Goal: Task Accomplishment & Management: Manage account settings

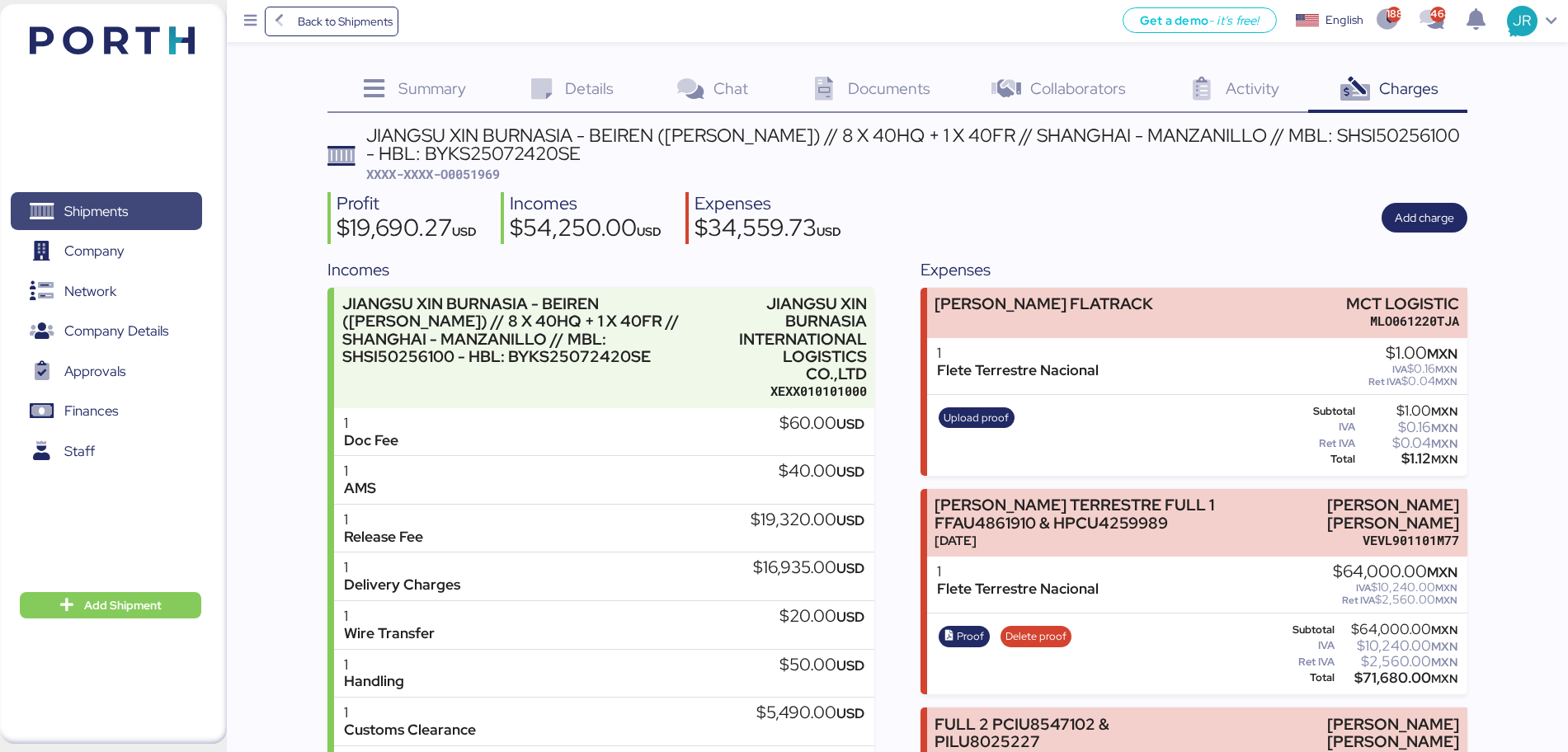
click at [120, 205] on span "Shipments" at bounding box center [96, 212] width 64 height 24
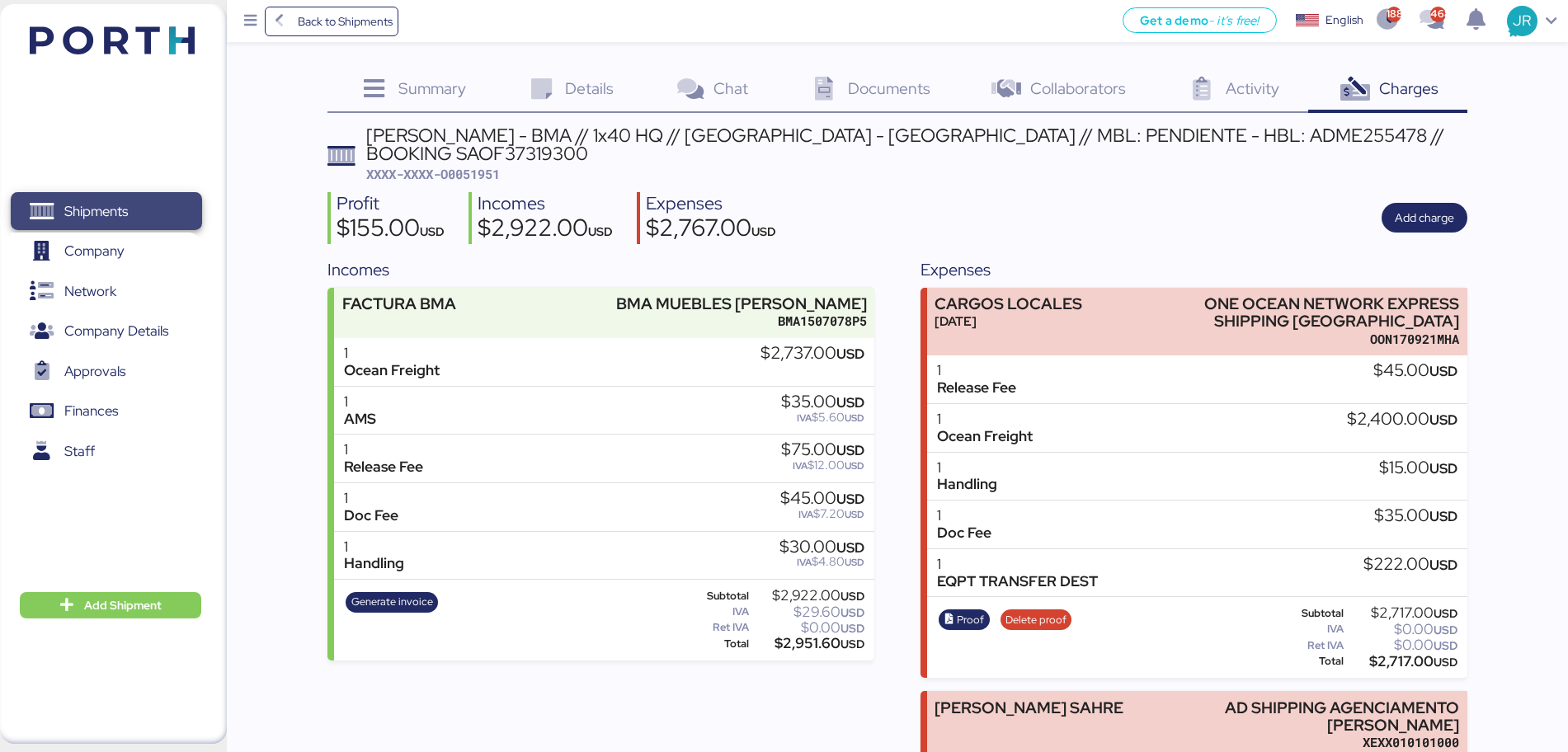
click at [121, 212] on span "Shipments" at bounding box center [96, 212] width 64 height 24
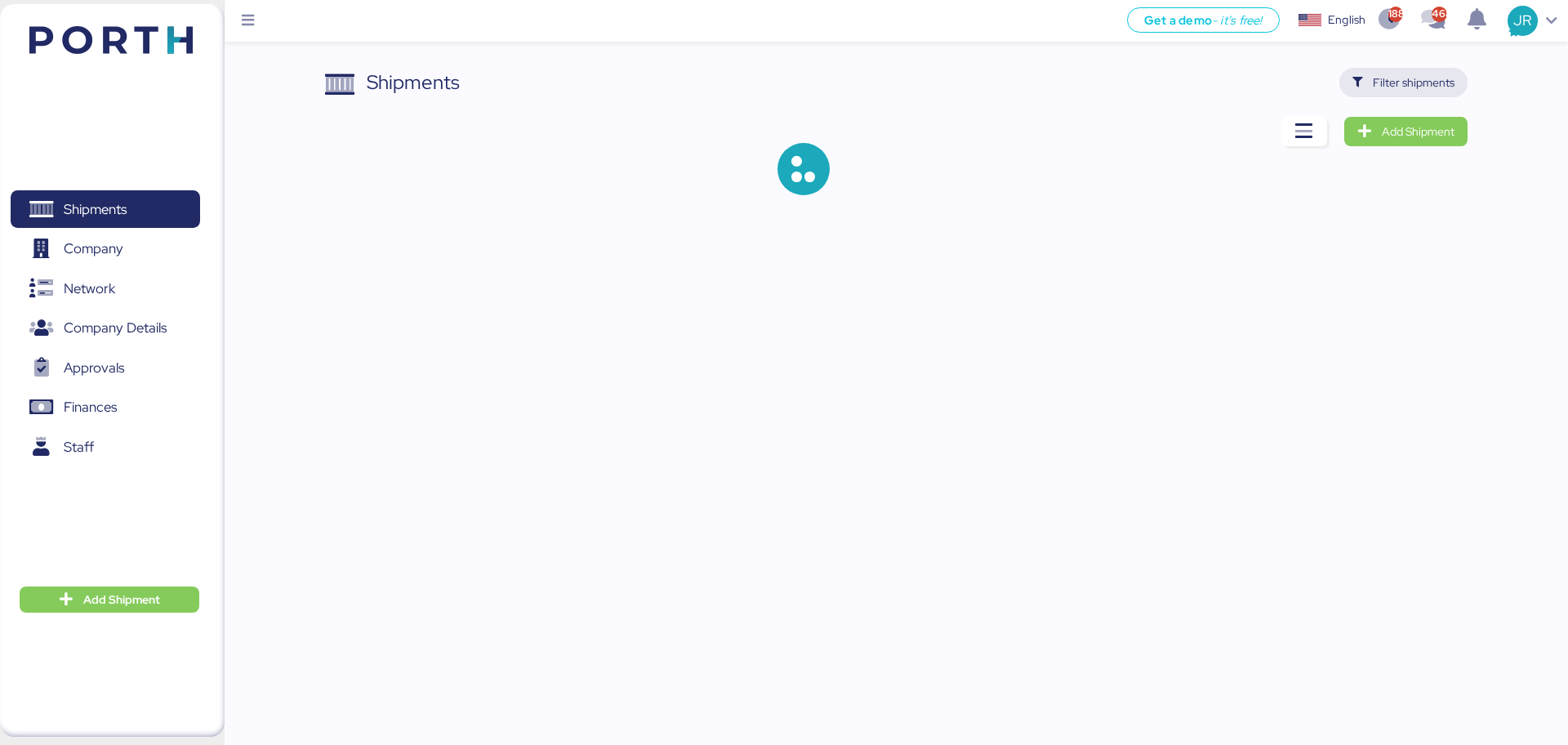
click at [1388, 91] on span "Filter shipments" at bounding box center [1413, 82] width 82 height 20
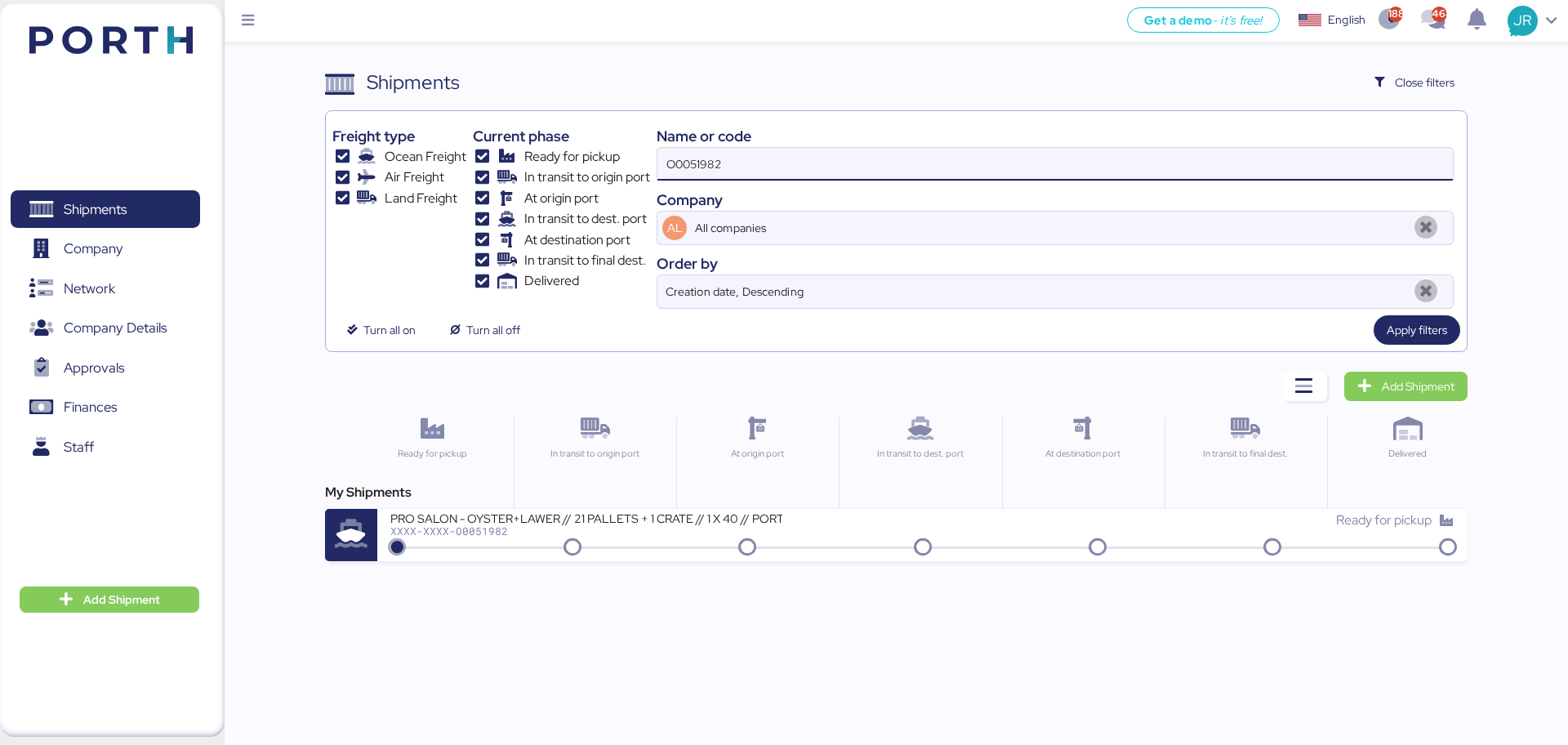
drag, startPoint x: 755, startPoint y: 157, endPoint x: 434, endPoint y: 163, distance: 321.1
click at [439, 163] on div "Freight type Ocean Freight Air Freight Land Freight Current phase Ready for pic…" at bounding box center [896, 213] width 1127 height 191
paste input "63"
type input "O0051963"
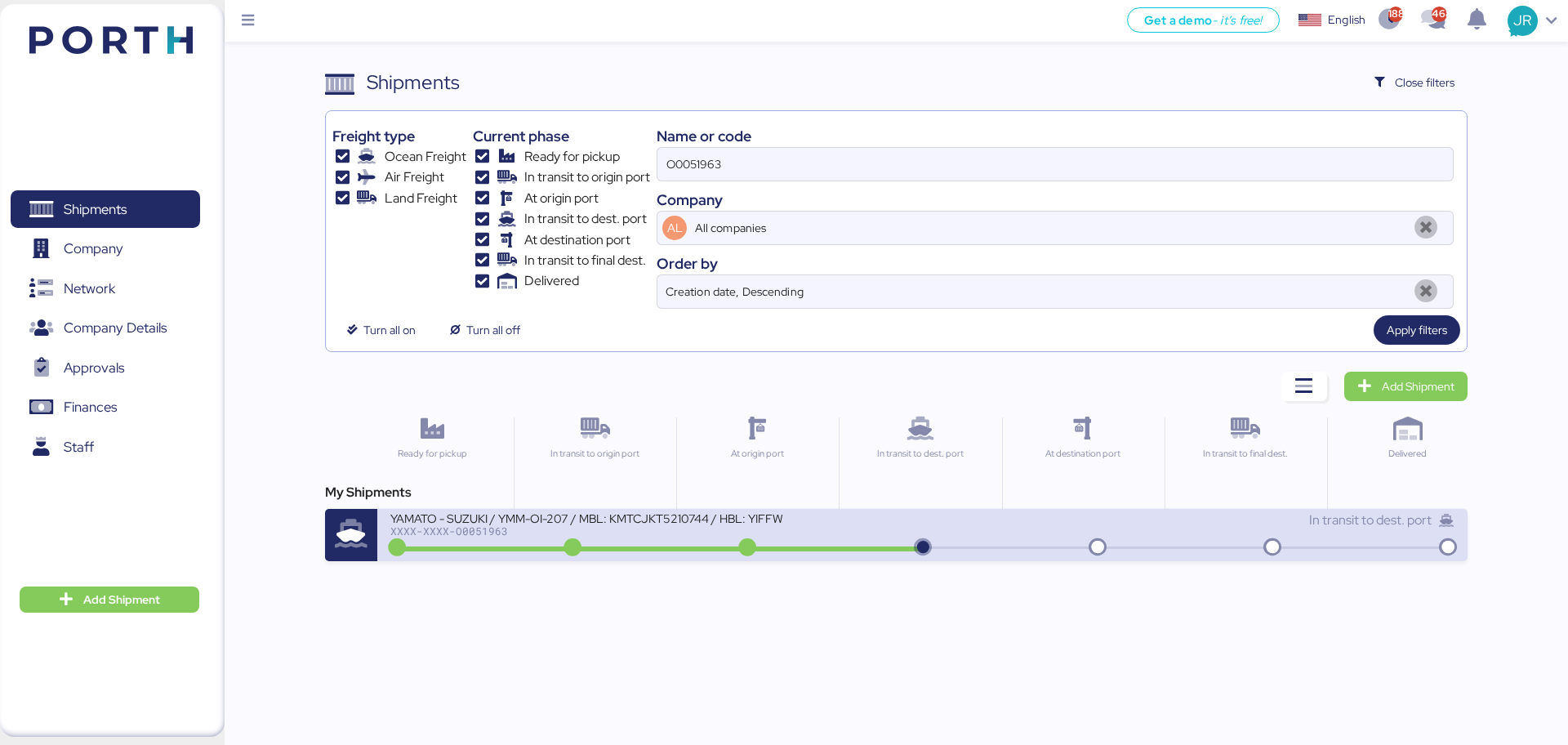
click at [481, 534] on div "XXXX-XXXX-O0051963" at bounding box center [587, 530] width 392 height 11
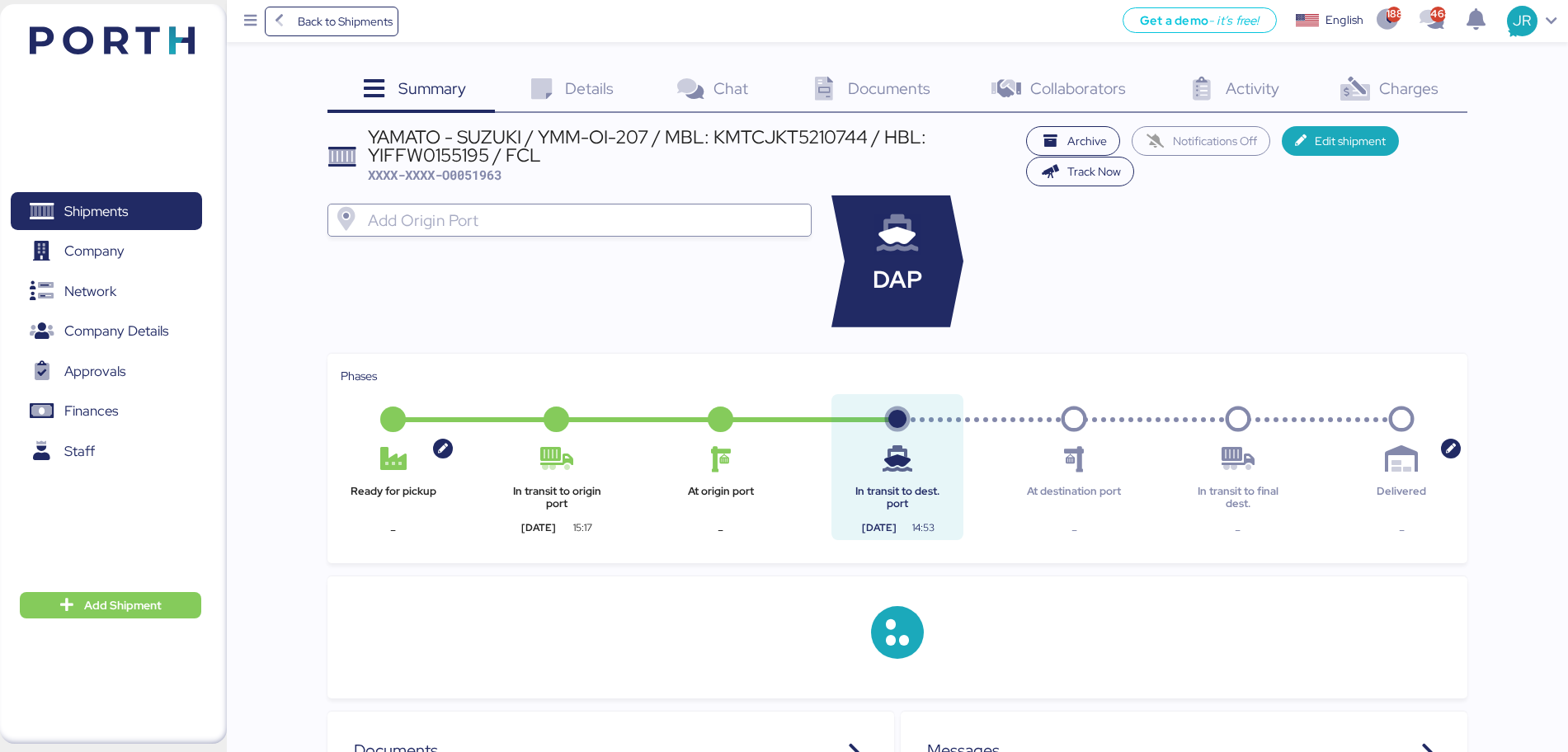
click at [1401, 84] on span "Charges" at bounding box center [1408, 88] width 60 height 22
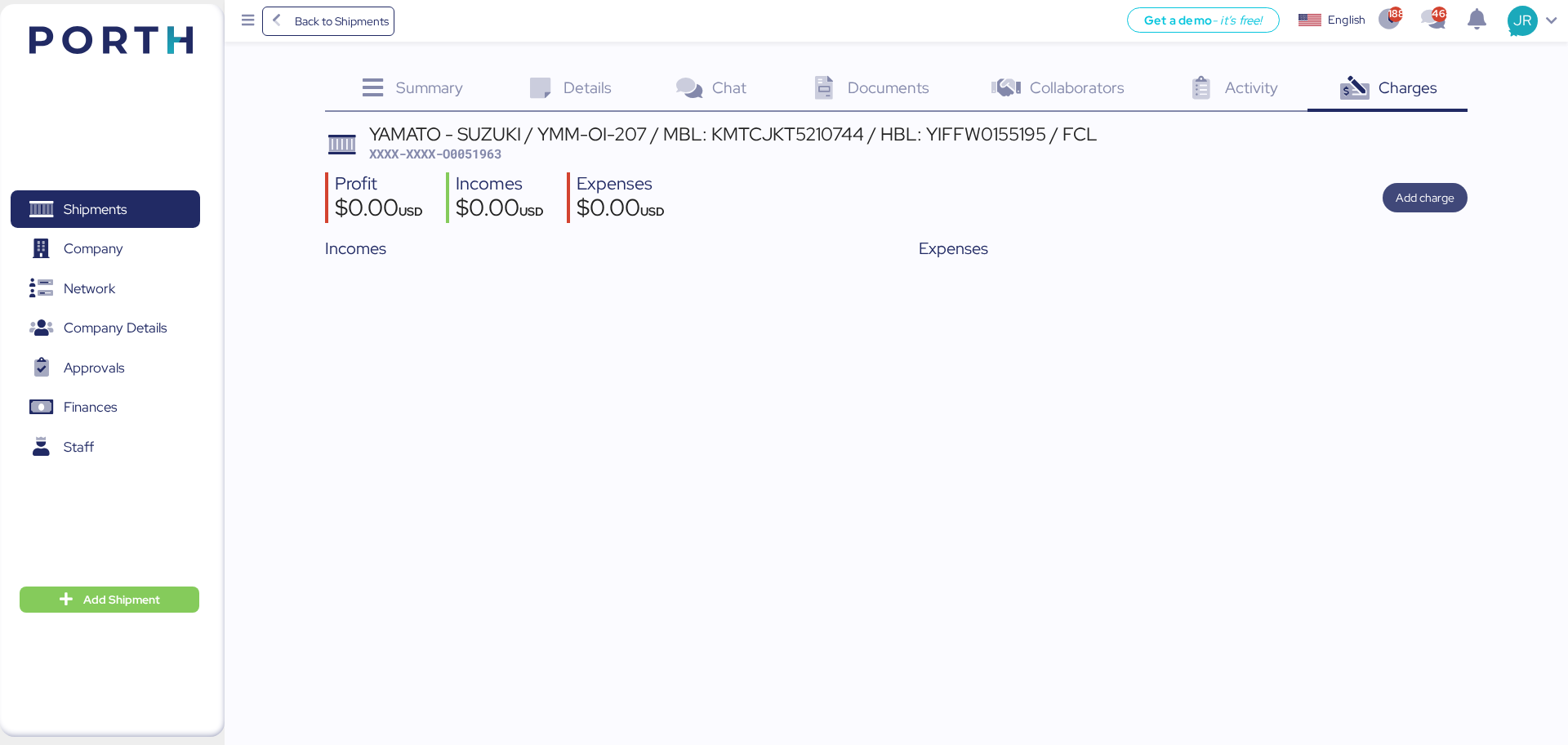
click at [1428, 186] on span "Add charge" at bounding box center [1424, 198] width 59 height 23
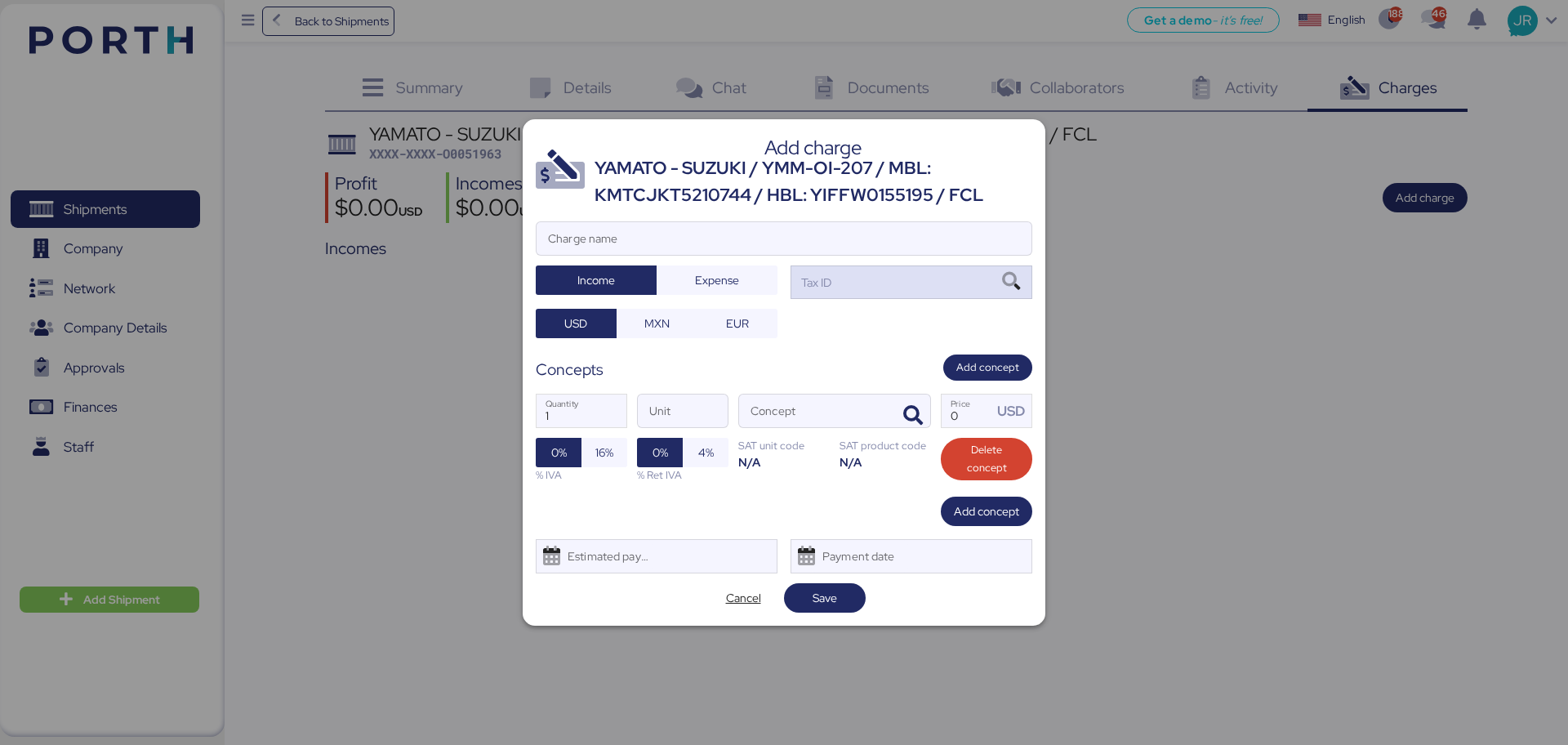
click at [834, 275] on div "Tax ID" at bounding box center [911, 281] width 242 height 33
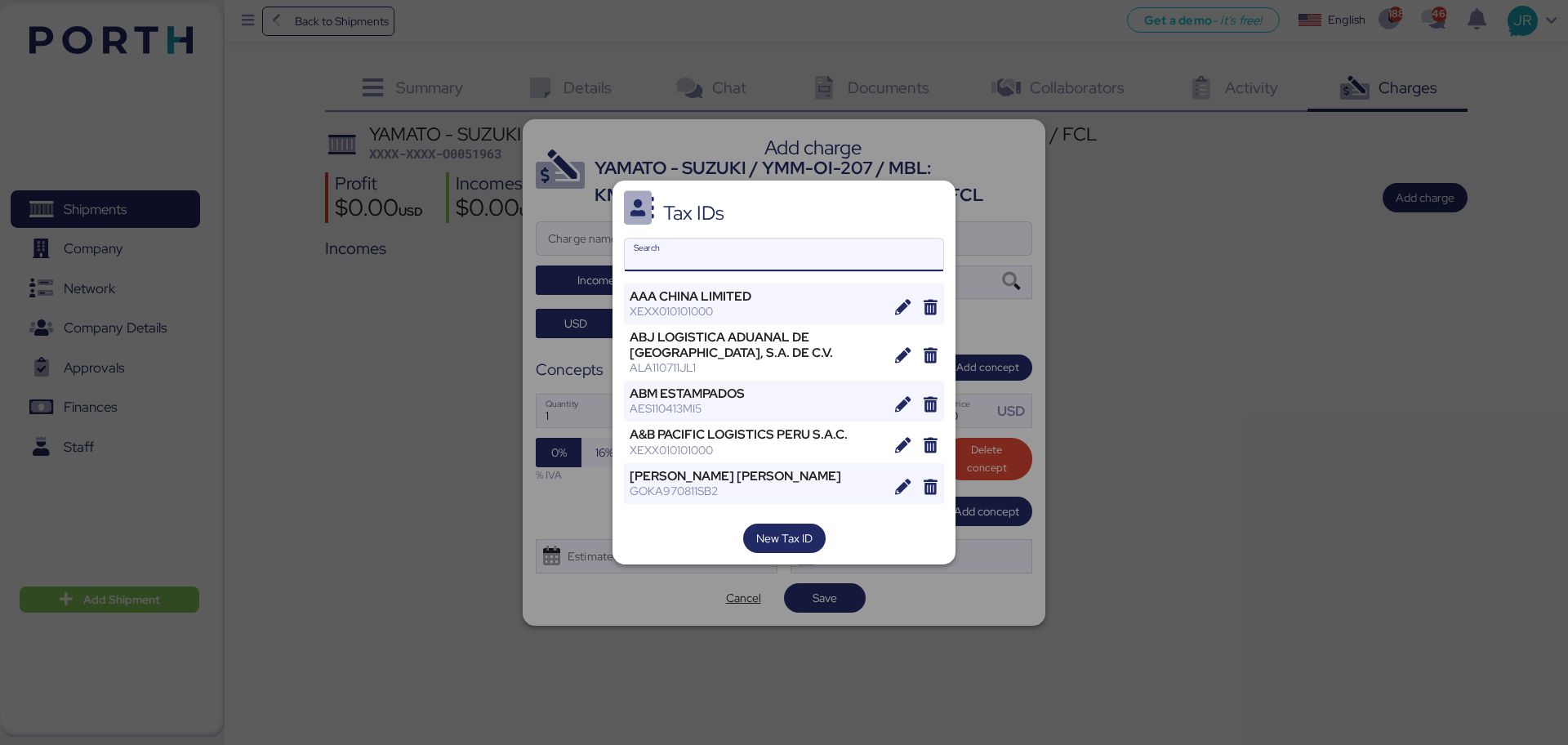
click at [696, 265] on input "Search" at bounding box center [784, 255] width 318 height 33
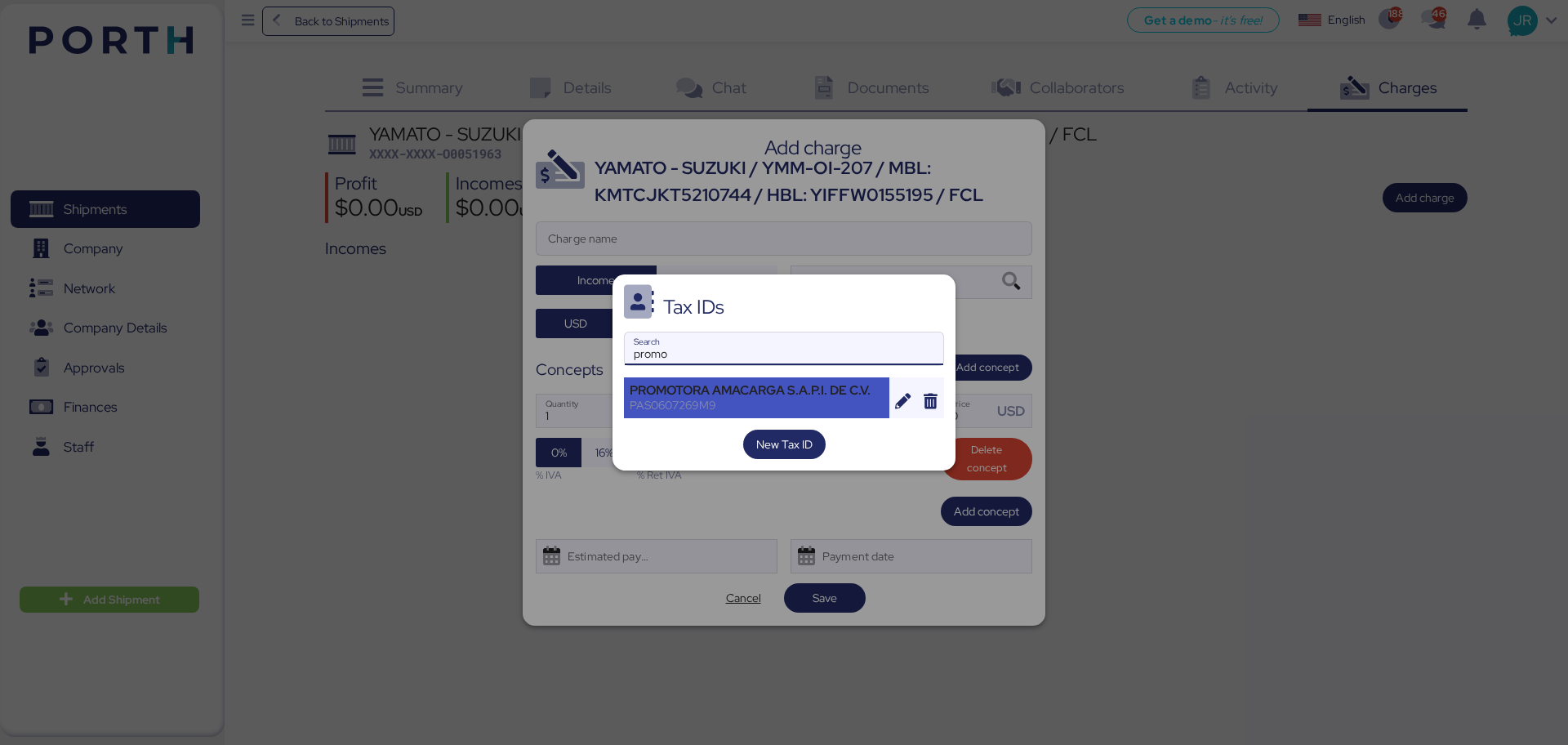
type input "promo"
click at [718, 393] on div "PROMOTORA AMACARGA S.A.P.I. DE C.V." at bounding box center [756, 390] width 254 height 15
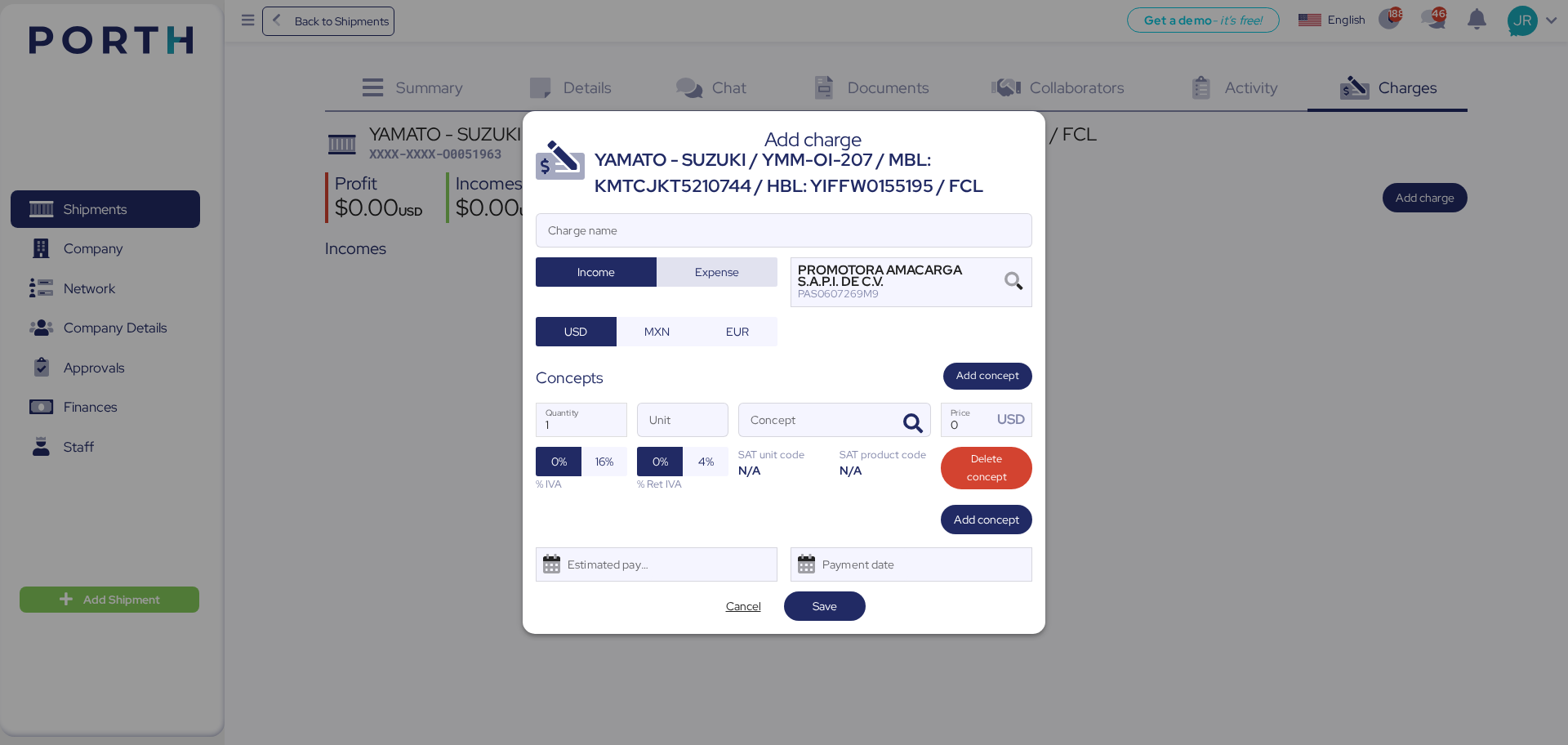
click at [678, 266] on span "Expense" at bounding box center [716, 272] width 95 height 23
click at [651, 322] on span "MXN" at bounding box center [657, 331] width 26 height 20
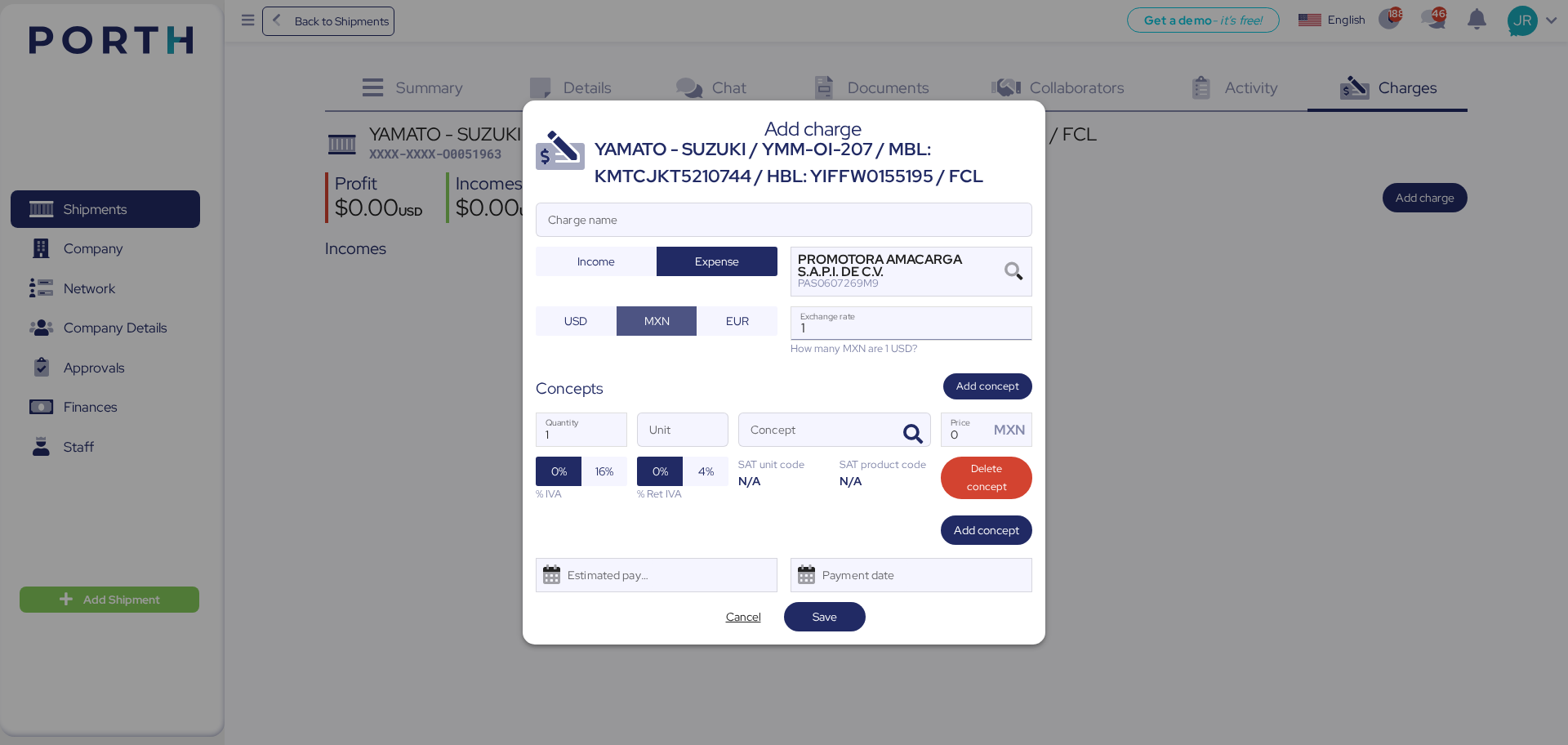
click at [850, 320] on input "1" at bounding box center [911, 323] width 240 height 33
paste input "18.6913"
type input "18.6913"
click at [917, 435] on icon "button" at bounding box center [912, 435] width 20 height 20
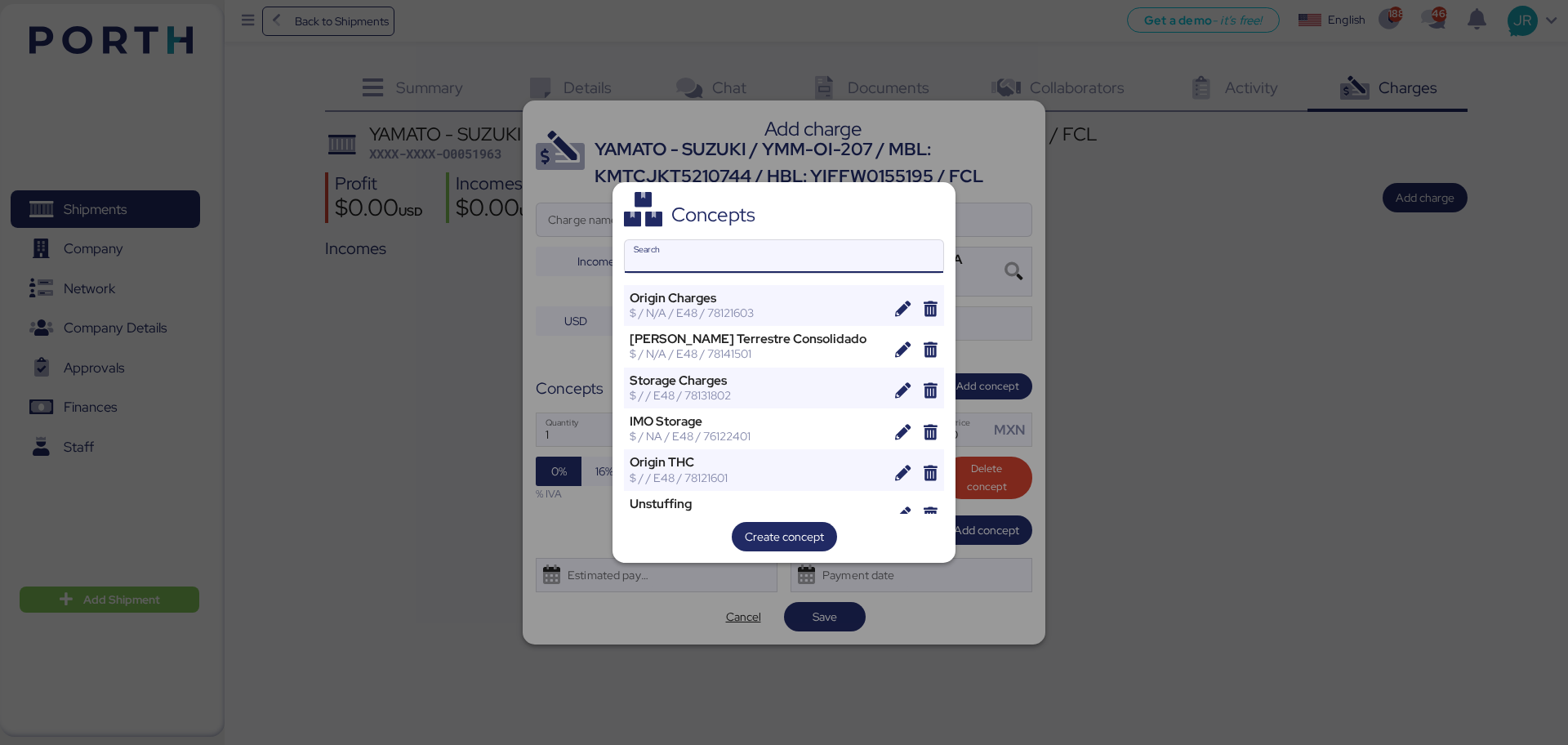
click at [721, 233] on div "Concepts Search Origin Charges $ / N/A / E48 / 78121603 Flete Terrestre Consoli…" at bounding box center [783, 373] width 343 height 381
click at [716, 247] on input "Search" at bounding box center [784, 257] width 318 height 33
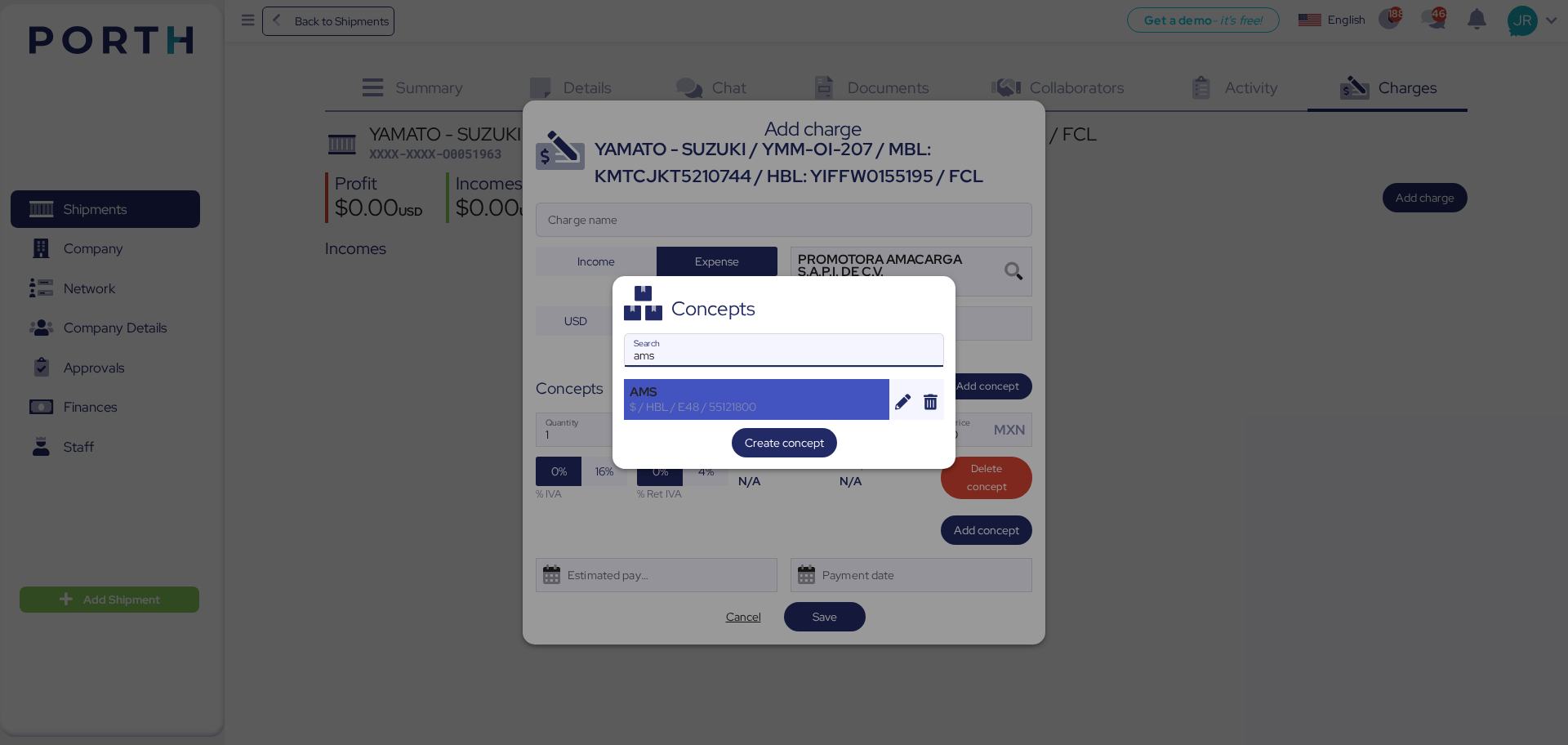
type input "ams"
click at [657, 409] on div "$ / HBL / E48 / 55121800" at bounding box center [756, 406] width 254 height 15
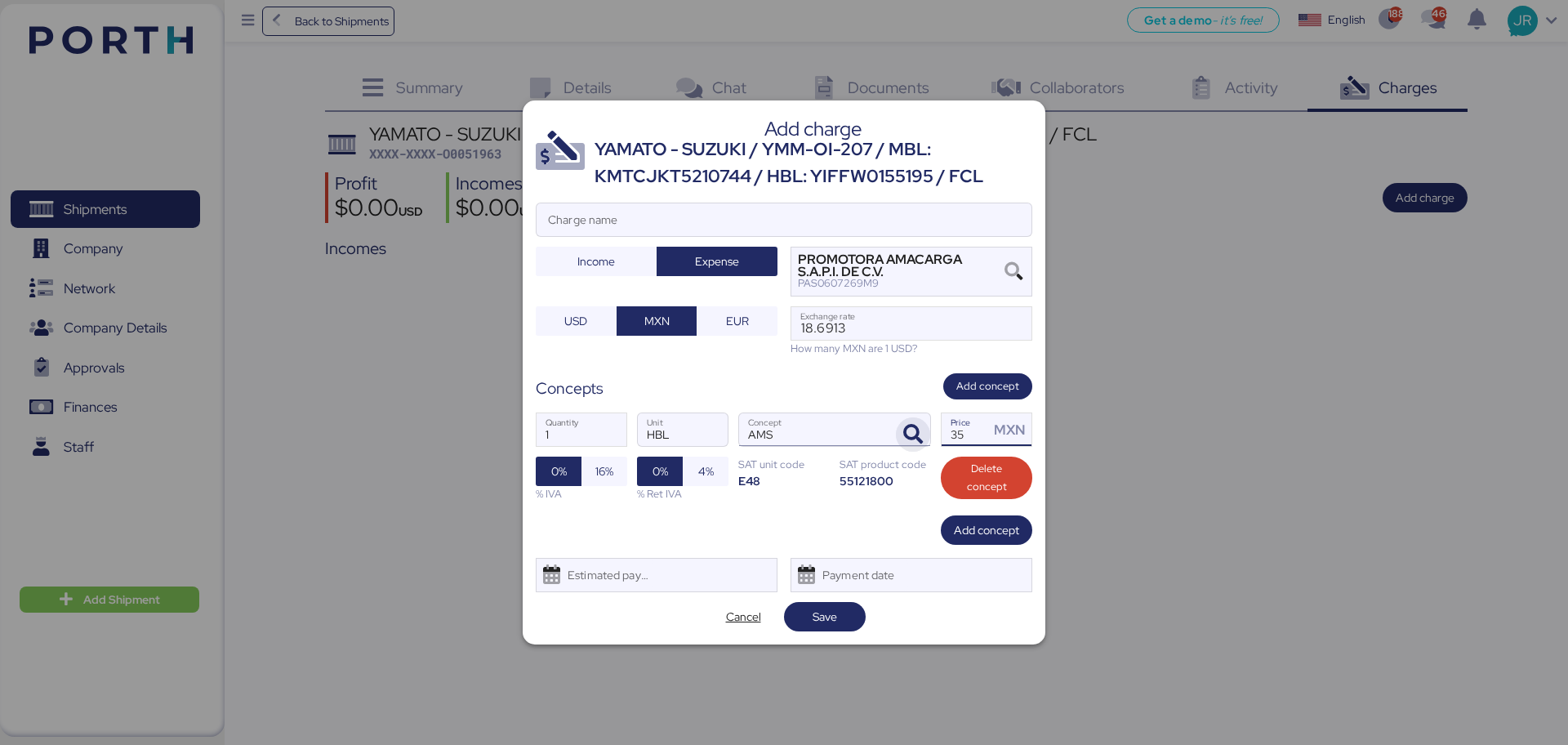
drag, startPoint x: 933, startPoint y: 446, endPoint x: 925, endPoint y: 435, distance: 13.6
click at [926, 446] on div "1 Quantity HBL Unit AMS Concept 35 Price MXN 0% 16% % IVA 0% 4% % Ret IVA SAT u…" at bounding box center [784, 457] width 497 height 115
type input "60"
click at [600, 470] on span "16%" at bounding box center [604, 471] width 18 height 20
click at [624, 575] on div "Estimated payment date" at bounding box center [604, 575] width 97 height 33
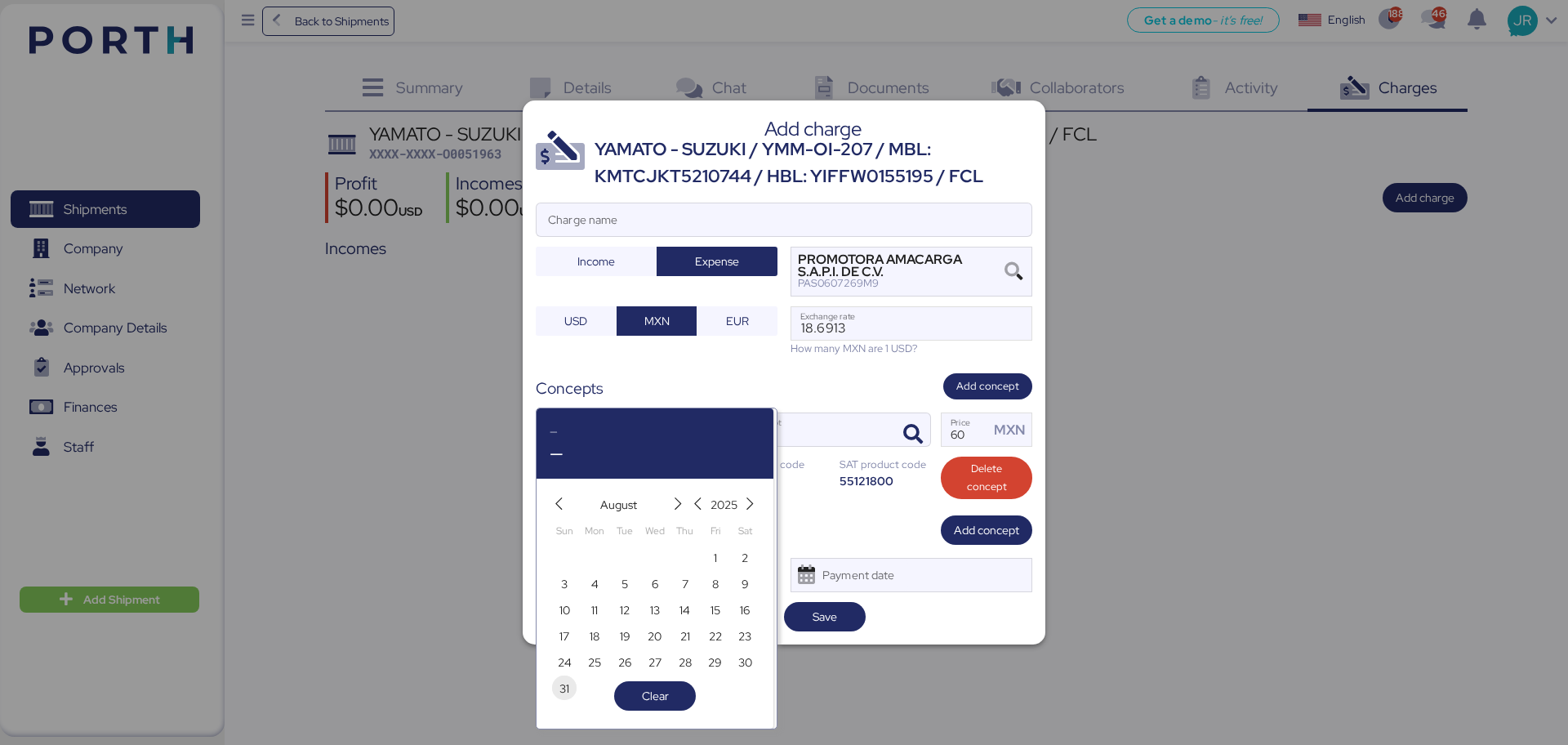
click at [575, 685] on span "31" at bounding box center [564, 688] width 25 height 25
type input "[DATE]"
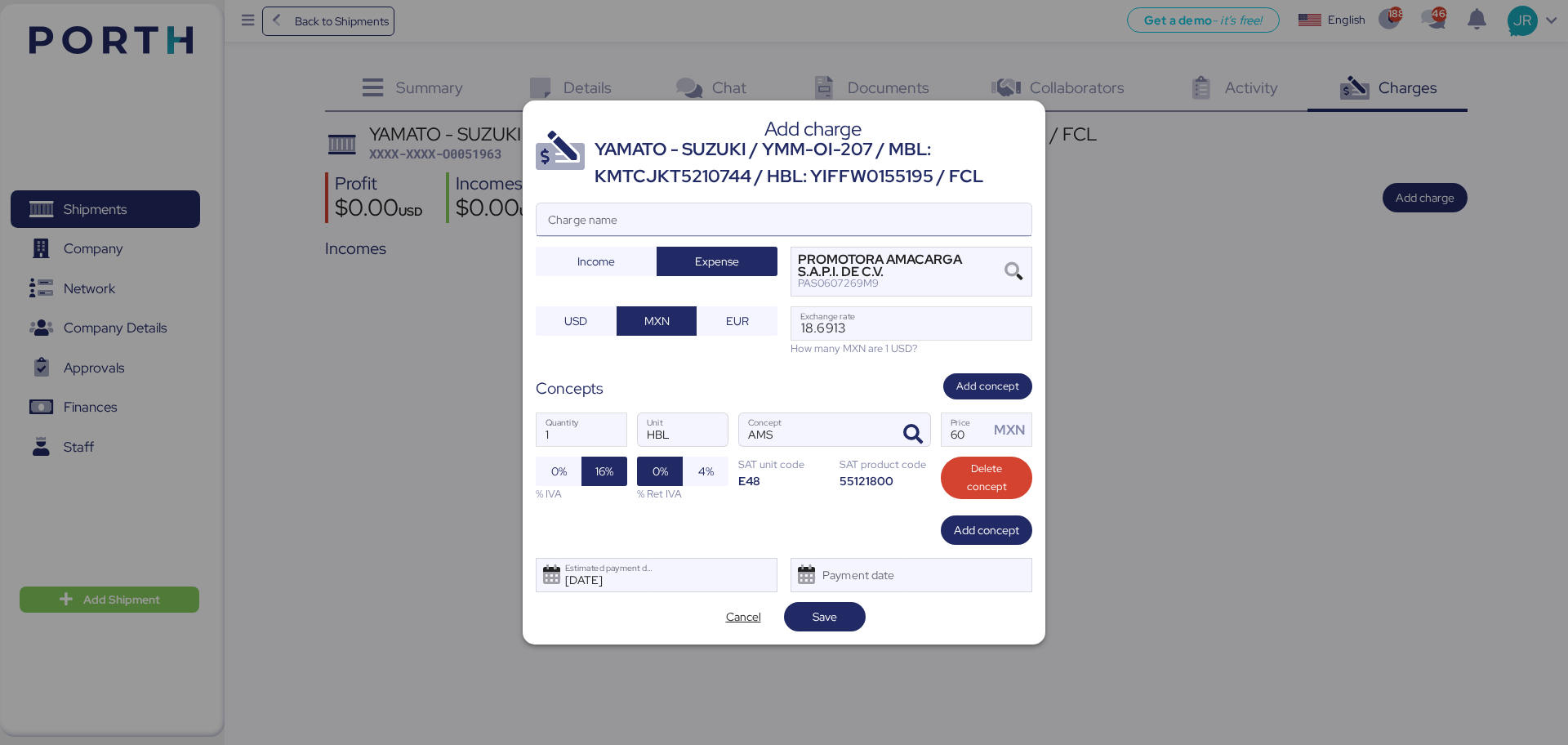
click at [658, 221] on input "Charge name" at bounding box center [783, 220] width 495 height 33
type input "CAAT"
click at [834, 612] on span "Save" at bounding box center [824, 617] width 25 height 20
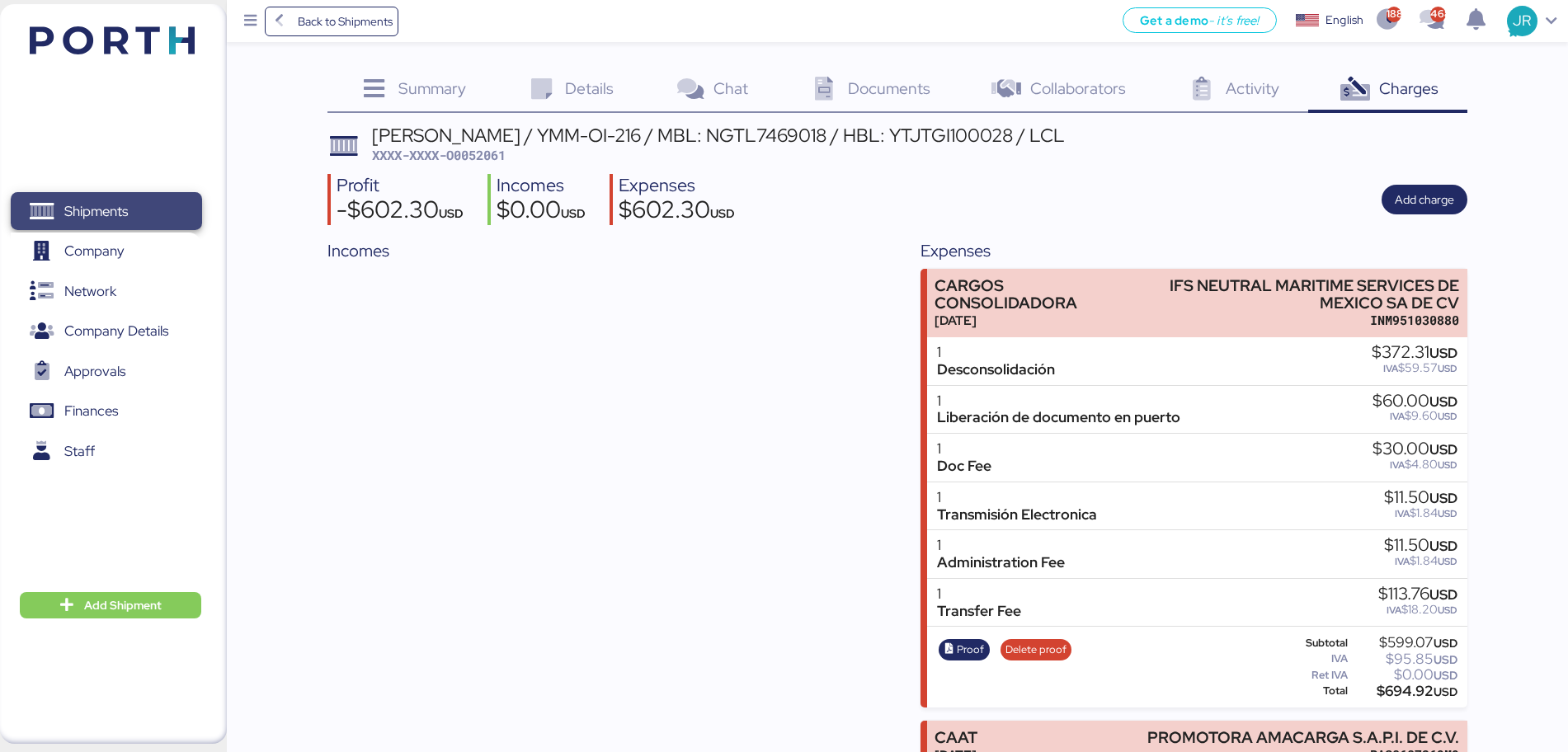
click at [98, 205] on span "Shipments" at bounding box center [96, 212] width 64 height 24
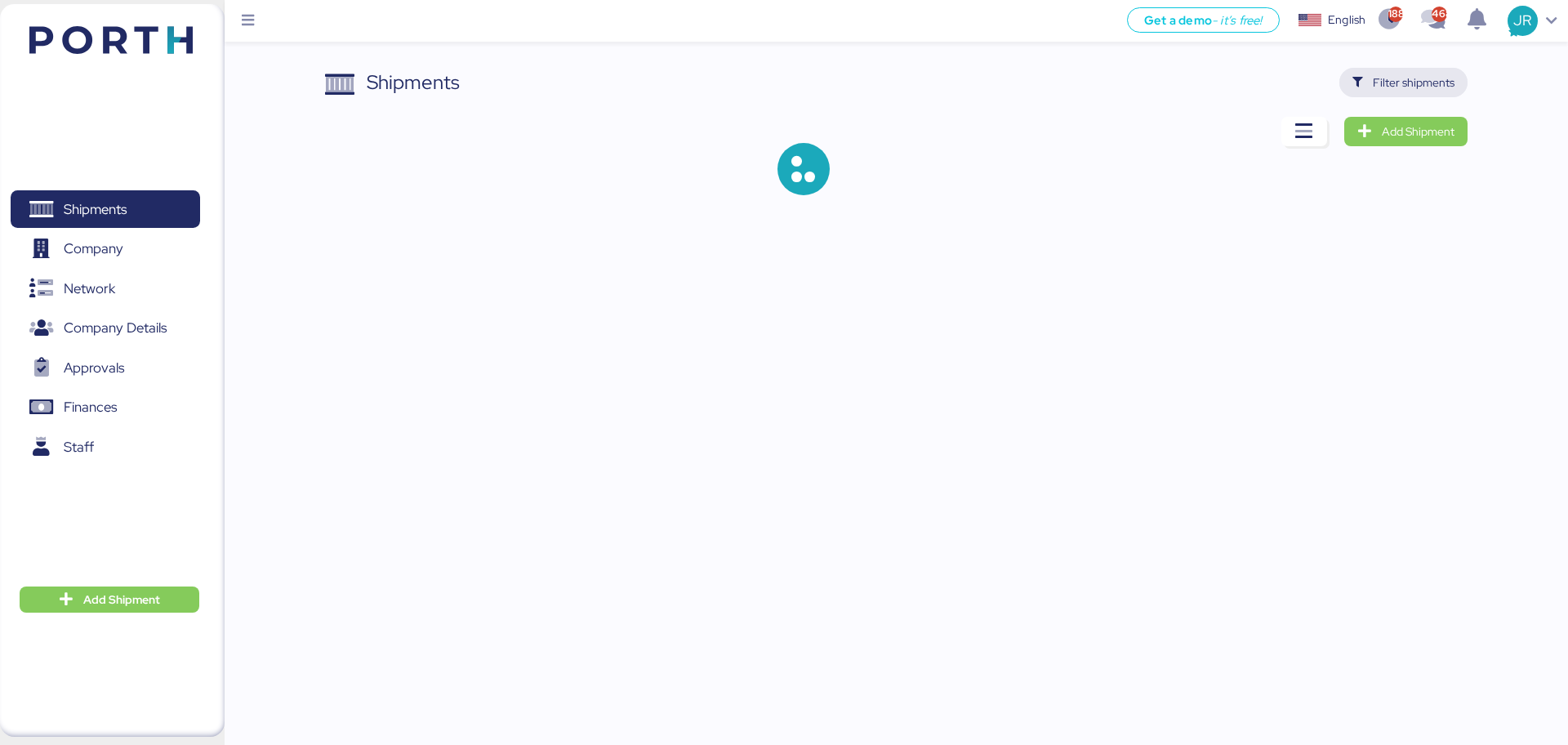
click at [1378, 84] on span "Filter shipments" at bounding box center [1413, 82] width 82 height 20
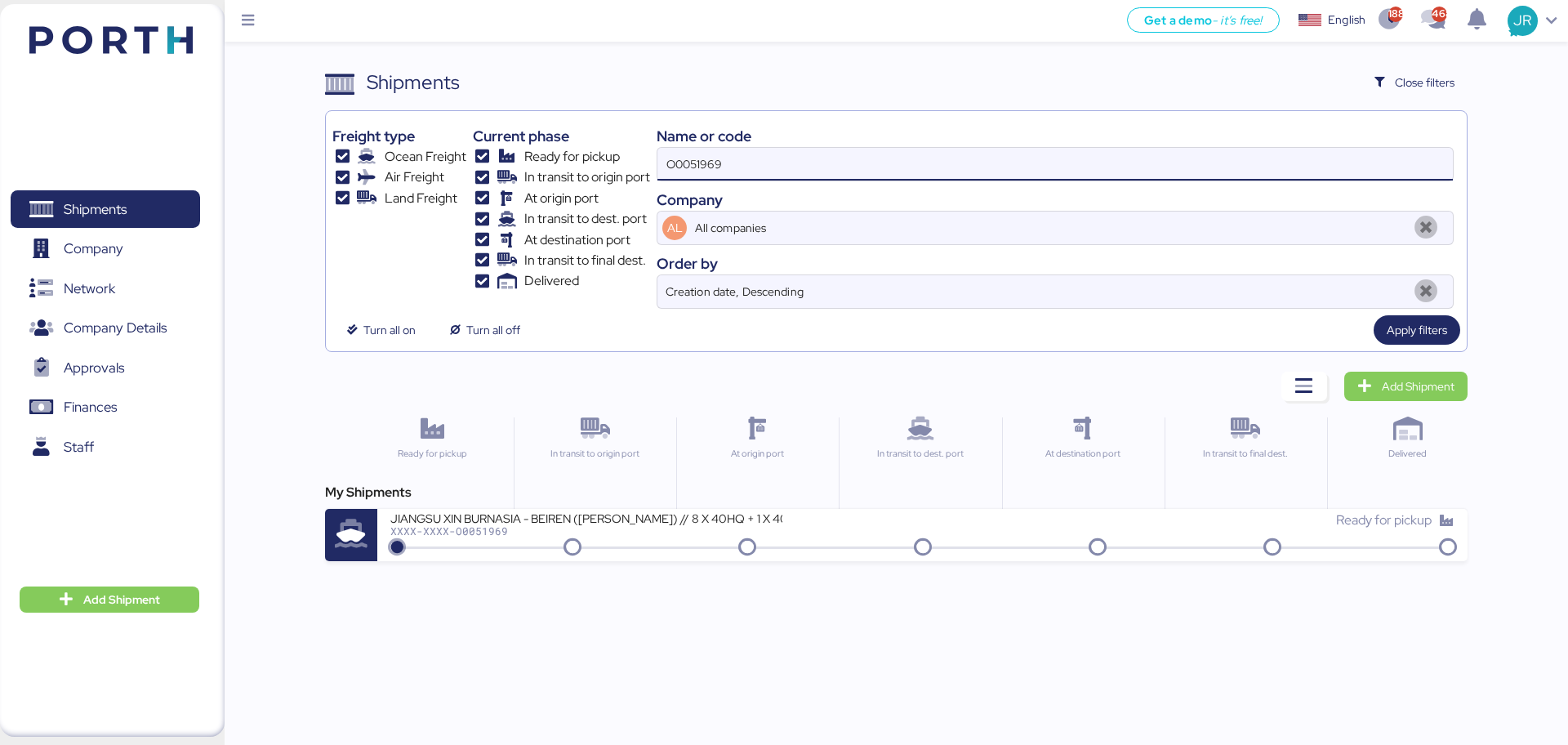
drag, startPoint x: 746, startPoint y: 180, endPoint x: 532, endPoint y: 179, distance: 214.0
click at [537, 180] on div "Freight type Ocean Freight Air Freight Land Freight Current phase Ready for pic…" at bounding box center [896, 213] width 1127 height 191
paste input "81"
type input "O0051981"
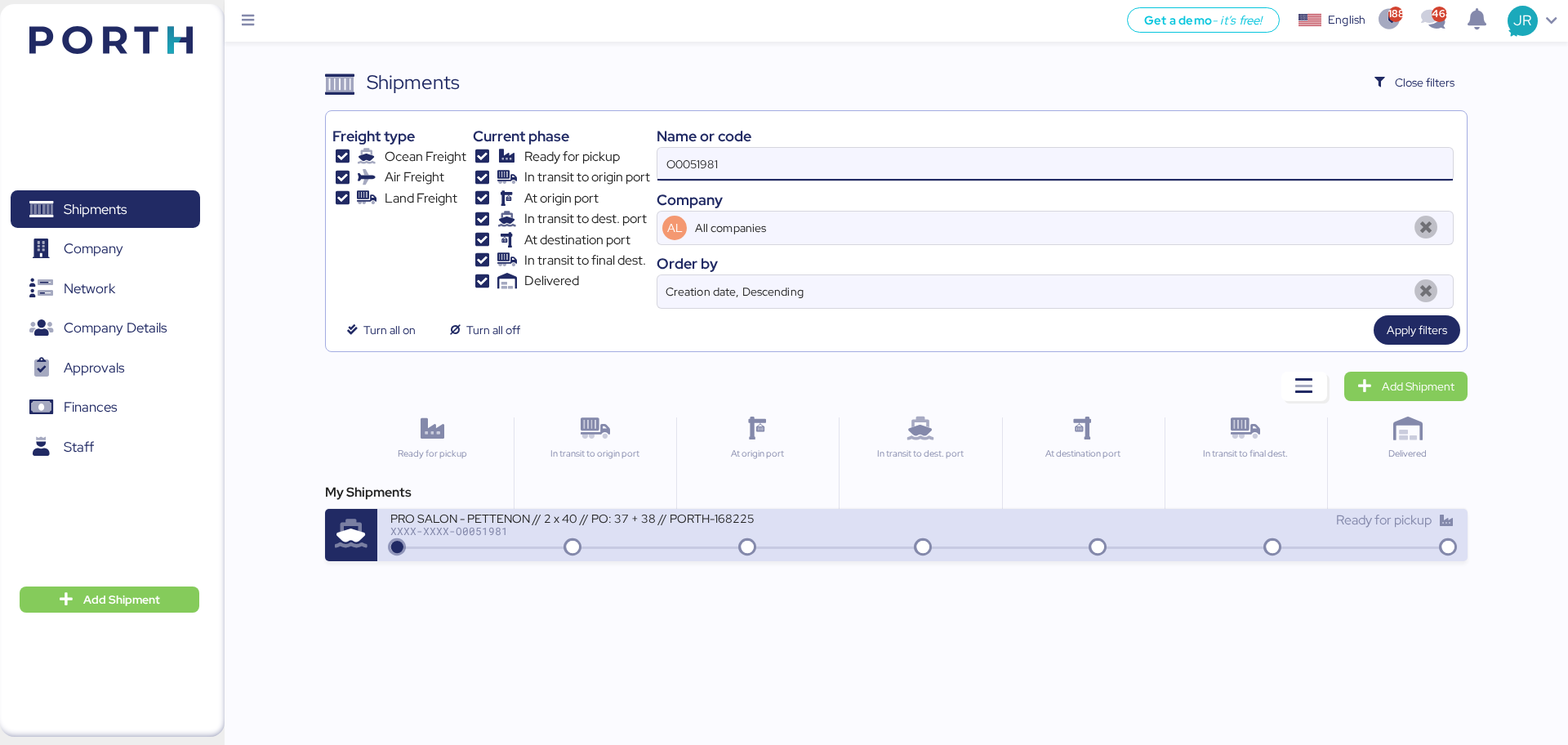
click at [489, 538] on div "PRO SALON - PETTENON // 2 x 40 // PO: 37 + 38 // PORTH-168225 XXXX-XXXX-O0051981" at bounding box center [657, 528] width 532 height 35
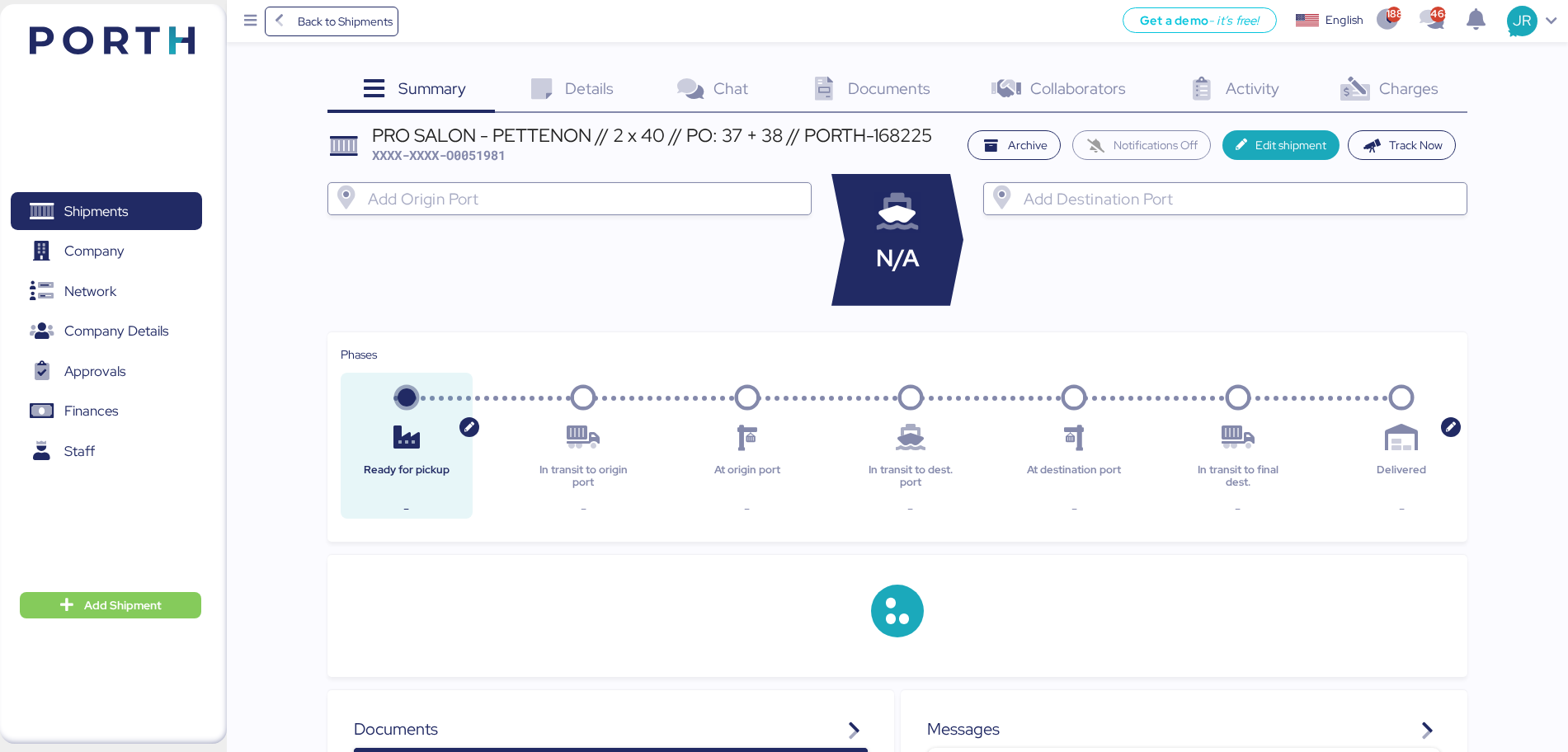
click at [1397, 92] on span "Charges" at bounding box center [1408, 88] width 60 height 22
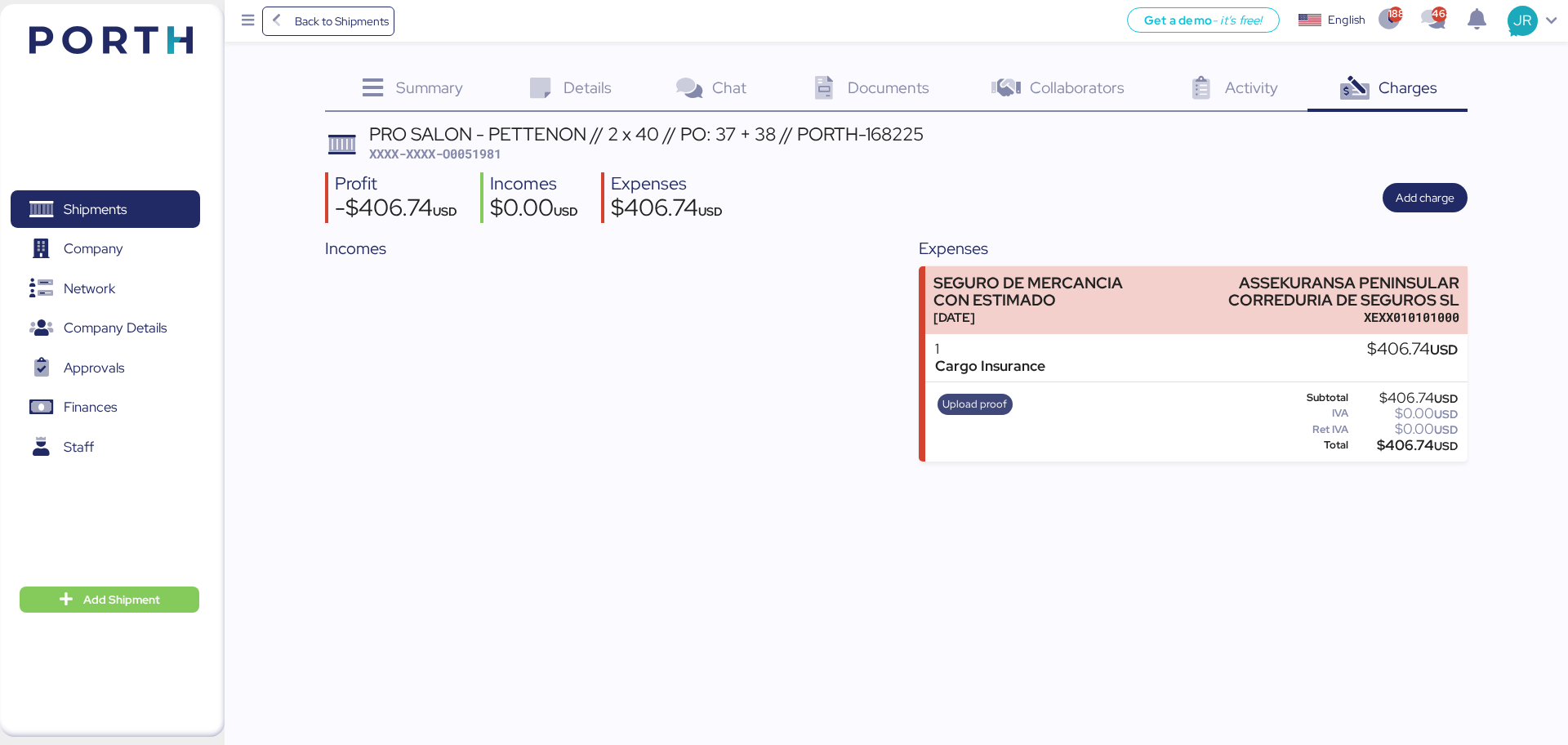
click at [957, 406] on span "Upload proof" at bounding box center [974, 404] width 64 height 18
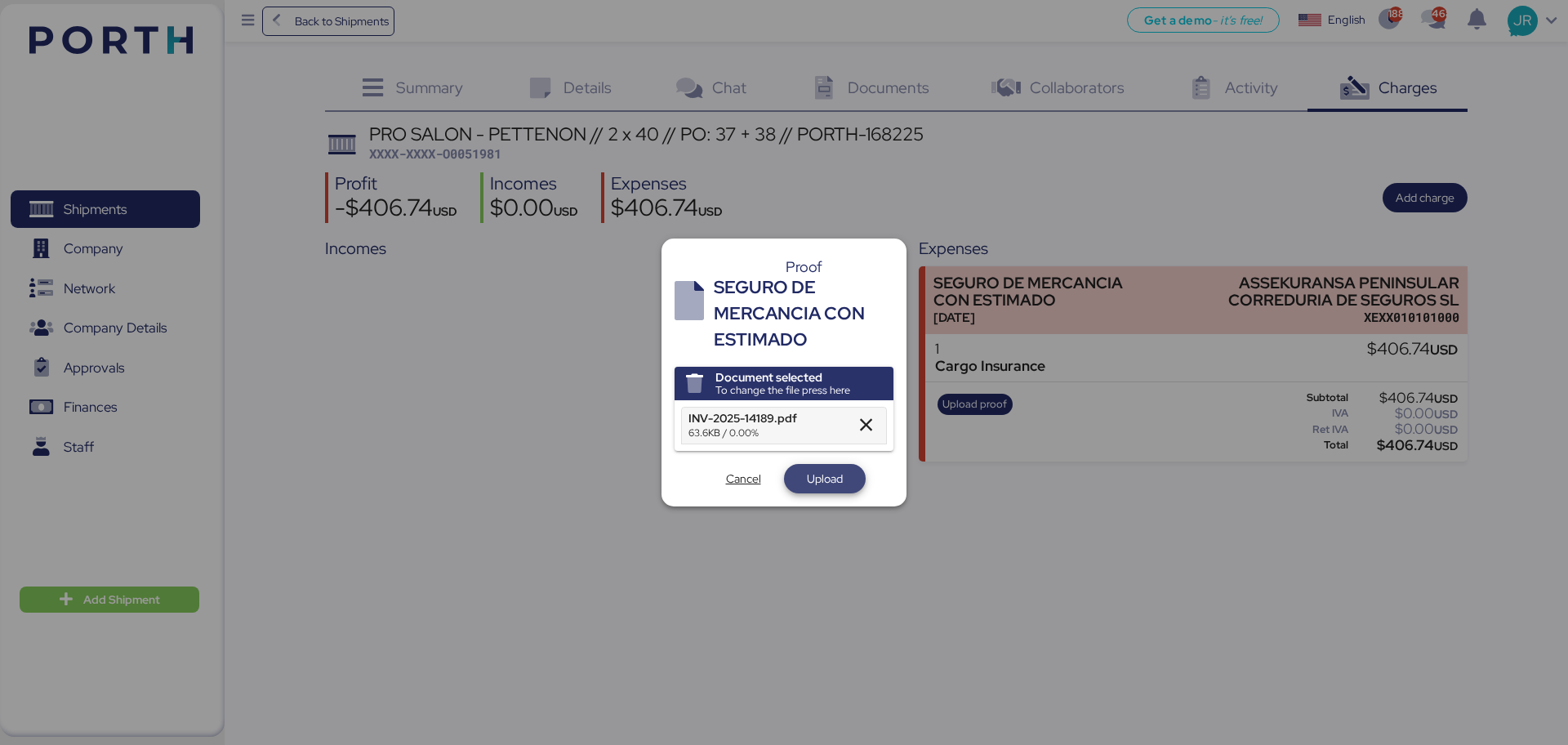
click at [799, 486] on span "Upload" at bounding box center [824, 478] width 56 height 23
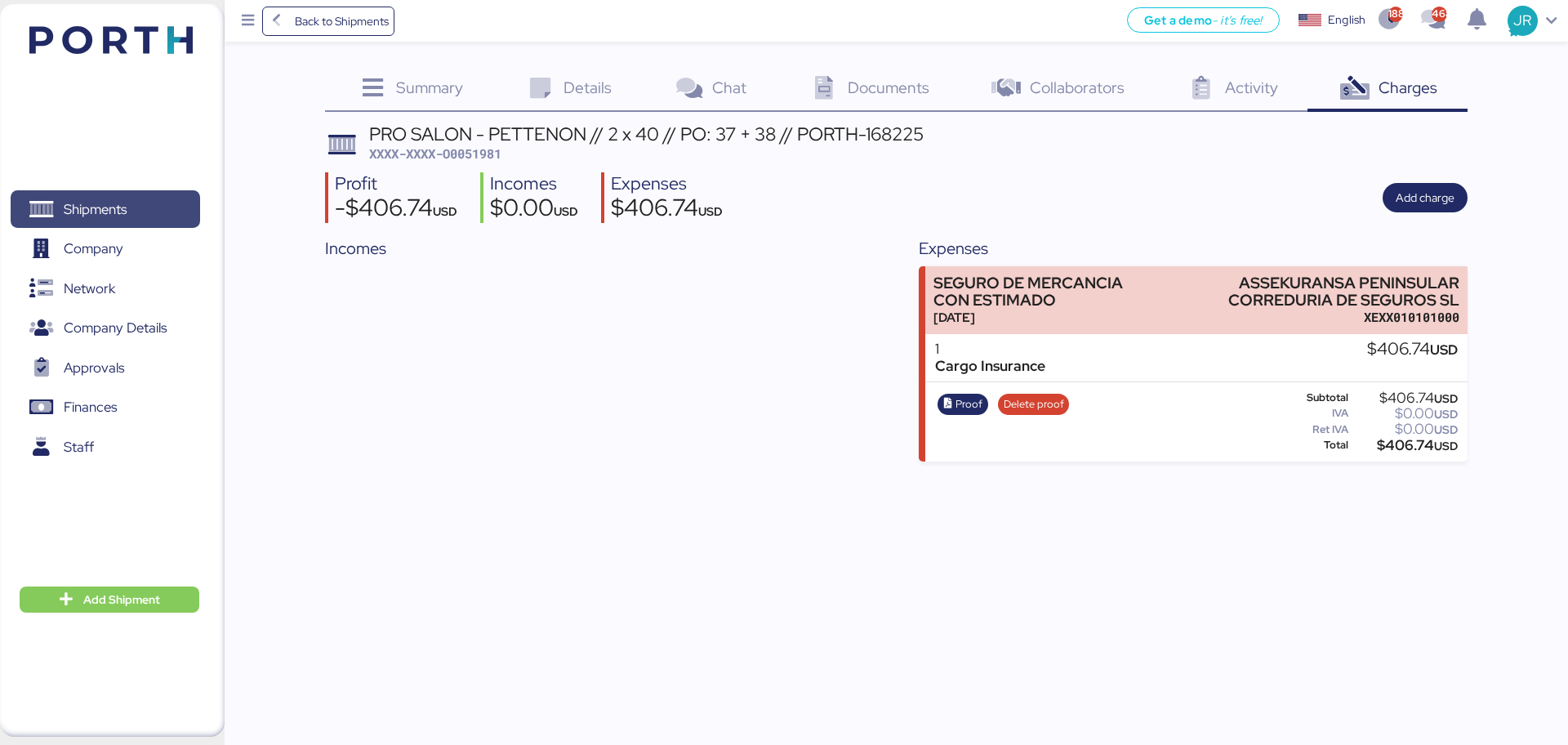
click at [69, 212] on span "Shipments" at bounding box center [95, 210] width 63 height 24
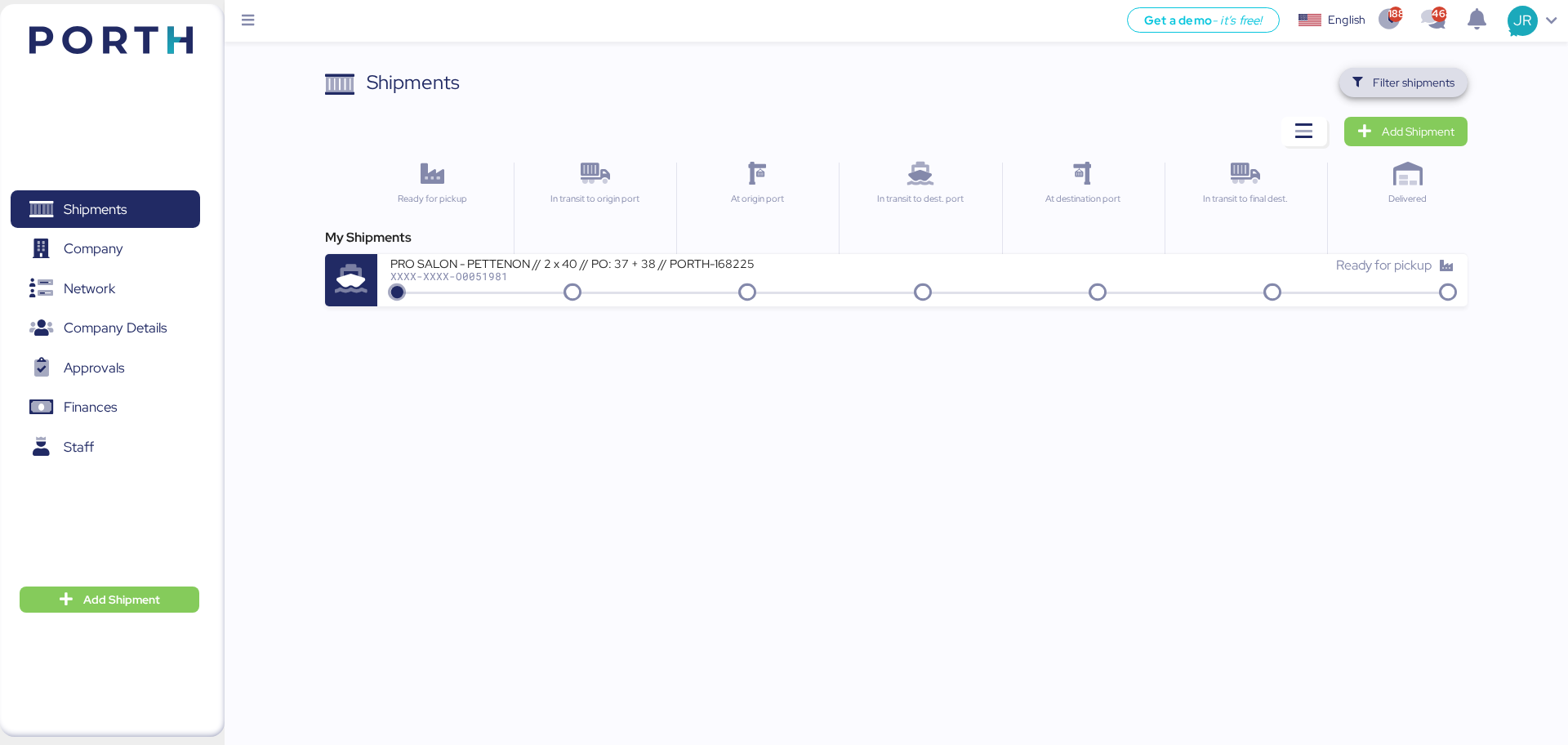
drag, startPoint x: 1423, startPoint y: 76, endPoint x: 1238, endPoint y: 100, distance: 186.6
click at [1422, 76] on span "Filter shipments" at bounding box center [1413, 82] width 82 height 20
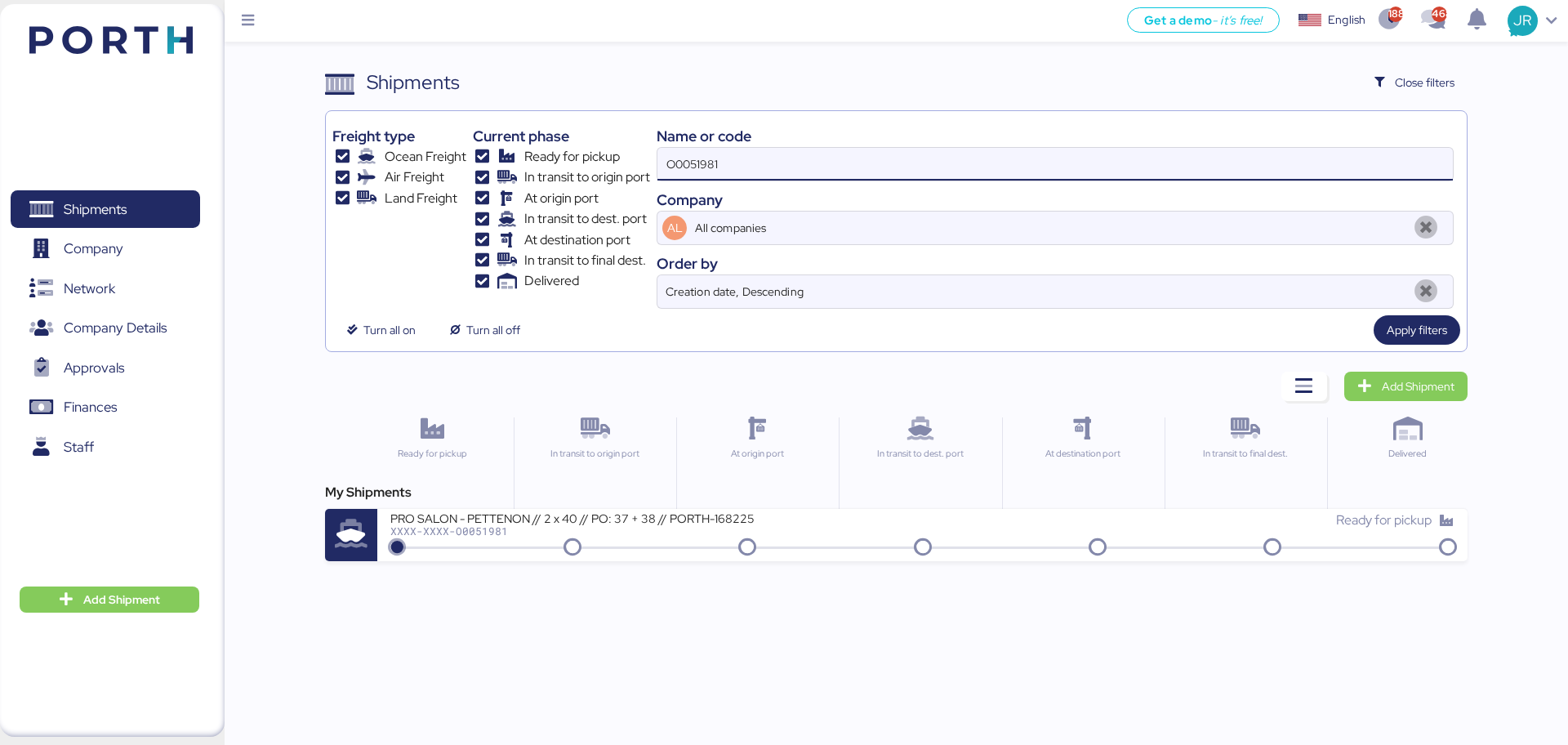
drag, startPoint x: 814, startPoint y: 173, endPoint x: 456, endPoint y: 203, distance: 359.3
click at [463, 203] on div "Freight type Ocean Freight Air Freight Land Freight Current phase Ready for pic…" at bounding box center [896, 213] width 1127 height 191
paste input "2001"
type input "O0052001"
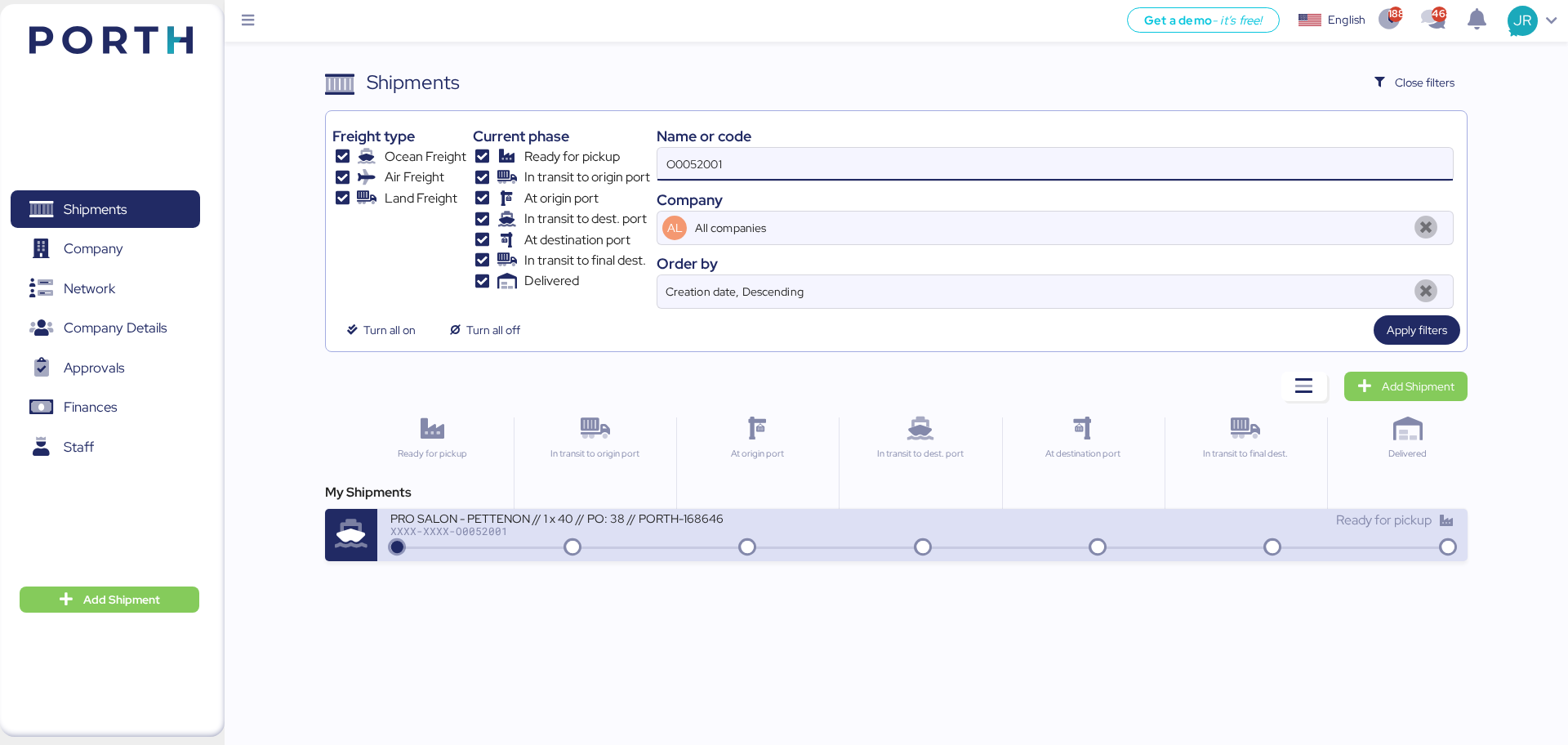
click at [445, 518] on div "PRO SALON - PETTENON // 1 x 40 // PO: 38 // PORTH-168646" at bounding box center [587, 517] width 392 height 14
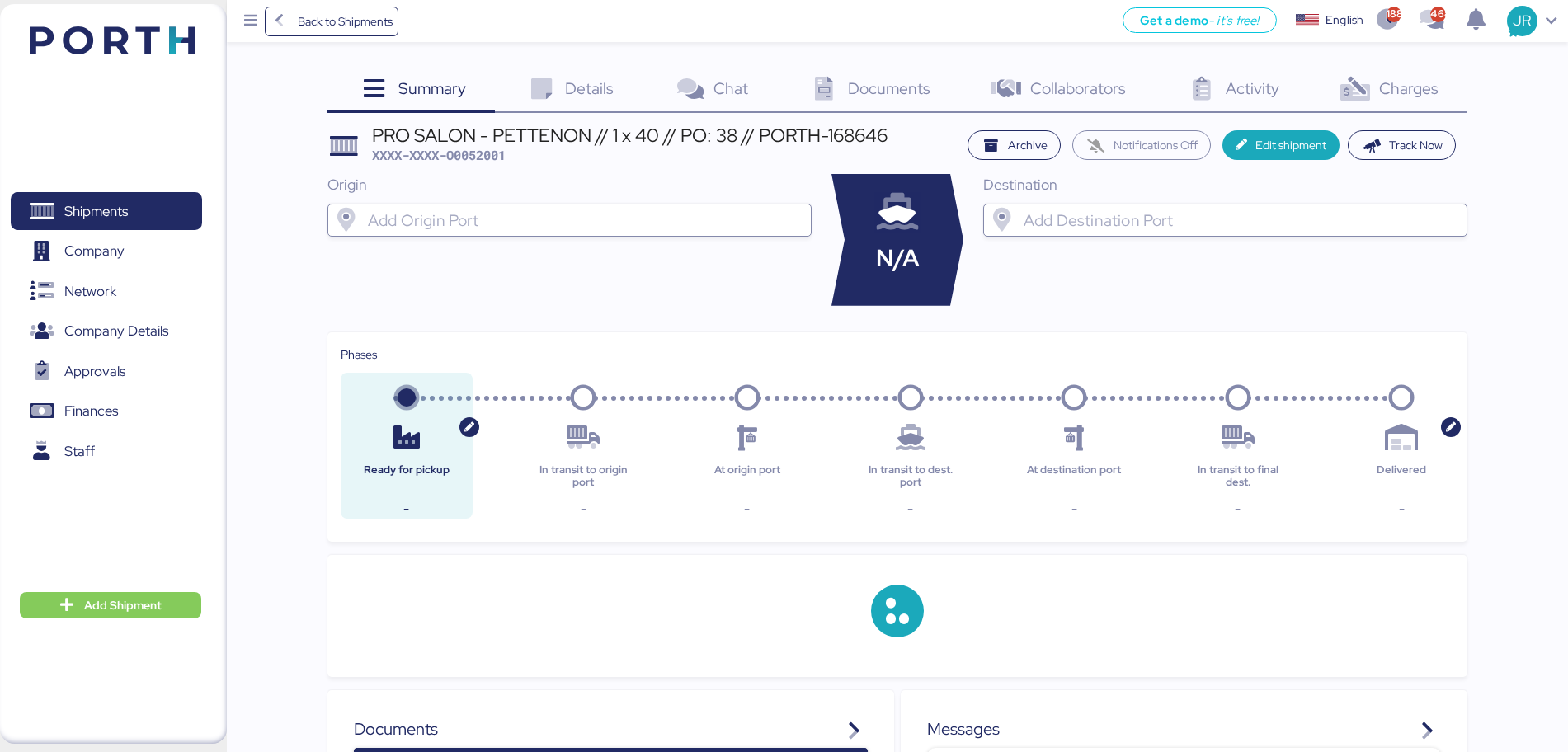
click at [1409, 82] on span "Charges" at bounding box center [1408, 88] width 60 height 22
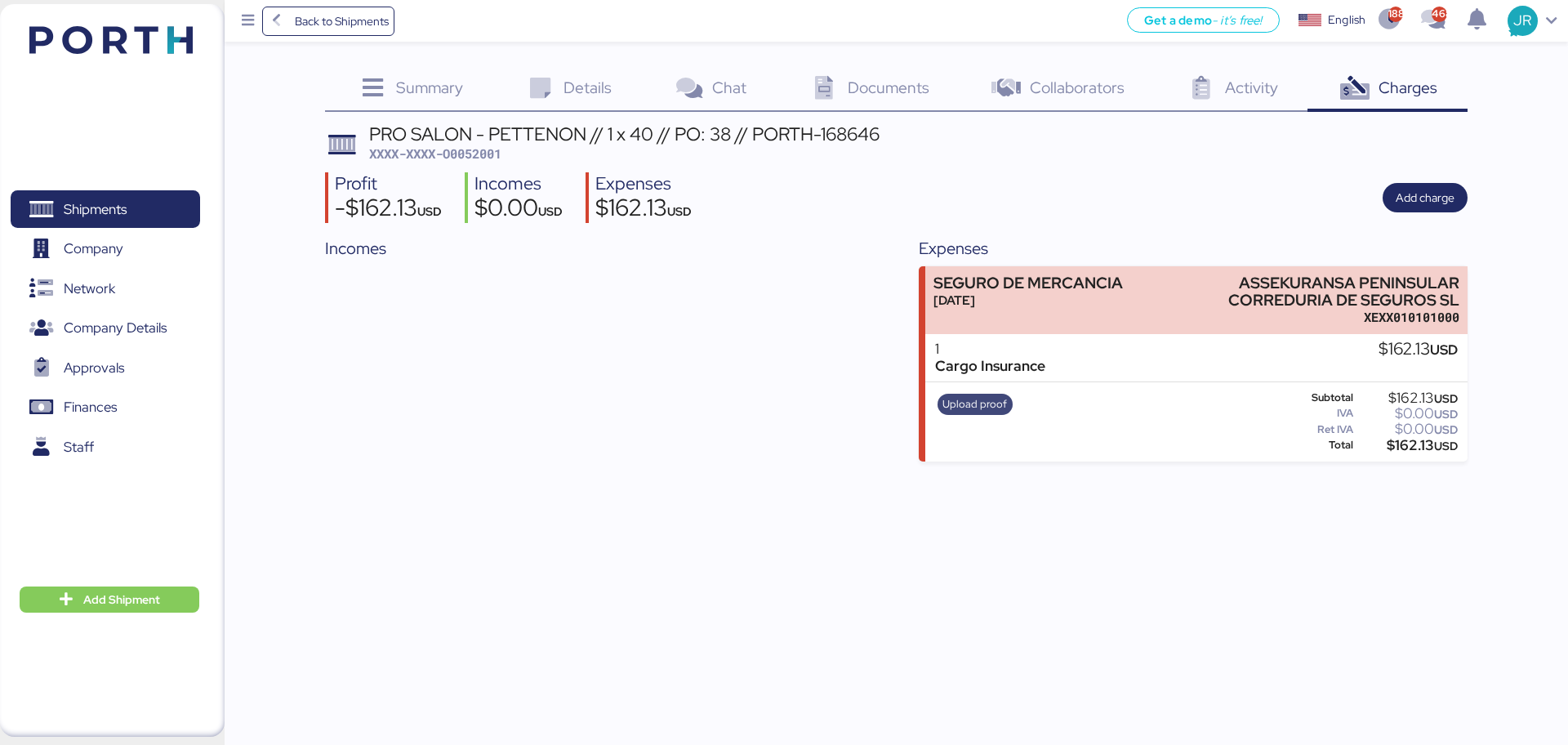
click at [965, 405] on span "Upload proof" at bounding box center [974, 404] width 64 height 18
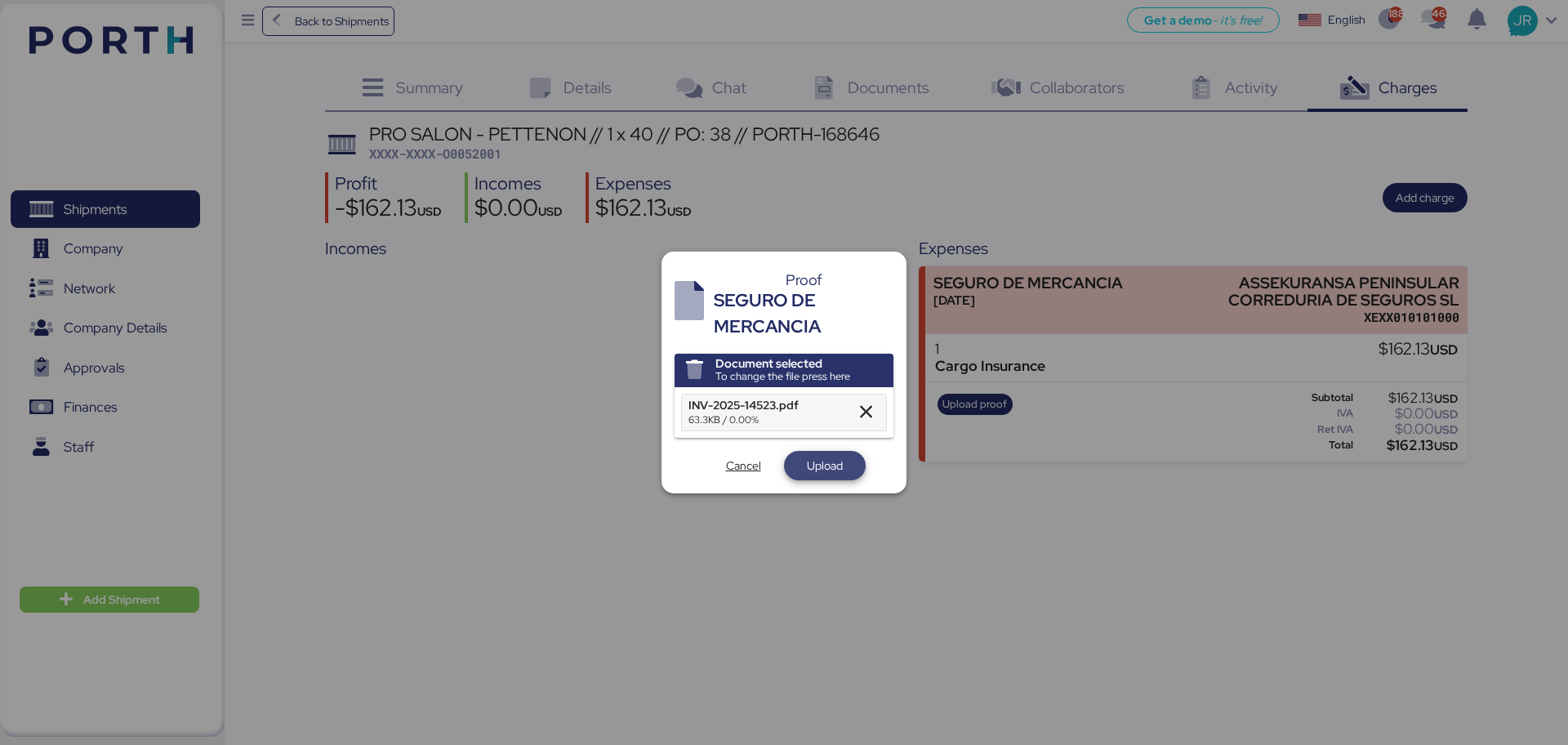
click at [816, 471] on span "Upload" at bounding box center [825, 465] width 36 height 20
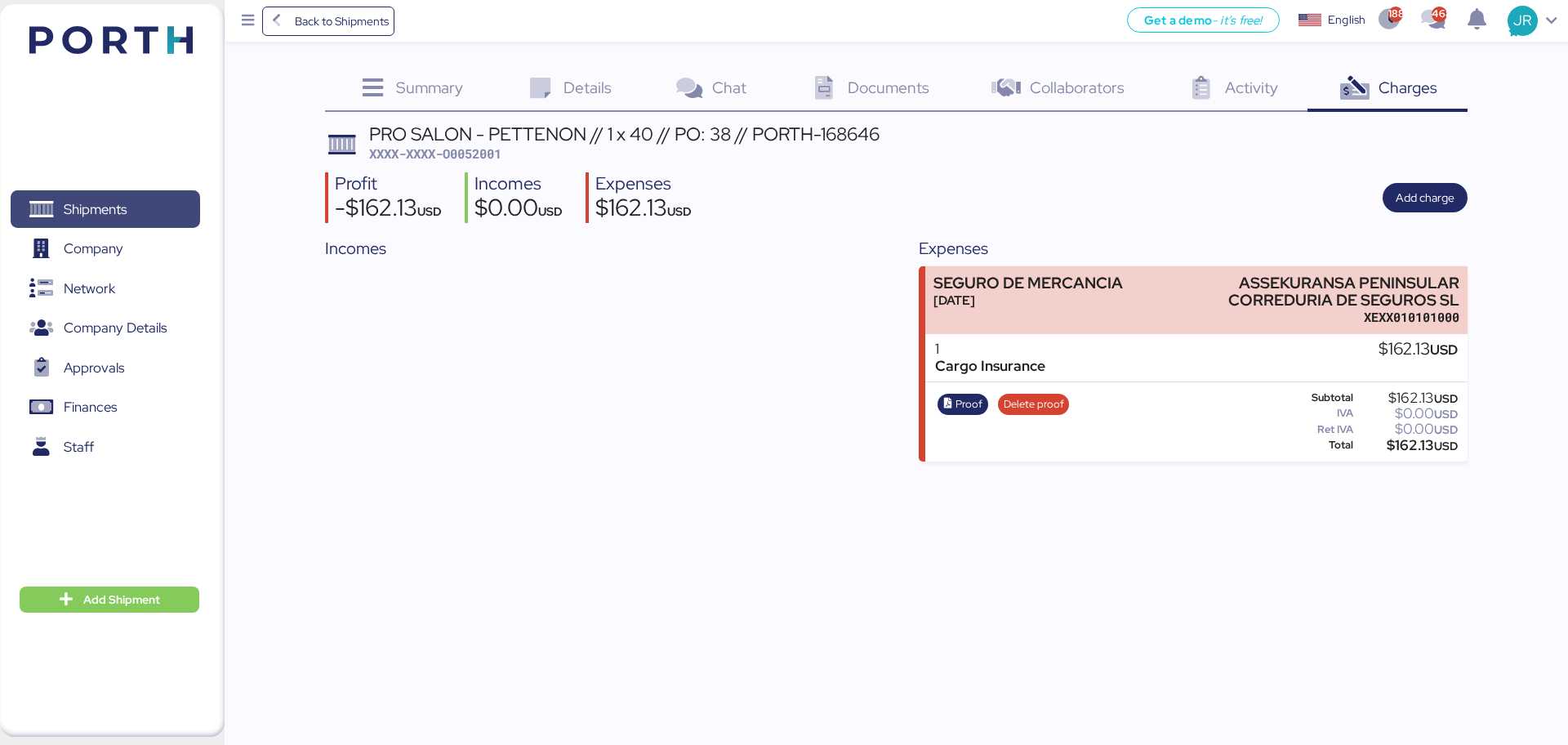
click at [45, 208] on icon at bounding box center [41, 210] width 26 height 20
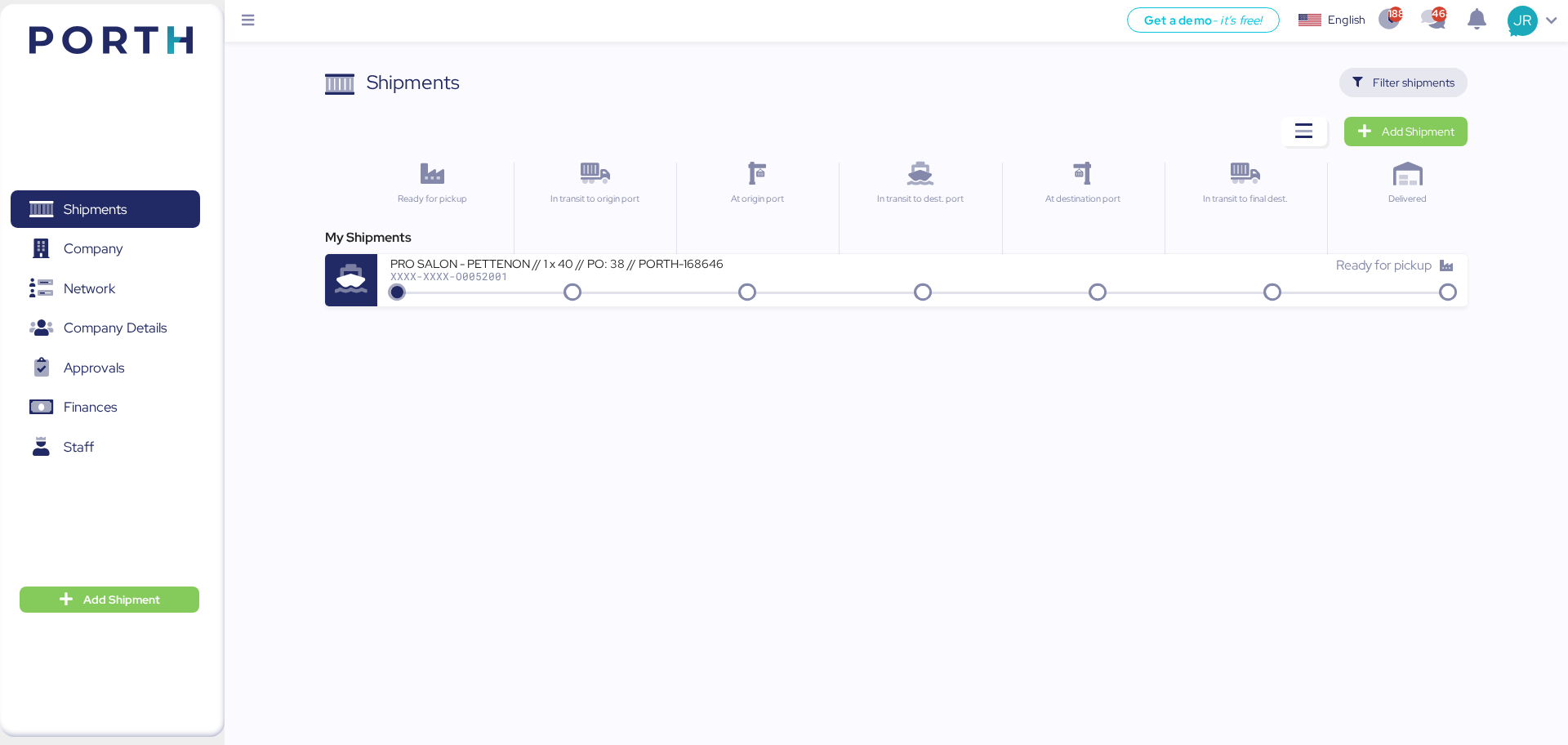
click at [1406, 78] on span "Filter shipments" at bounding box center [1413, 82] width 82 height 20
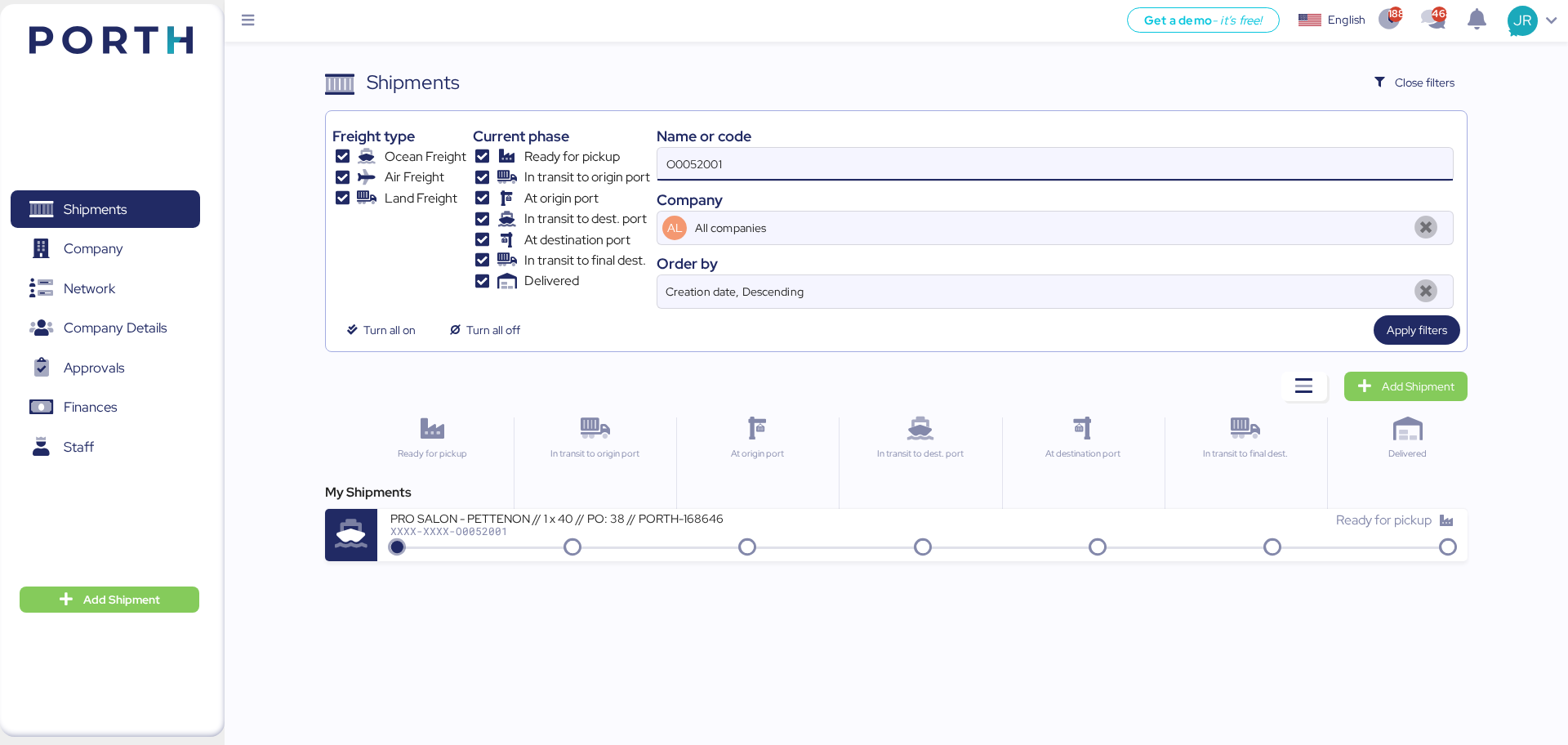
drag, startPoint x: 736, startPoint y: 169, endPoint x: 507, endPoint y: 180, distance: 229.3
click at [510, 180] on div "Freight type Ocean Freight Air Freight Land Freight Current phase Ready for pic…" at bounding box center [896, 213] width 1127 height 191
paste input "1996"
type input "O0051996"
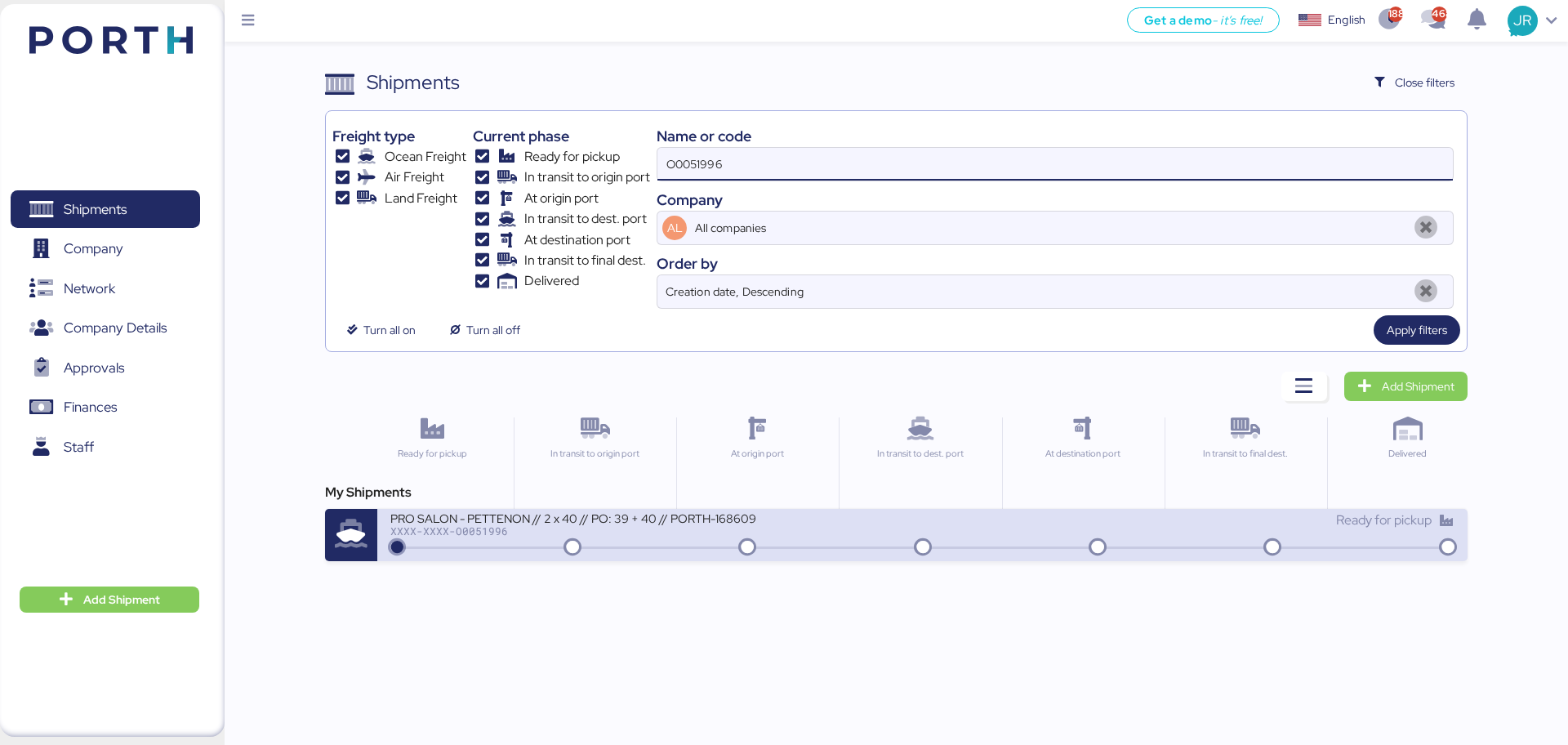
click at [505, 528] on div "XXXX-XXXX-O0051996" at bounding box center [587, 530] width 392 height 11
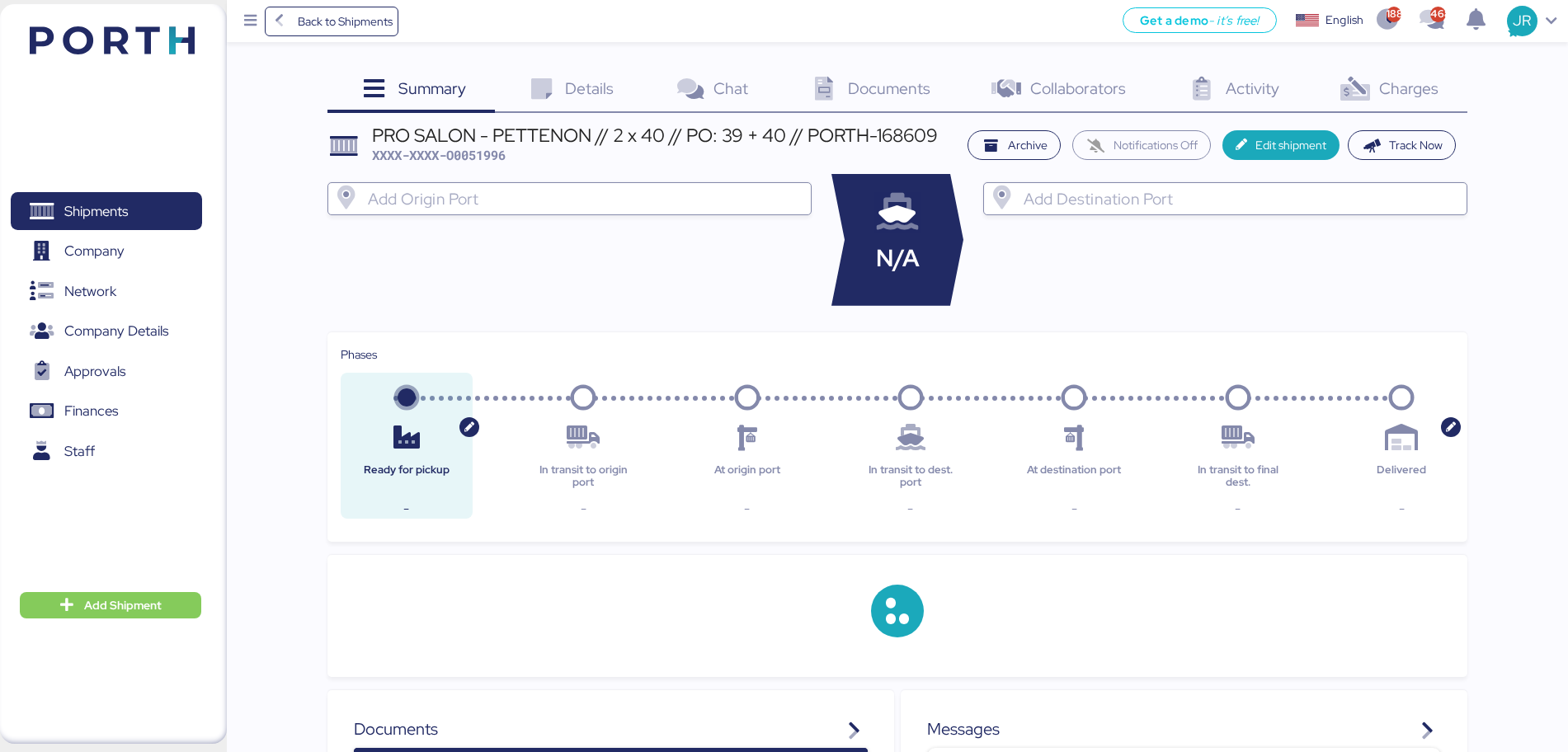
click at [1407, 84] on span "Charges" at bounding box center [1408, 88] width 60 height 22
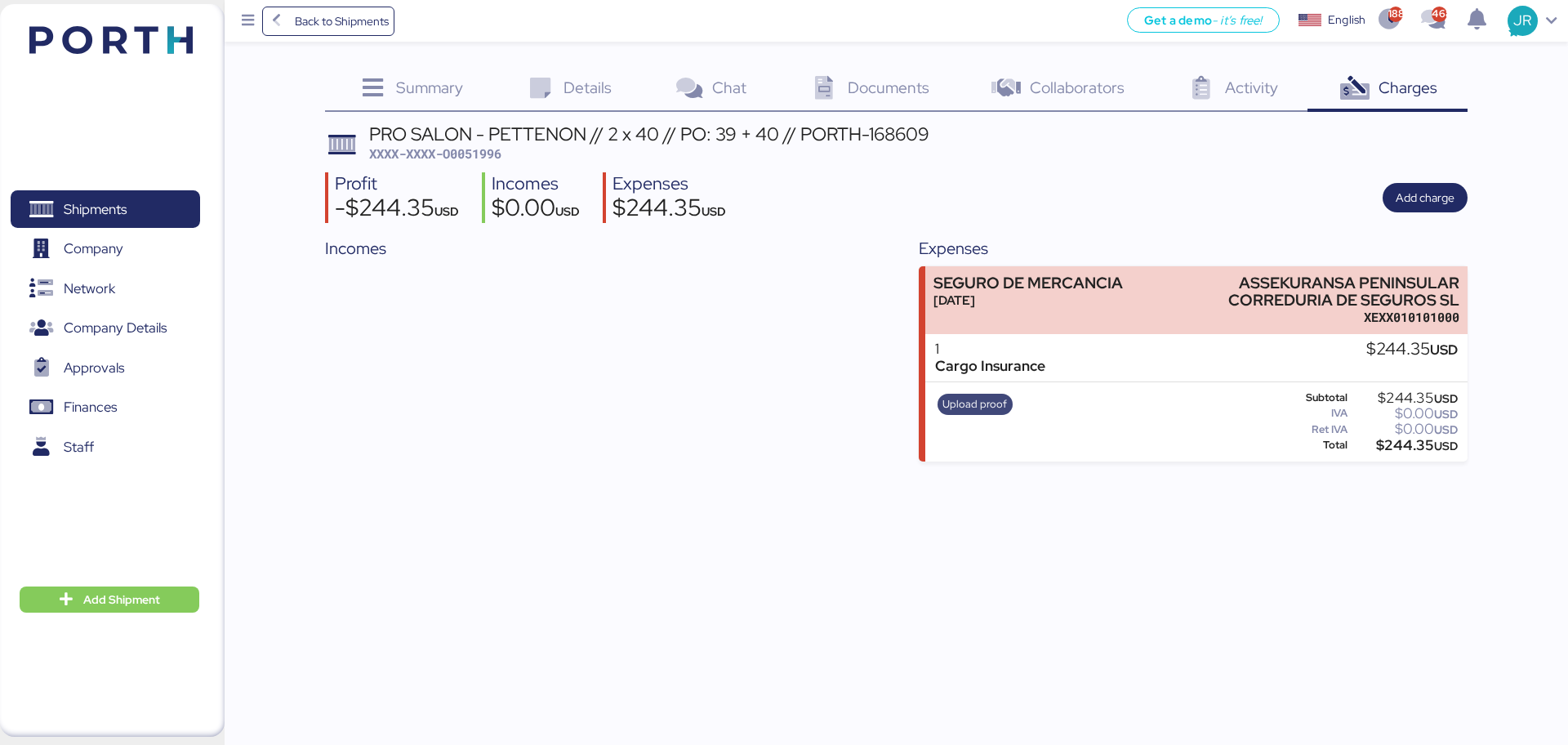
click at [970, 403] on span "Upload proof" at bounding box center [974, 404] width 64 height 18
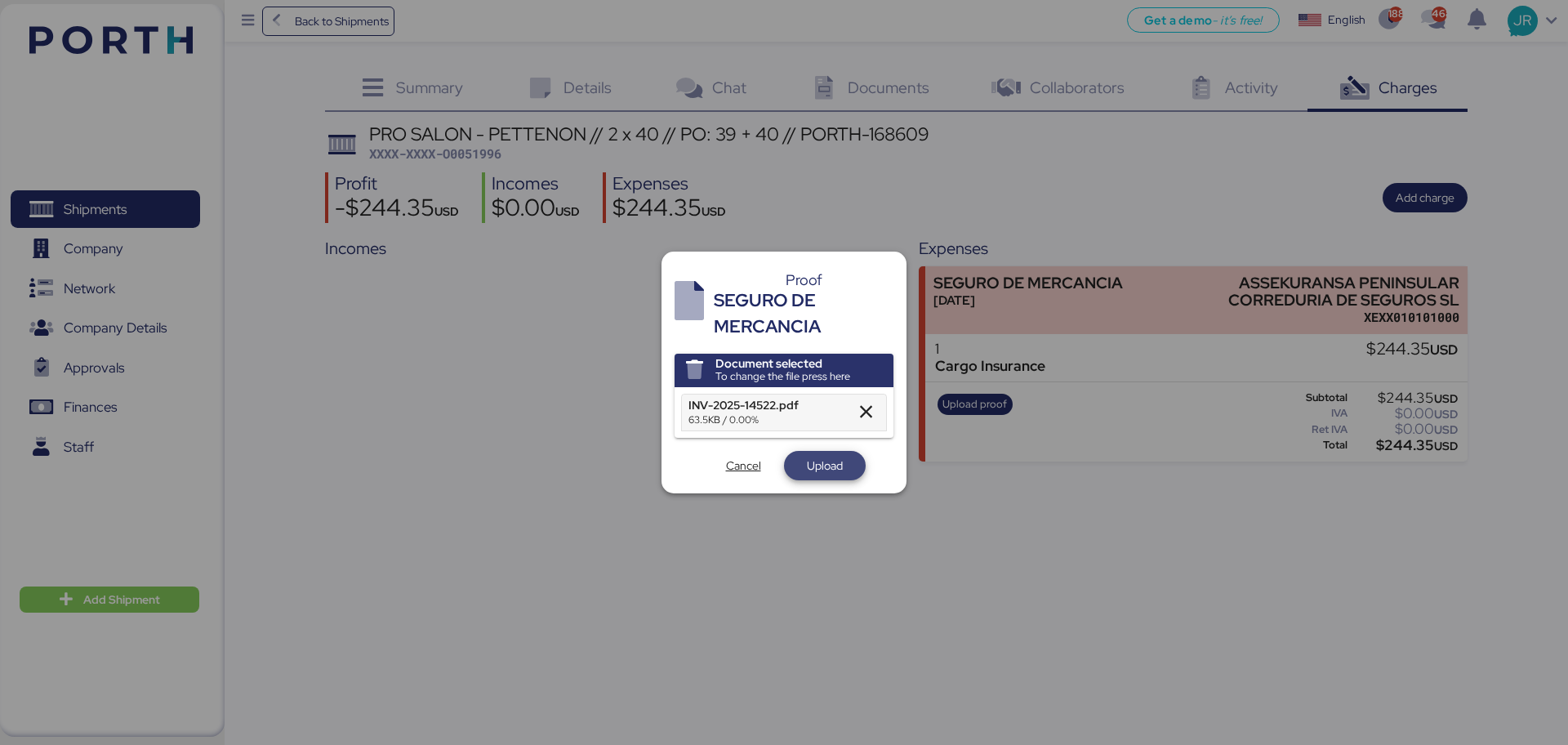
click at [807, 462] on span "Upload" at bounding box center [825, 465] width 36 height 20
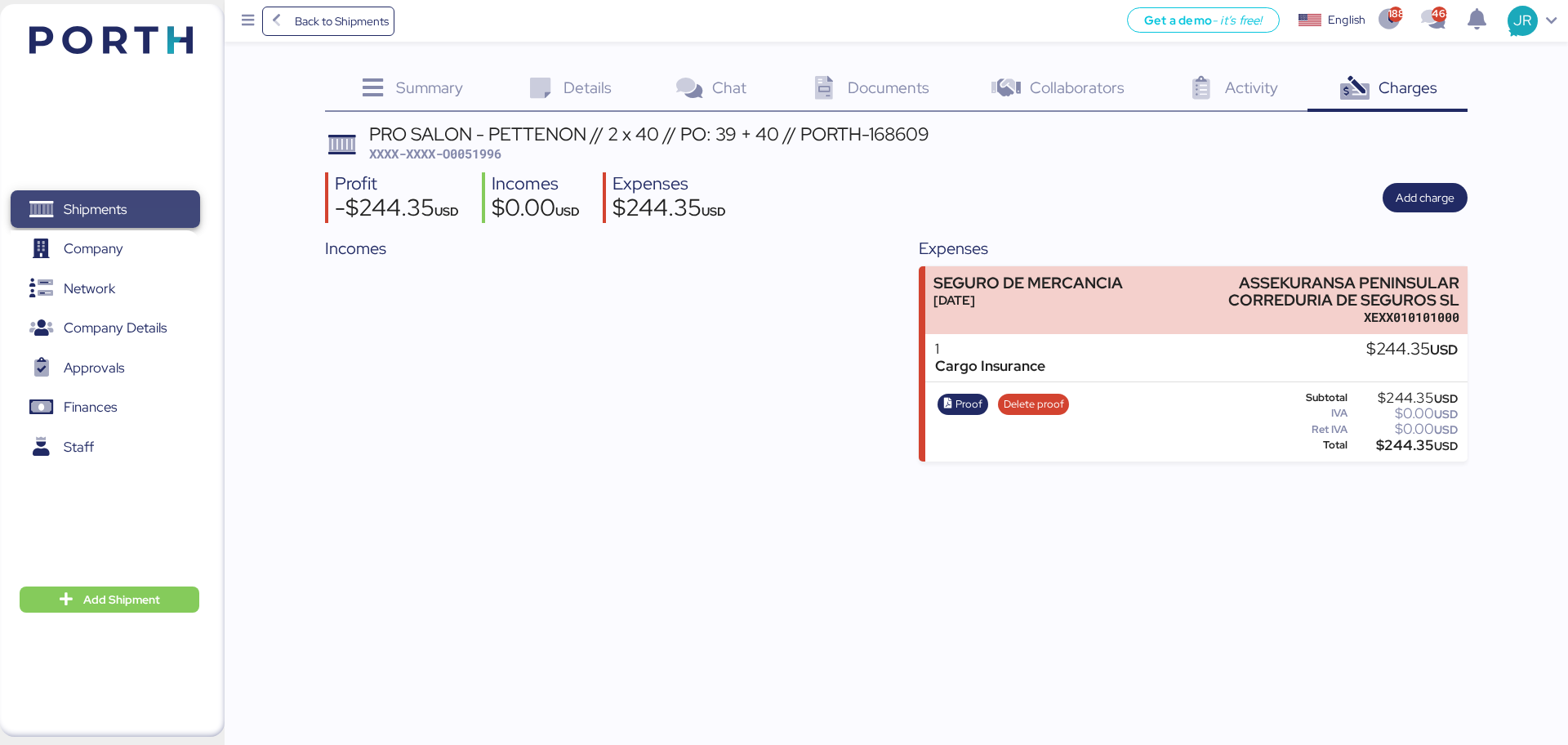
click at [71, 205] on span "Shipments" at bounding box center [95, 210] width 63 height 24
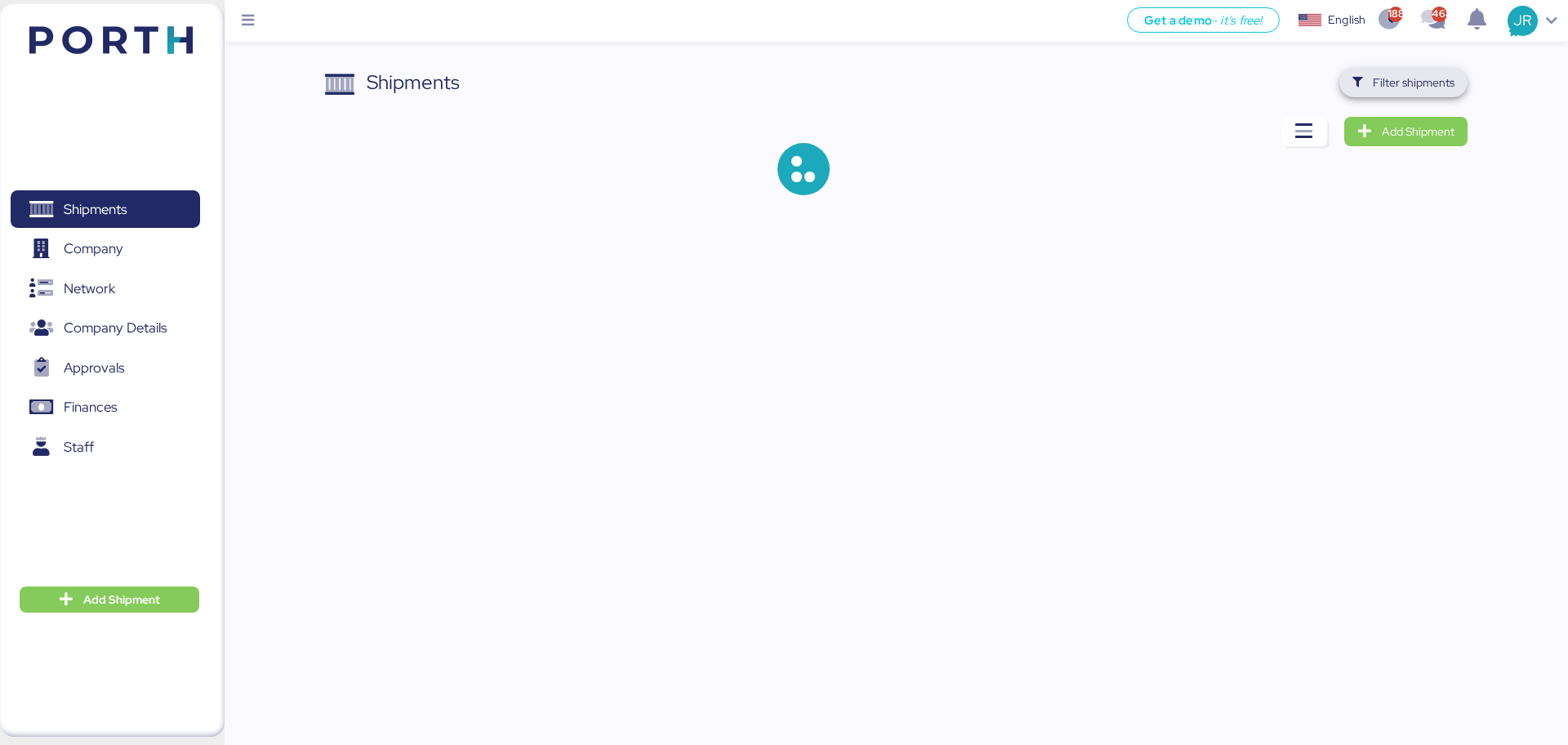
click at [1382, 78] on span "Filter shipments" at bounding box center [1413, 82] width 82 height 20
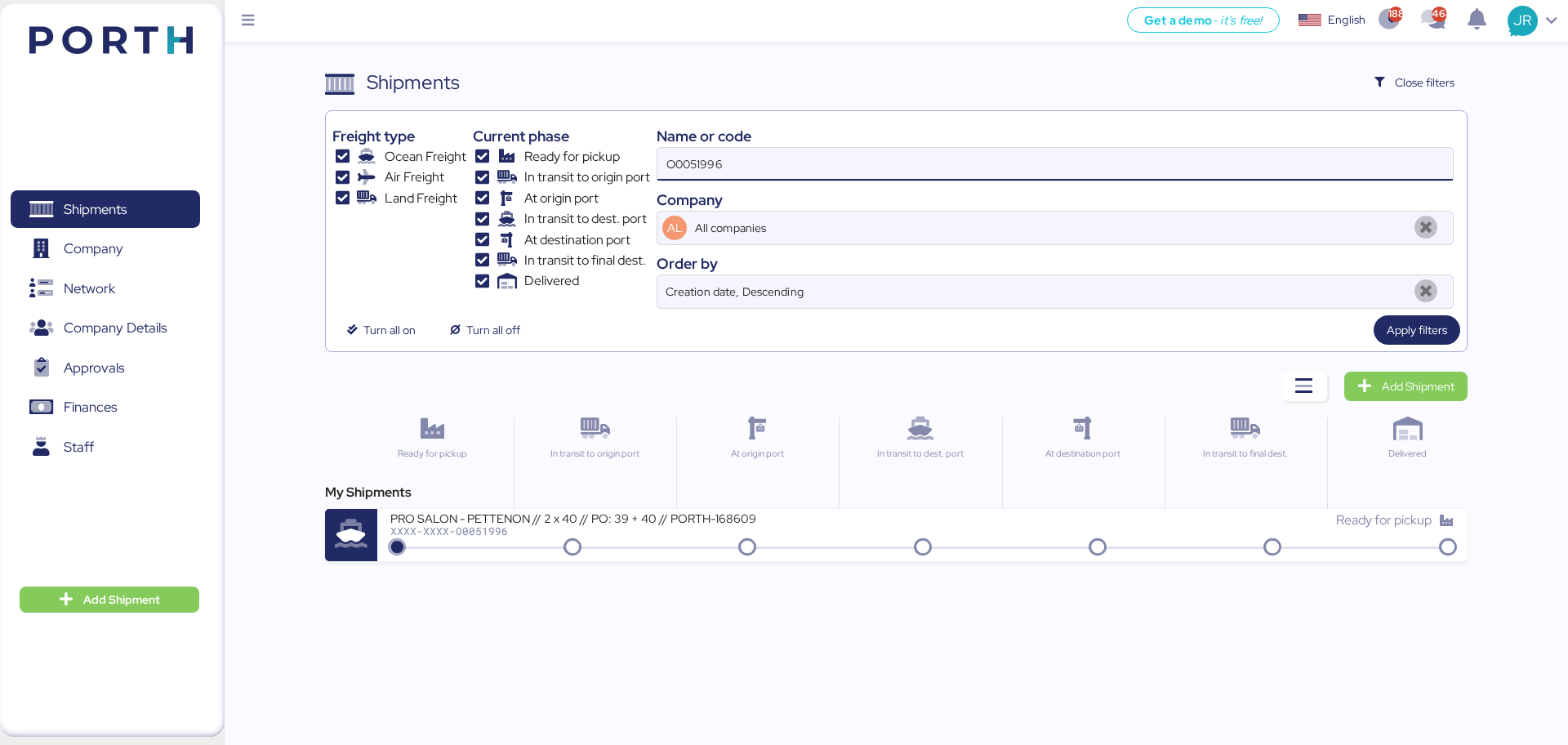
drag, startPoint x: 587, startPoint y: 150, endPoint x: 449, endPoint y: 147, distance: 138.0
click at [452, 148] on div "Freight type Ocean Freight Air Freight Land Freight Current phase Ready for pic…" at bounding box center [896, 213] width 1127 height 191
paste input "82"
type input "O0051982"
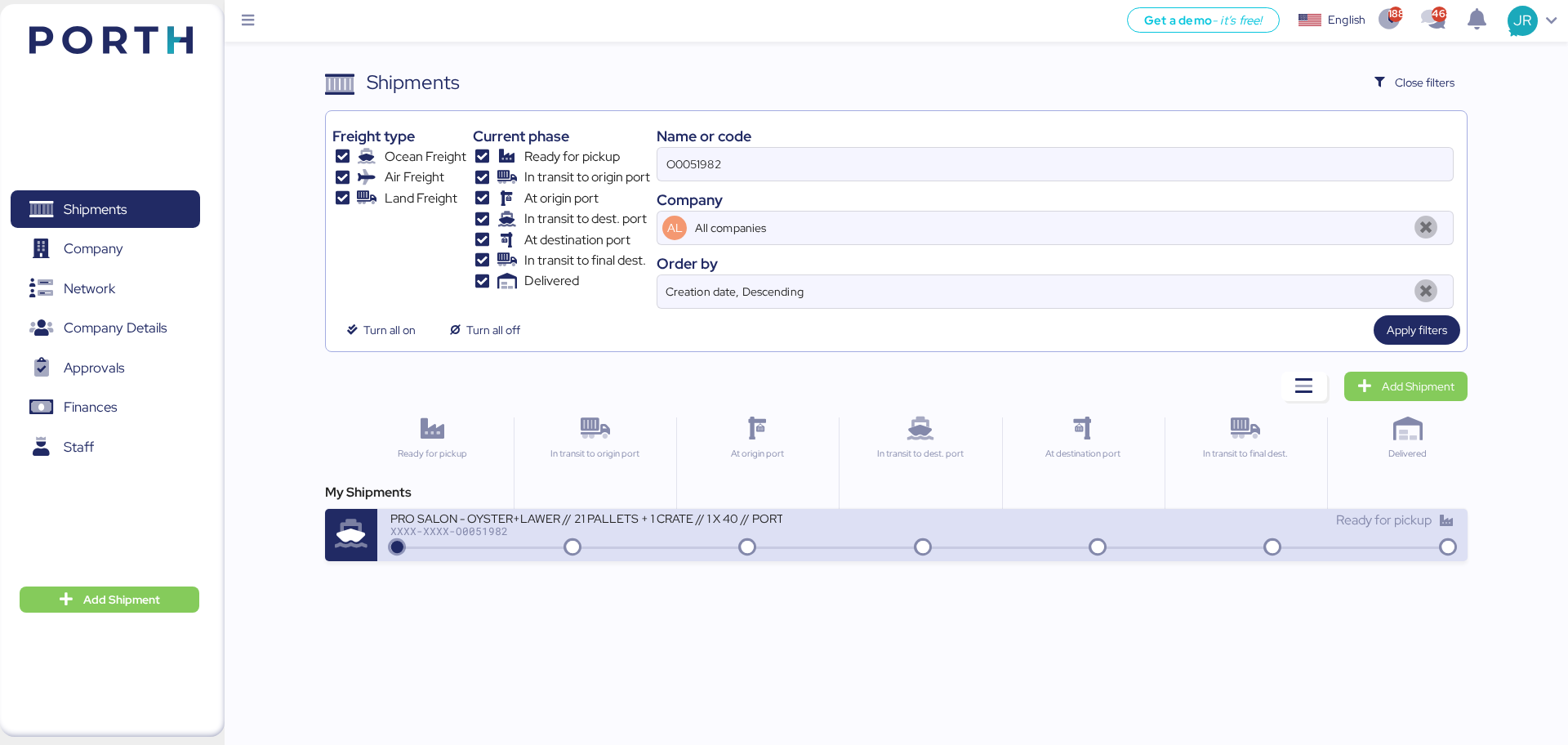
click at [436, 525] on div "XXXX-XXXX-O0051982" at bounding box center [587, 530] width 392 height 11
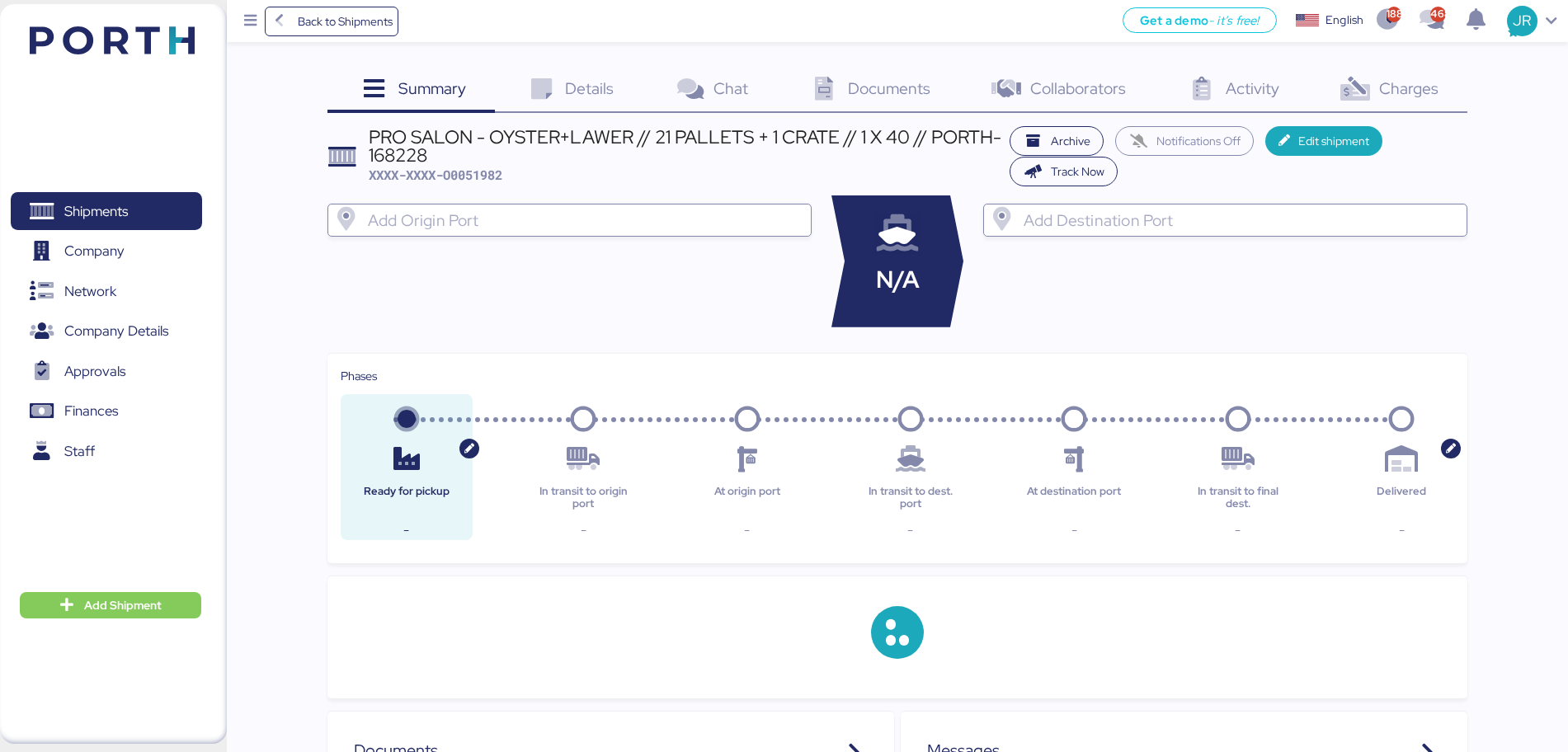
click at [1390, 85] on span "Charges" at bounding box center [1408, 88] width 60 height 22
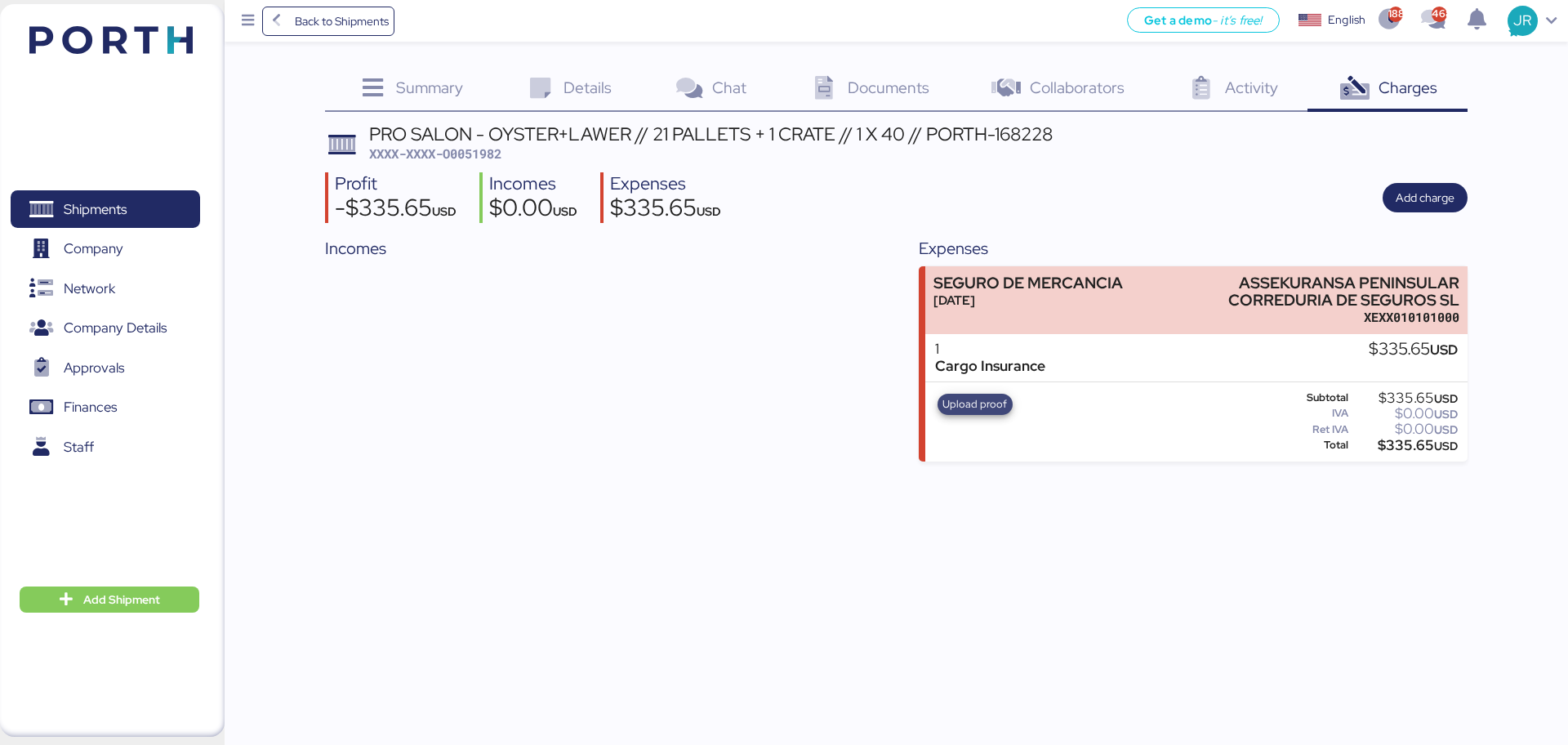
click at [981, 404] on span "Upload proof" at bounding box center [974, 404] width 64 height 18
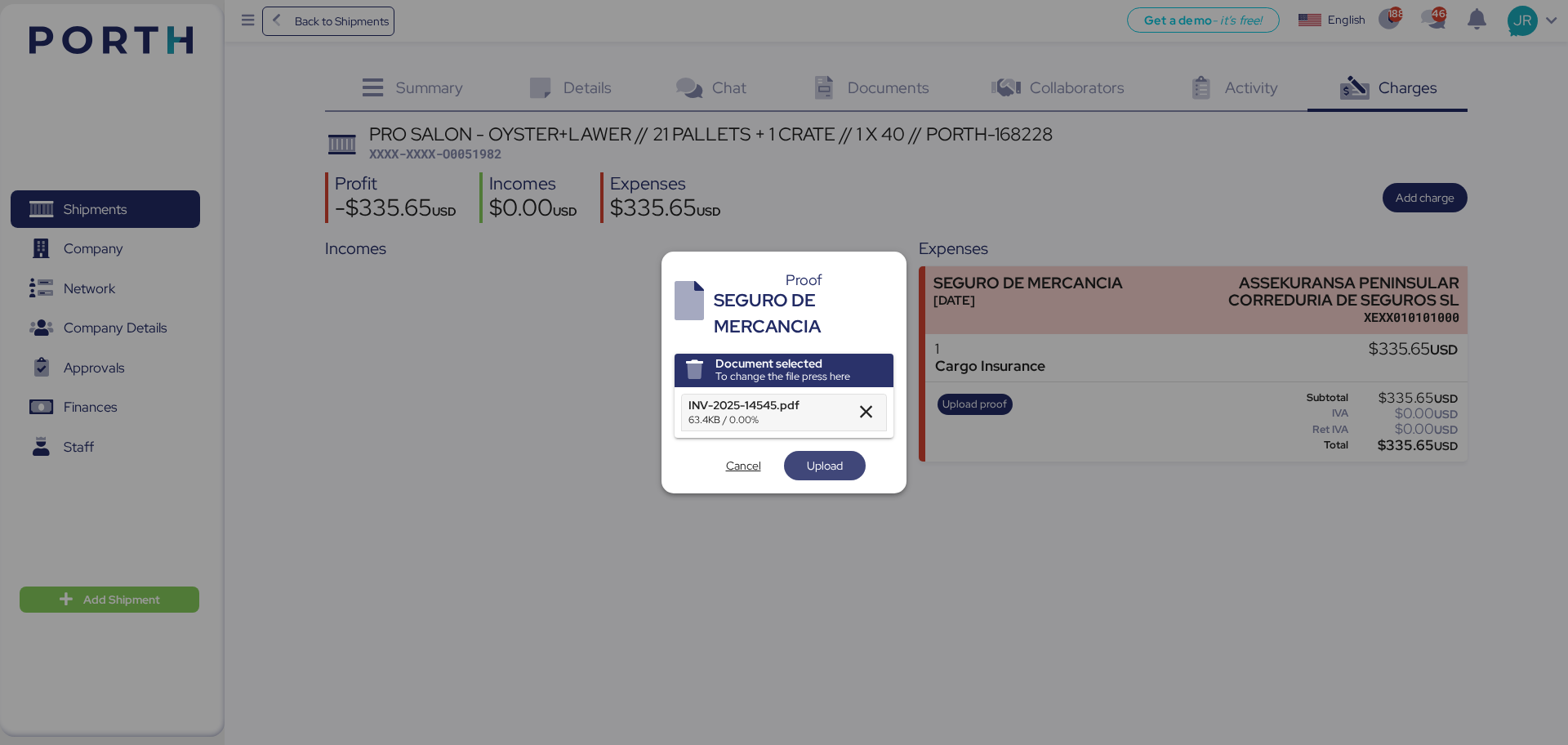
click at [822, 467] on span "Upload" at bounding box center [825, 465] width 36 height 20
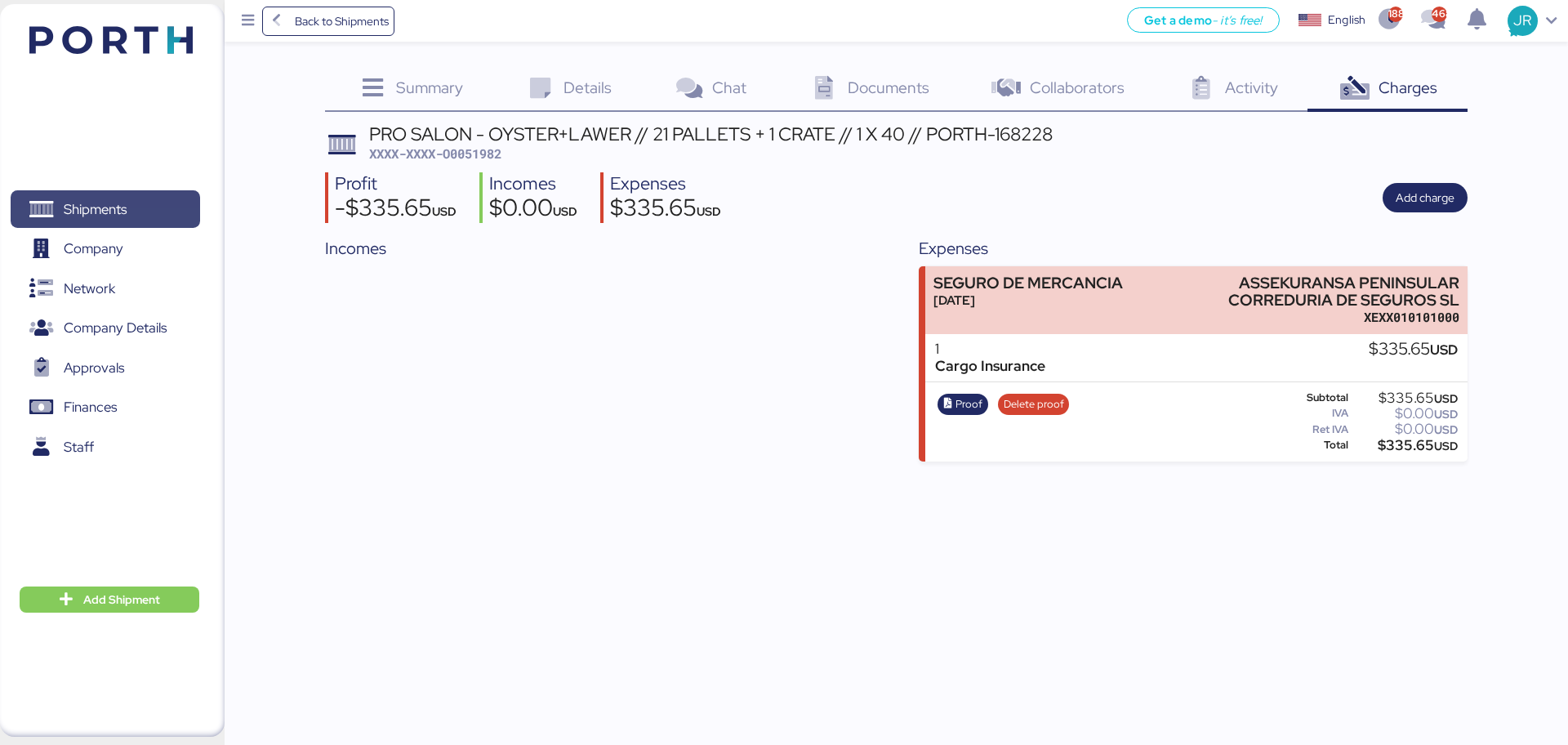
click at [63, 209] on span "Shipments" at bounding box center [95, 210] width 63 height 24
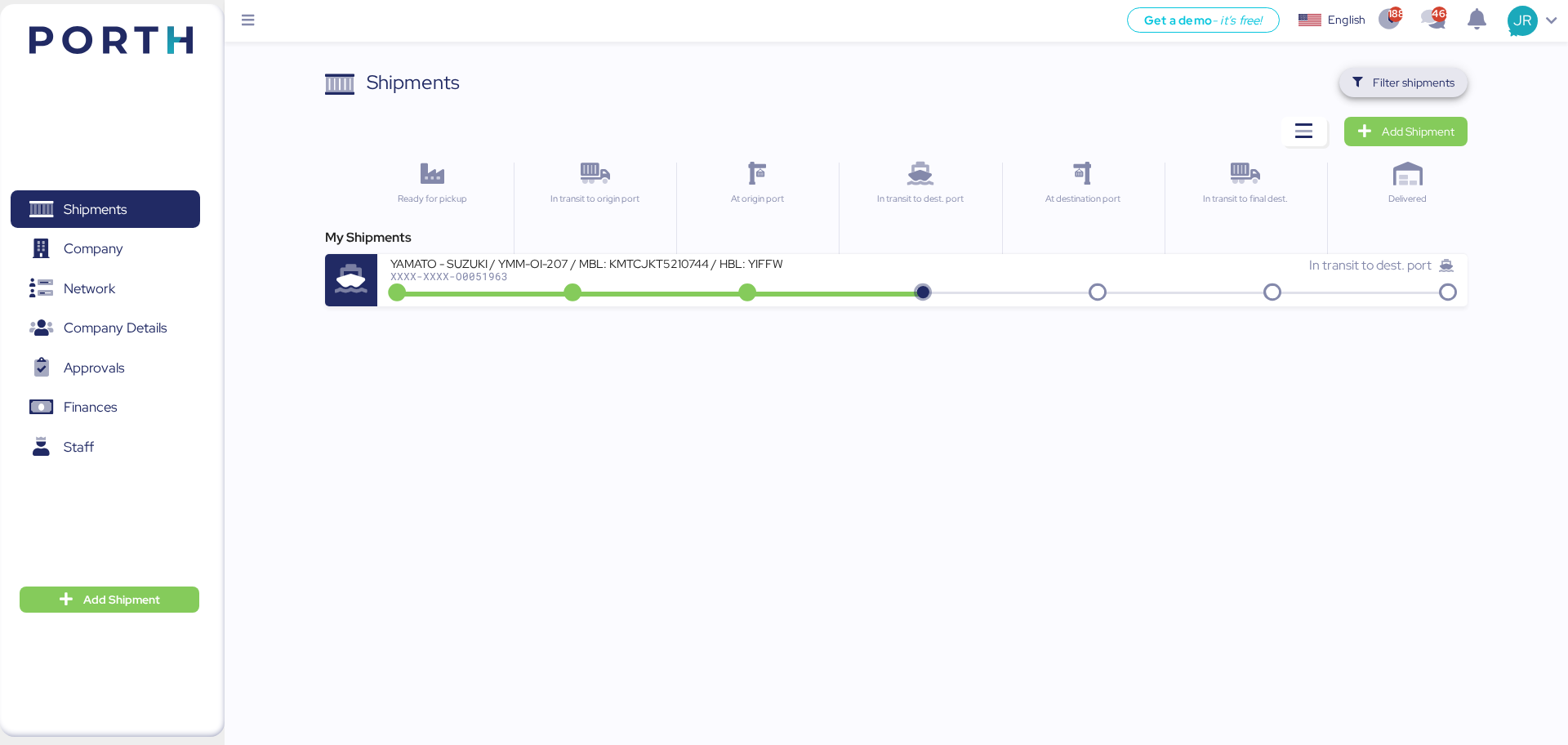
click at [1405, 81] on span "Filter shipments" at bounding box center [1413, 82] width 82 height 20
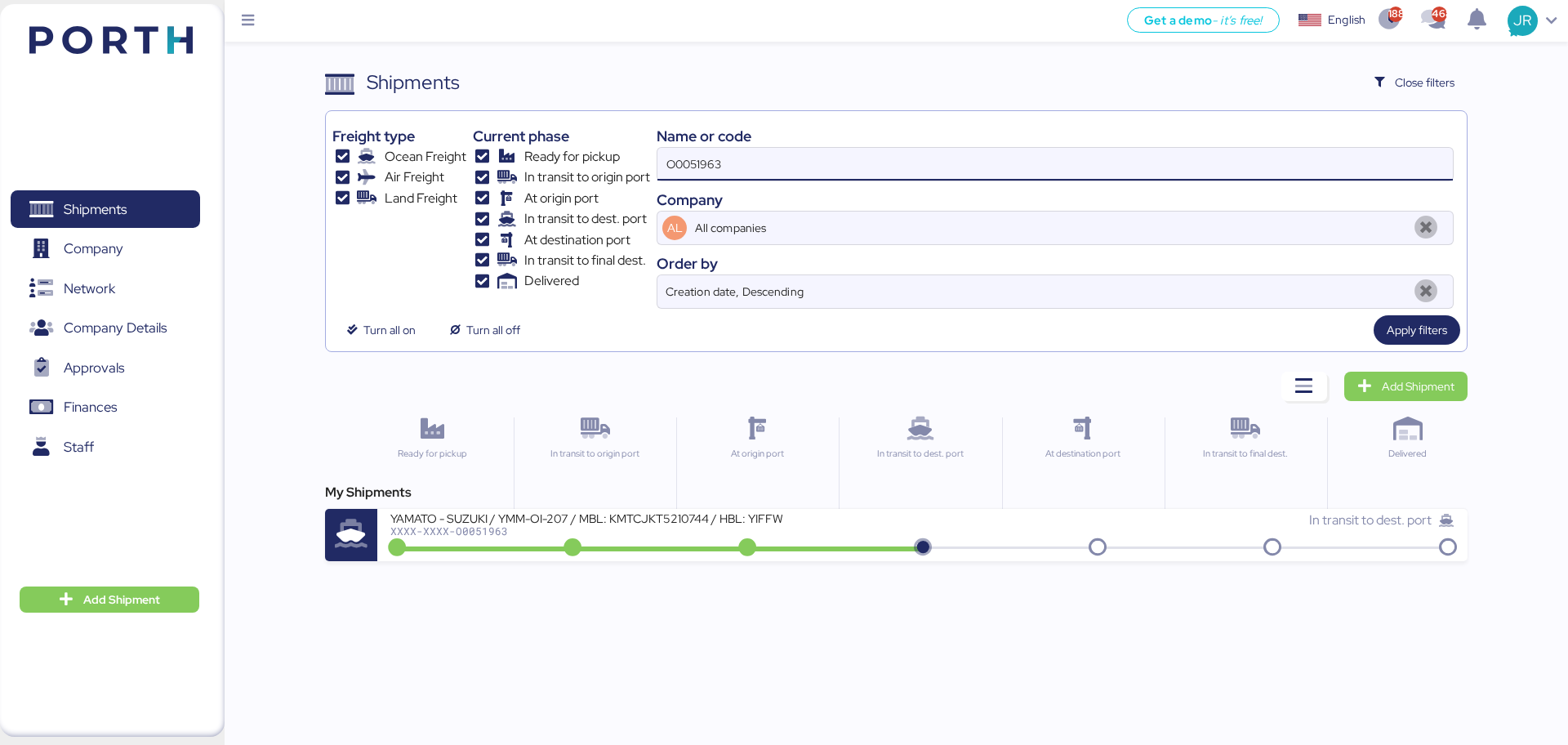
drag, startPoint x: 759, startPoint y: 170, endPoint x: 522, endPoint y: 189, distance: 237.8
click at [528, 189] on div "Freight type Ocean Freight Air Freight Land Freight Current phase Ready for pic…" at bounding box center [896, 213] width 1127 height 191
paste input "2041"
type input "O0052041"
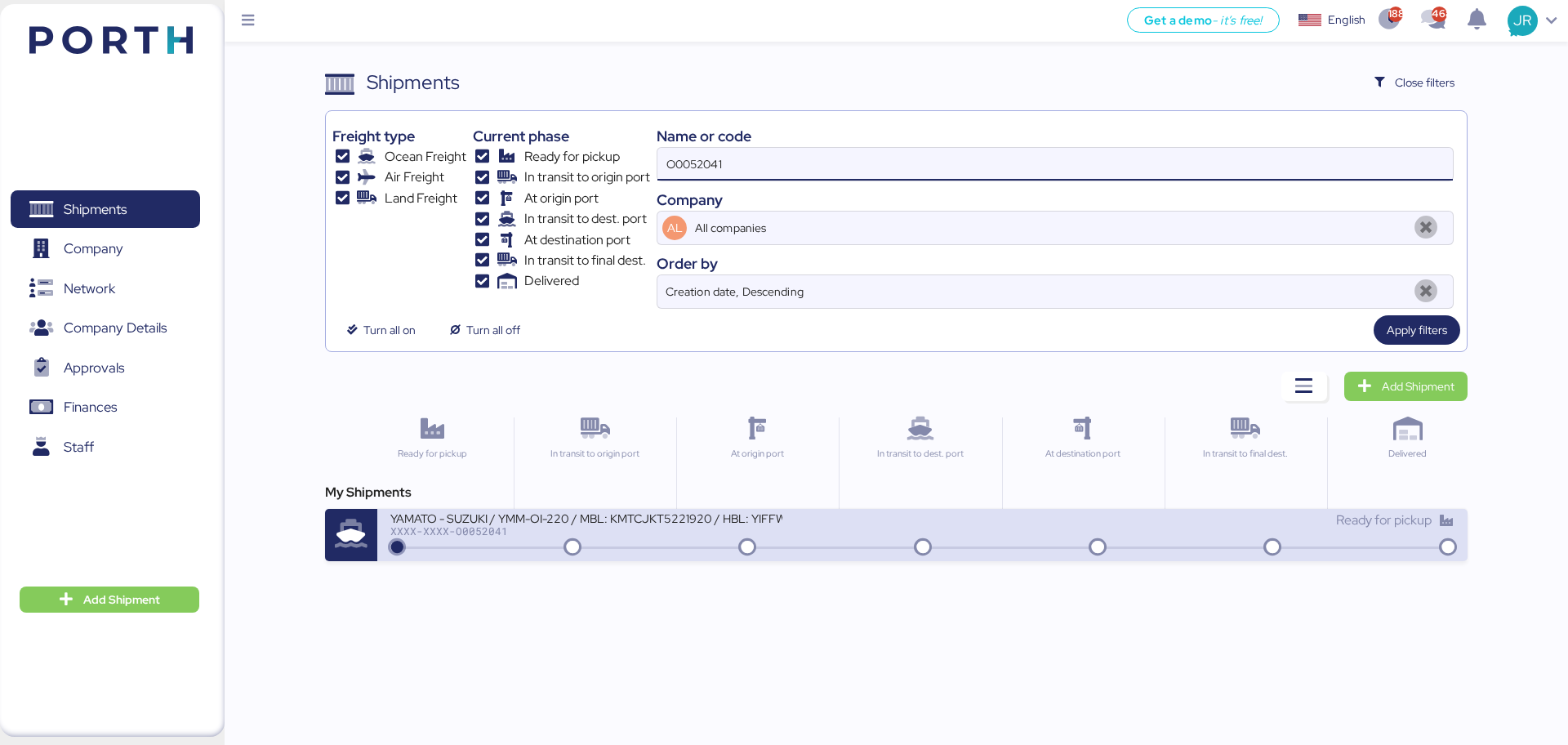
click at [466, 538] on div "YAMATO - SUZUKI / YMM-OI-220 / MBL: KMTCJKT5221920 / HBL: YIFFW0162605 / FCL XX…" at bounding box center [657, 528] width 532 height 35
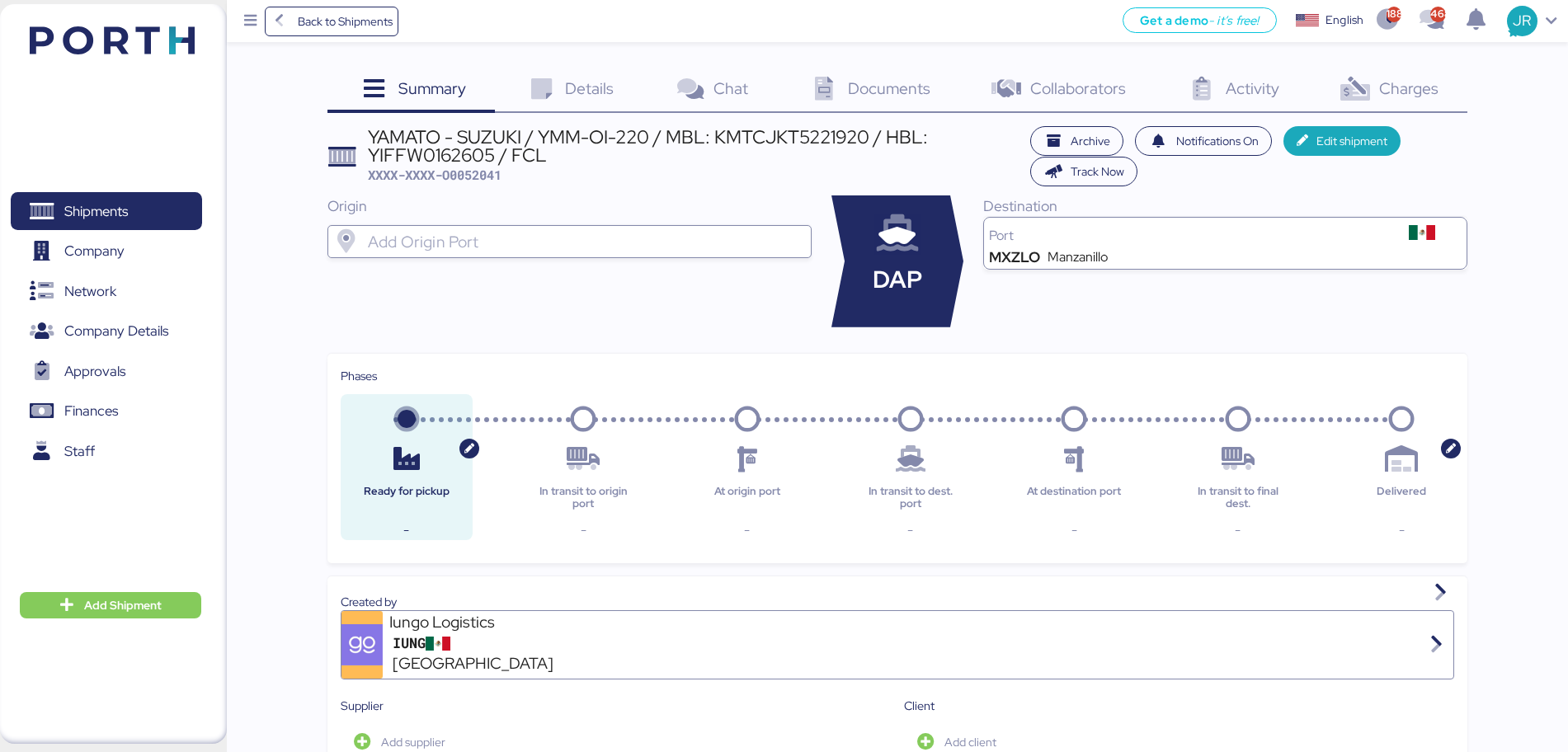
click at [1390, 95] on span "Charges" at bounding box center [1408, 88] width 60 height 22
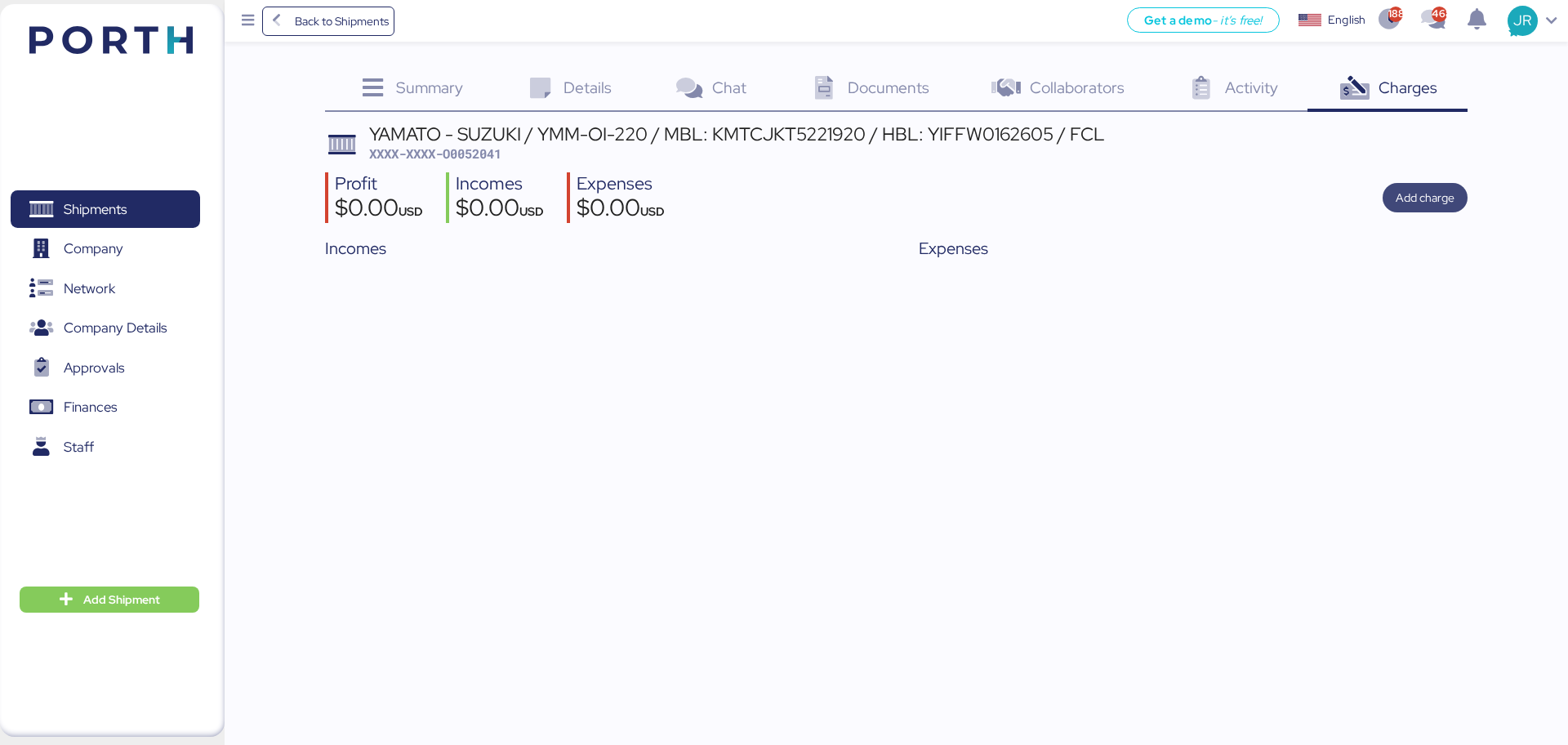
click at [1426, 202] on span "Add charge" at bounding box center [1424, 198] width 59 height 20
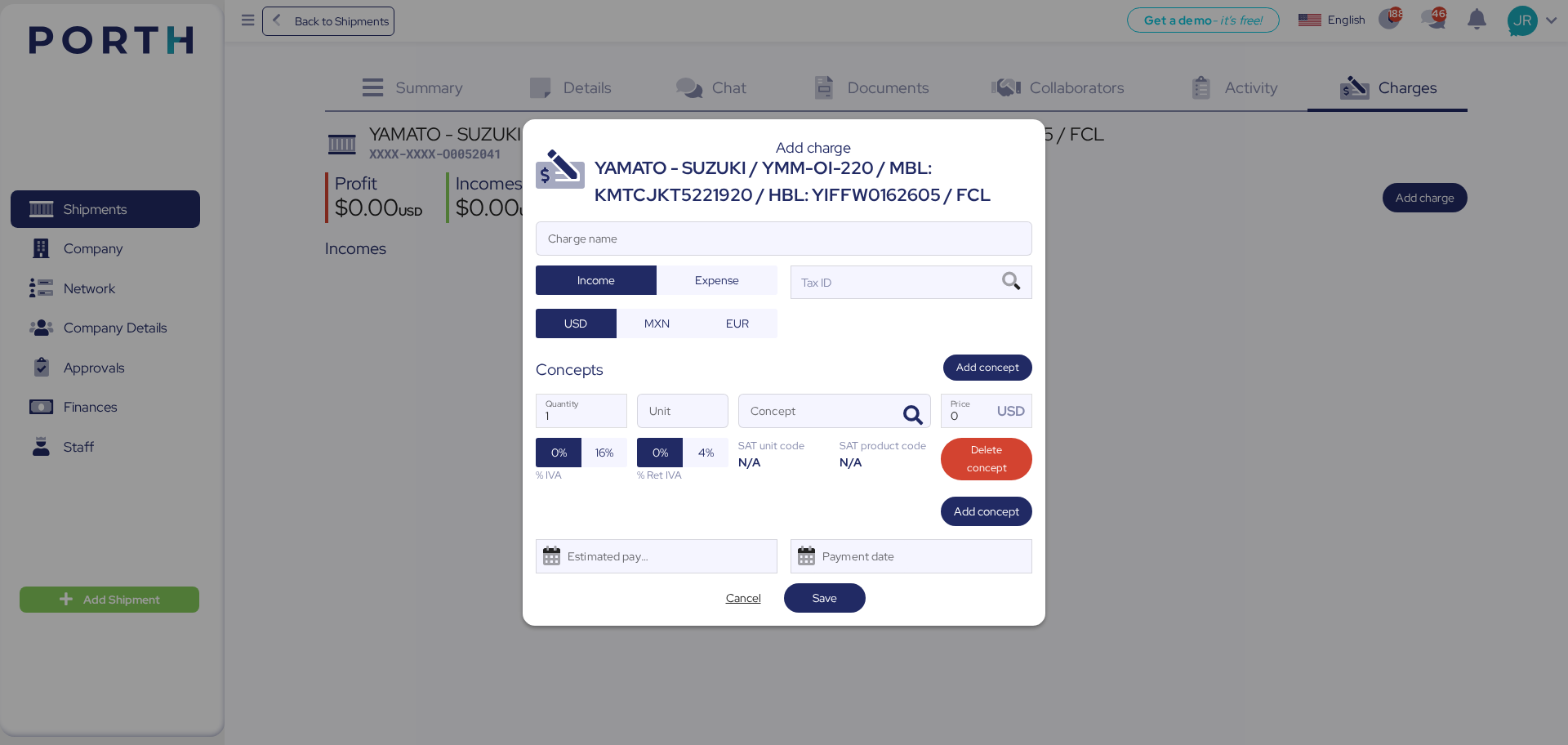
click at [663, 213] on div "Add charge YAMATO - SUZUKI / YMM-OI-220 / MBL: KMTCJKT5221920 / HBL: YIFFW01626…" at bounding box center [783, 371] width 522 height 506
click at [619, 236] on input "Charge name" at bounding box center [783, 239] width 495 height 33
type input "CAAT"
click at [694, 279] on span "Expense" at bounding box center [716, 280] width 95 height 23
click at [667, 319] on span "MXN" at bounding box center [657, 323] width 26 height 20
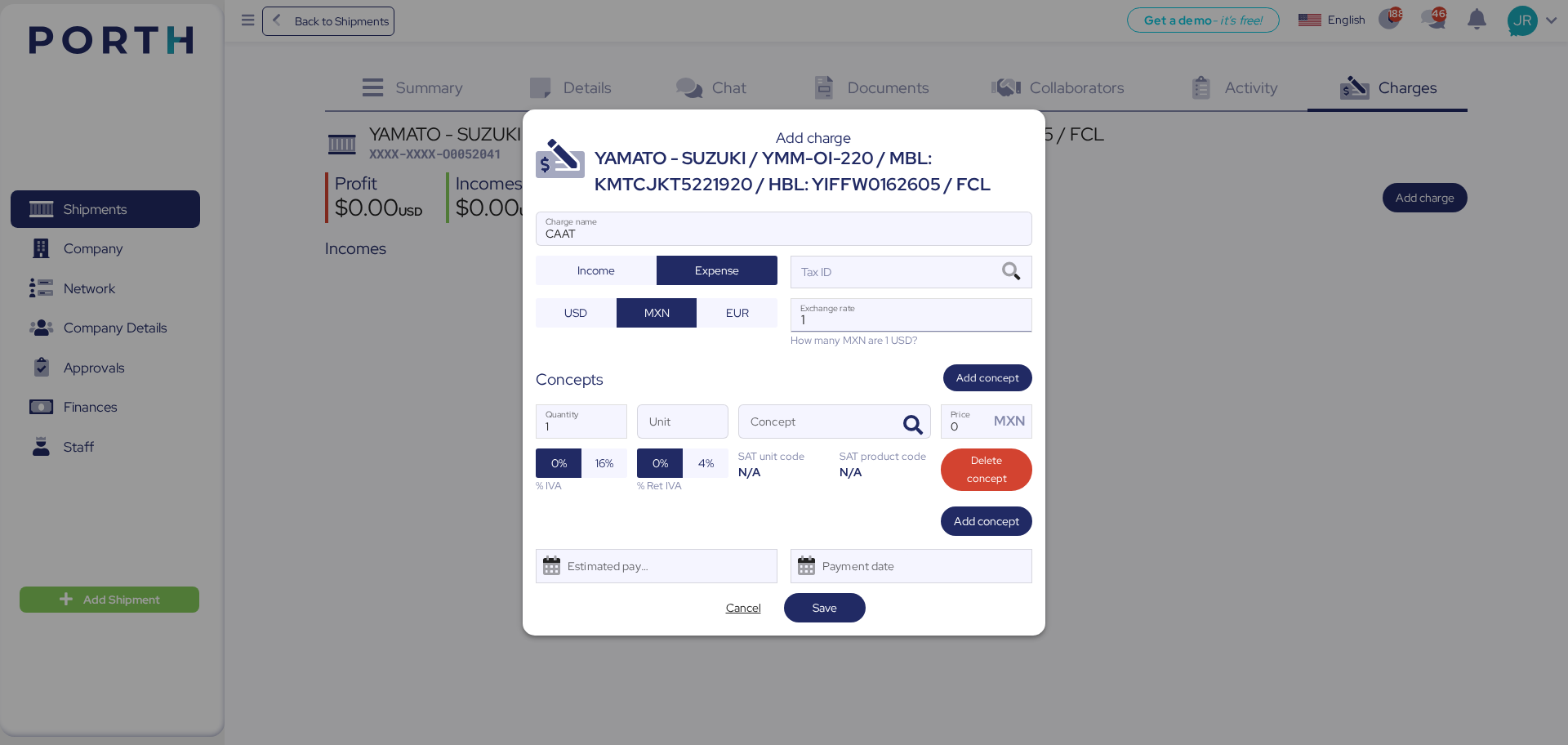
click at [857, 307] on input "1" at bounding box center [911, 316] width 240 height 33
paste input "18.6913"
type input "18.6913"
click at [908, 421] on icon "button" at bounding box center [912, 425] width 20 height 20
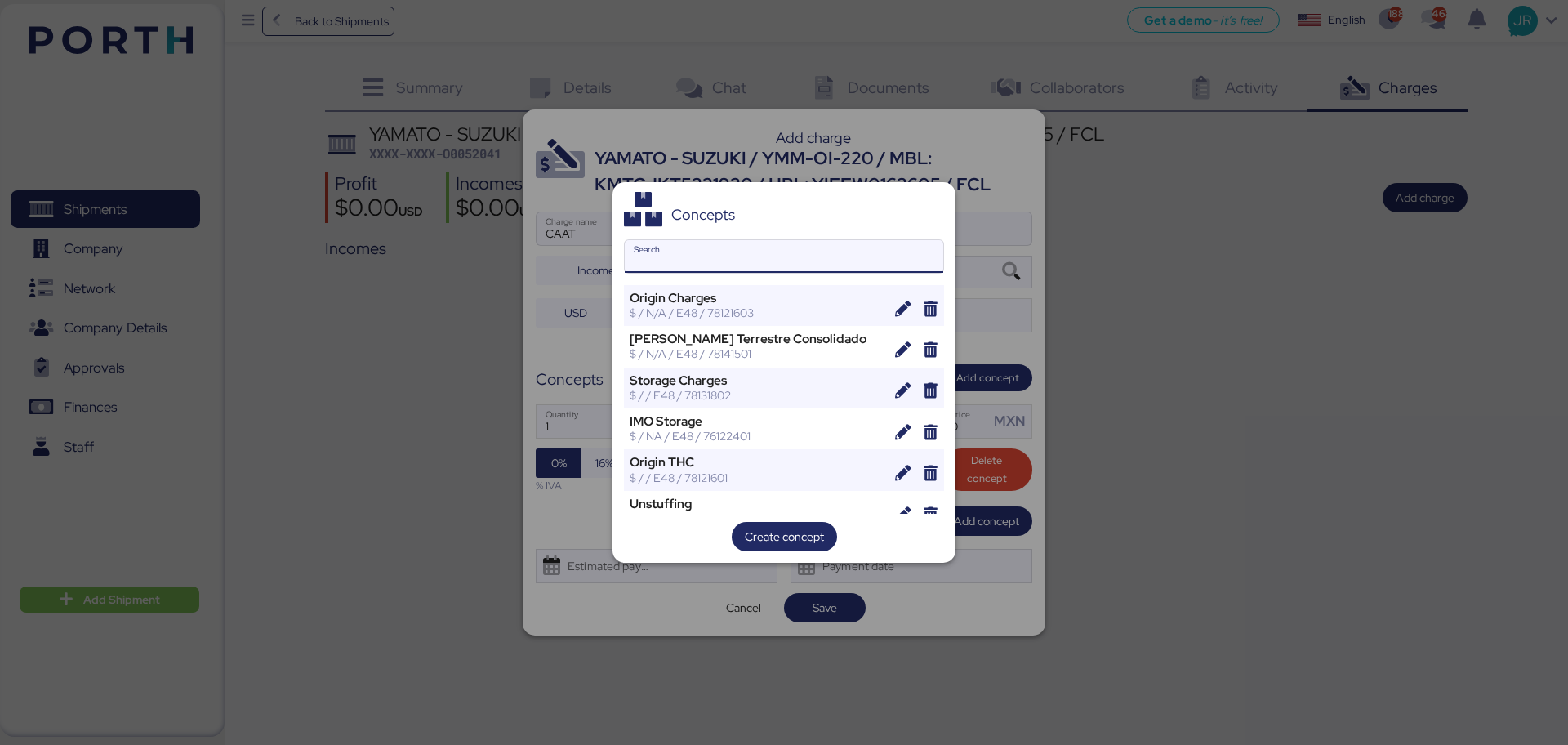
click at [761, 272] on input "Search" at bounding box center [784, 257] width 318 height 33
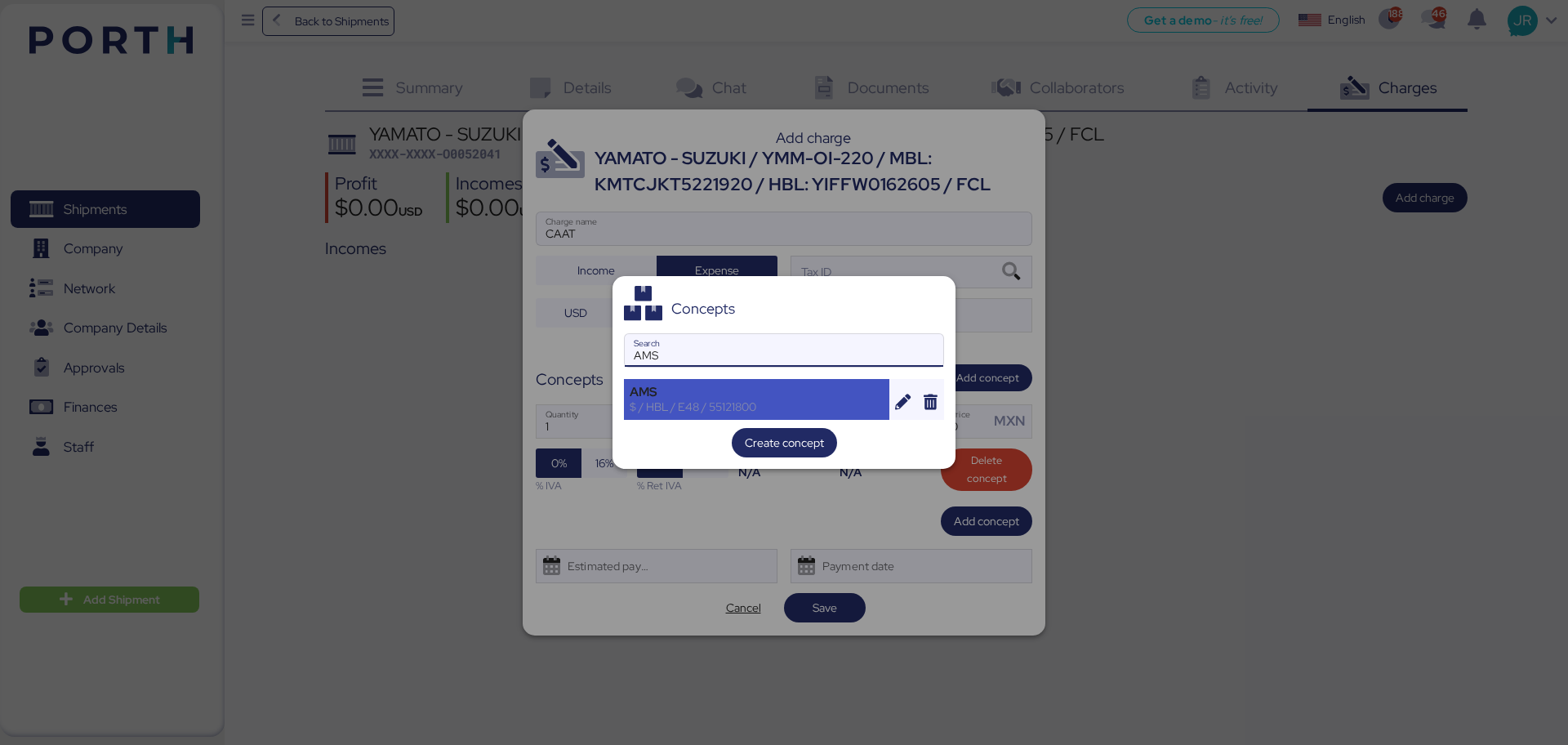
type input "AMS"
click at [731, 395] on div "AMS" at bounding box center [756, 392] width 254 height 15
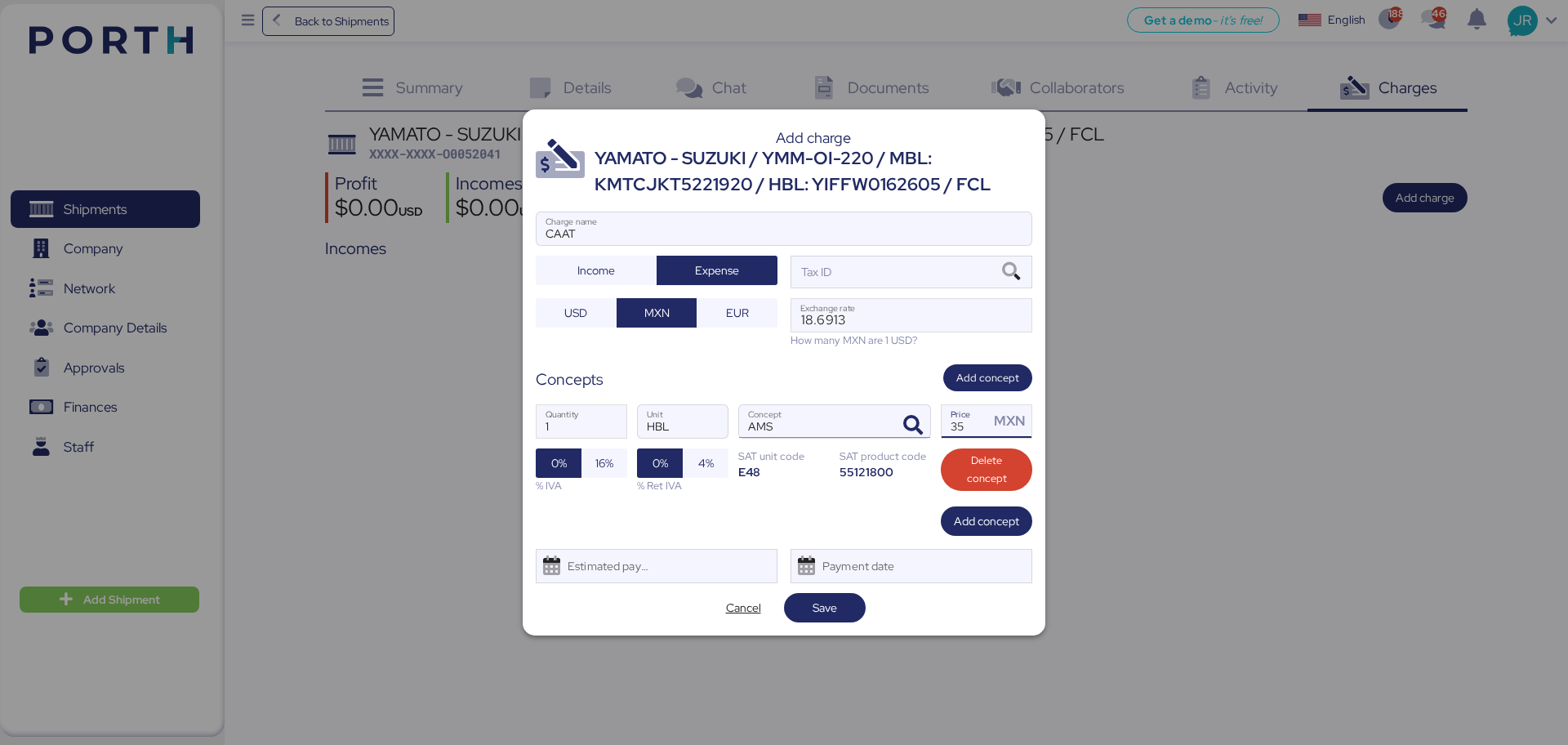
drag, startPoint x: 943, startPoint y: 425, endPoint x: 881, endPoint y: 429, distance: 62.1
click at [893, 429] on div "1 Quantity HBL Unit AMS Concept 35 Price MXN 0% 16% % IVA 0% 4% % Ret IVA SAT u…" at bounding box center [784, 448] width 497 height 115
type input "60"
click at [590, 457] on span "16%" at bounding box center [604, 463] width 45 height 29
click at [592, 574] on div "Estimated payment date" at bounding box center [604, 566] width 97 height 33
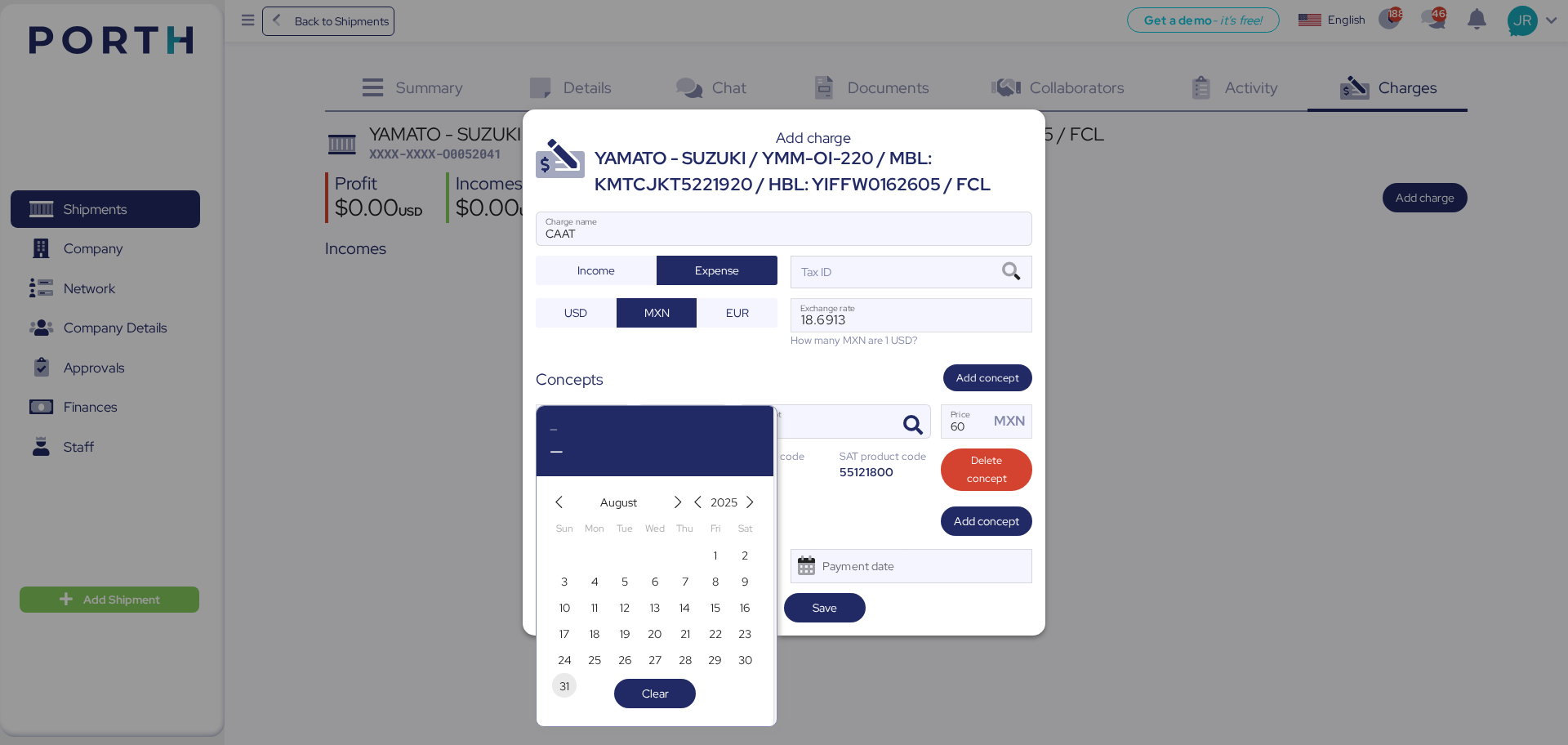
click at [564, 686] on span "31" at bounding box center [563, 686] width 9 height 20
type input "[DATE]"
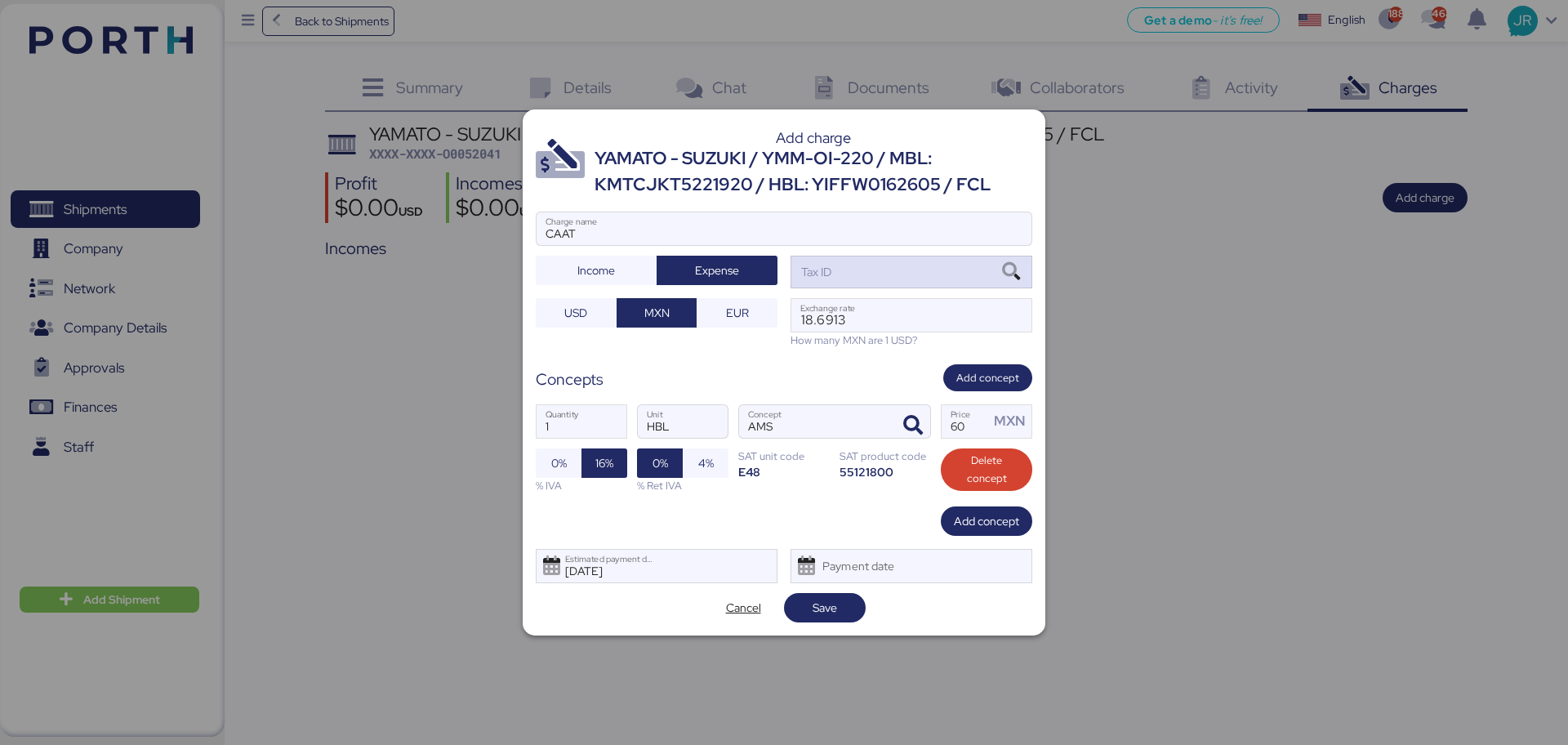
click at [1017, 269] on icon at bounding box center [1011, 272] width 27 height 18
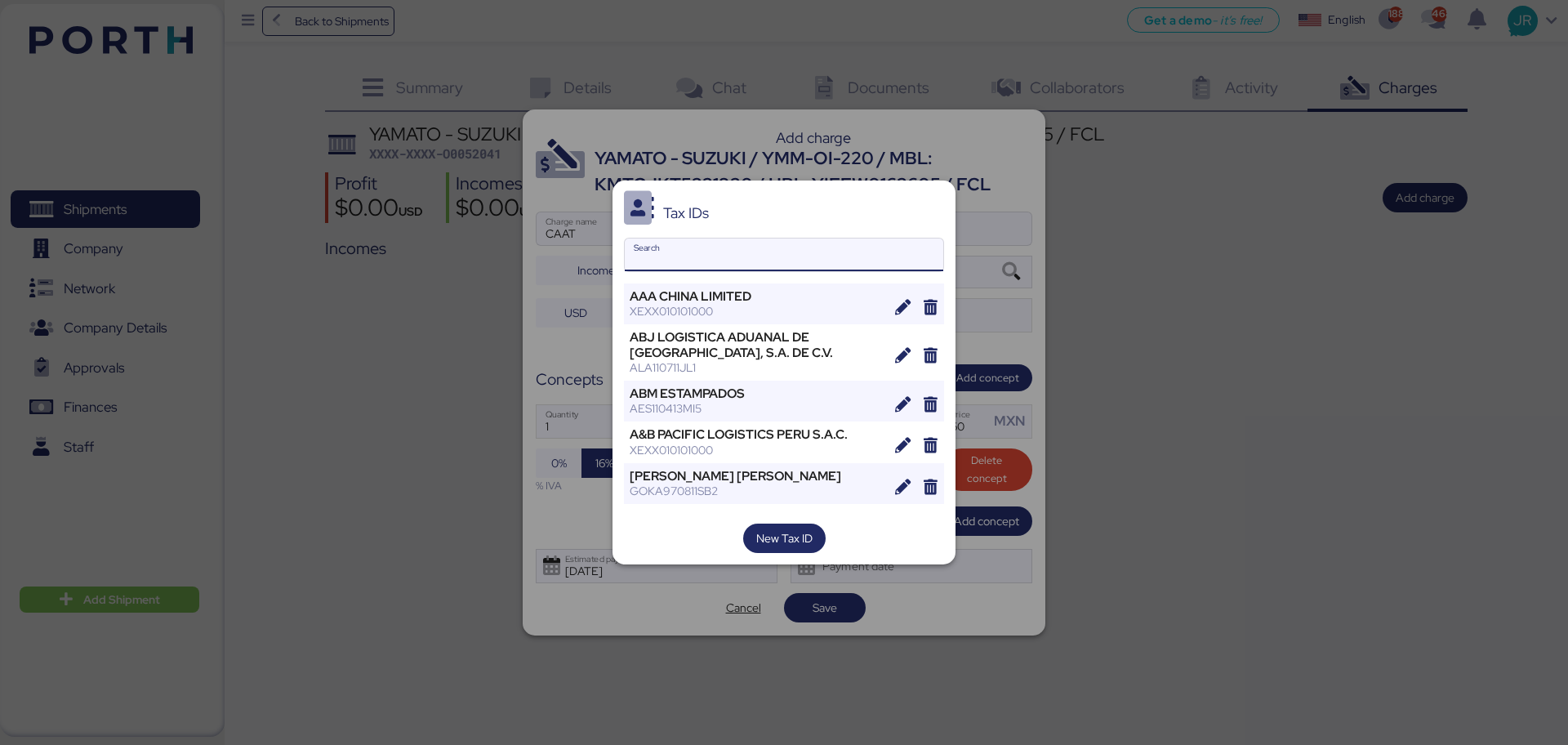
click at [687, 249] on input "Search" at bounding box center [784, 255] width 318 height 33
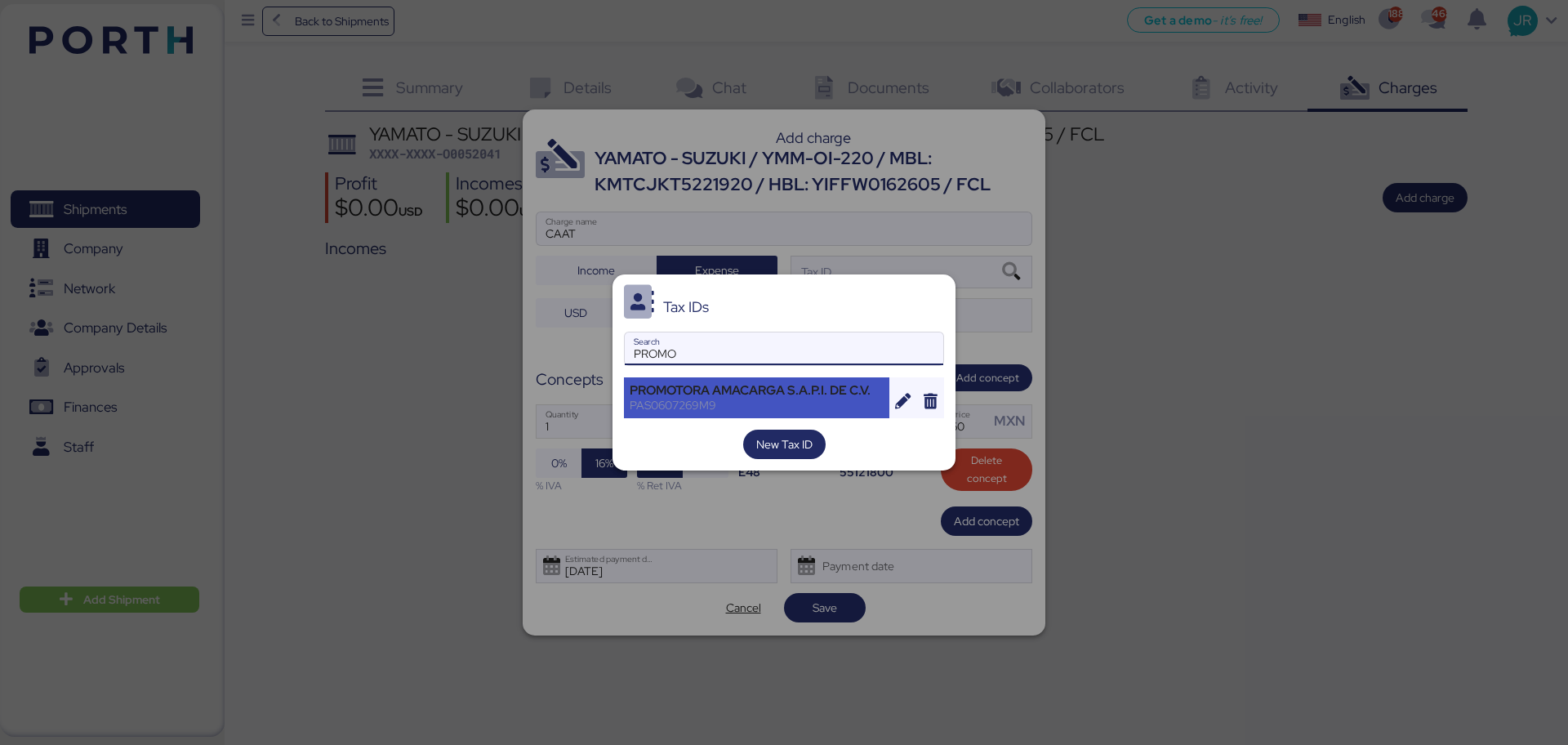
type input "PROMO"
click at [658, 391] on div "PROMOTORA AMACARGA S.A.P.I. DE C.V." at bounding box center [756, 390] width 254 height 15
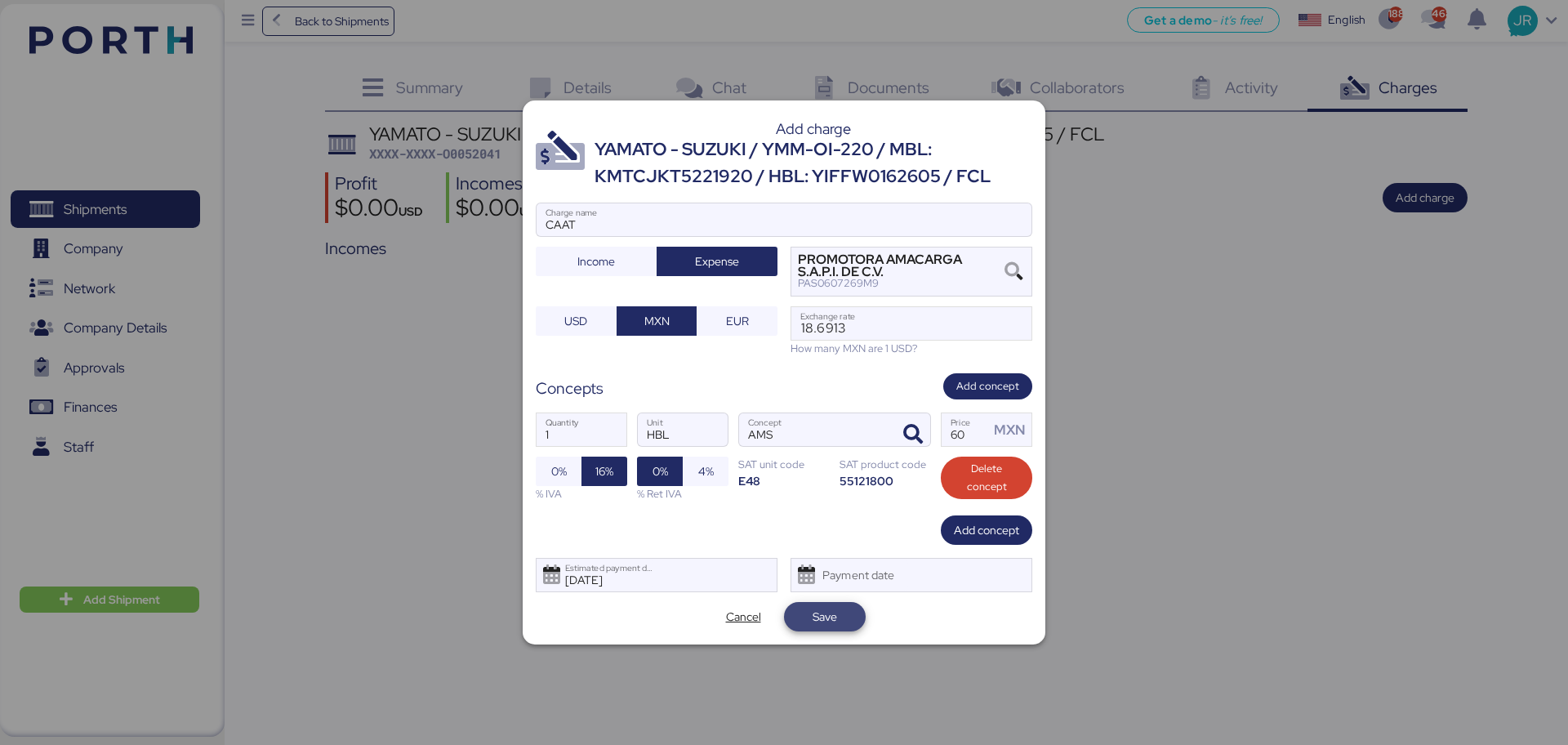
click at [838, 615] on span "Save" at bounding box center [824, 617] width 56 height 23
